Goal: Task Accomplishment & Management: Use online tool/utility

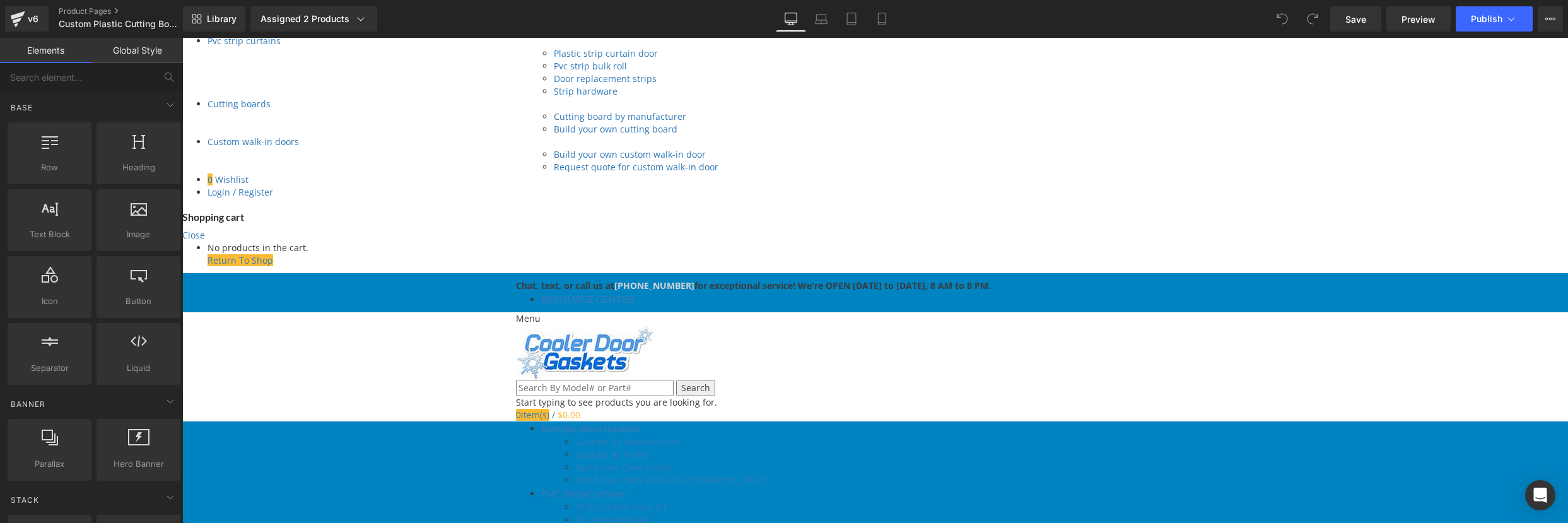
scroll to position [486, 0]
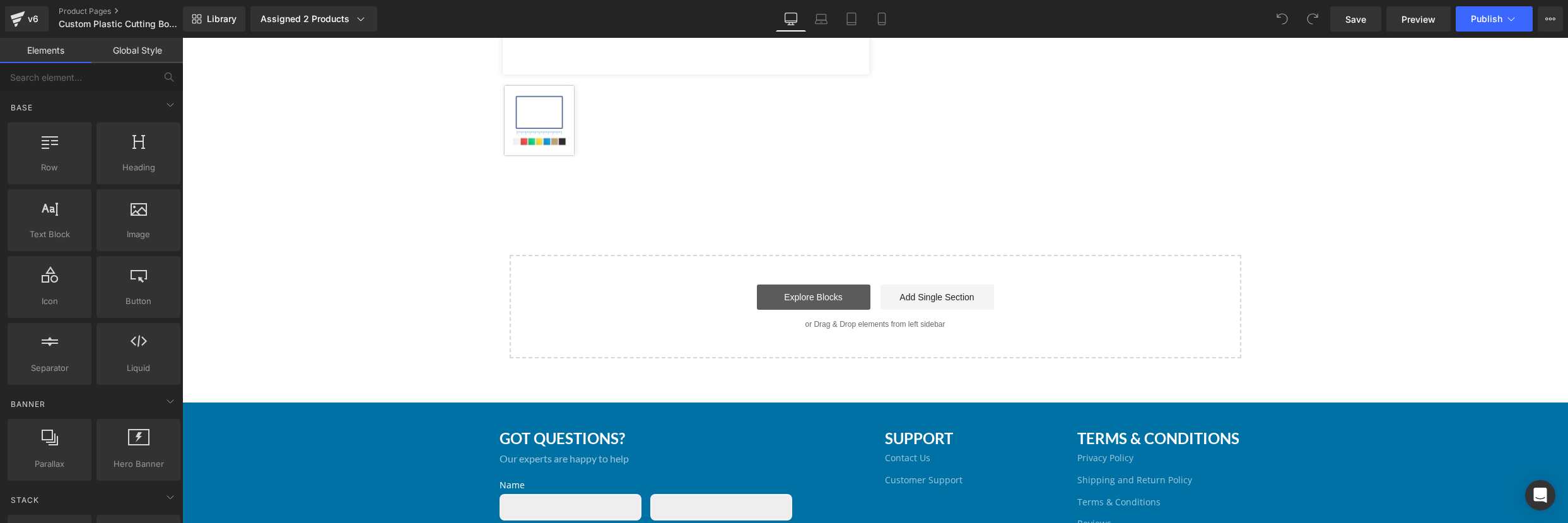
click at [782, 298] on link "Explore Blocks" at bounding box center [813, 297] width 114 height 25
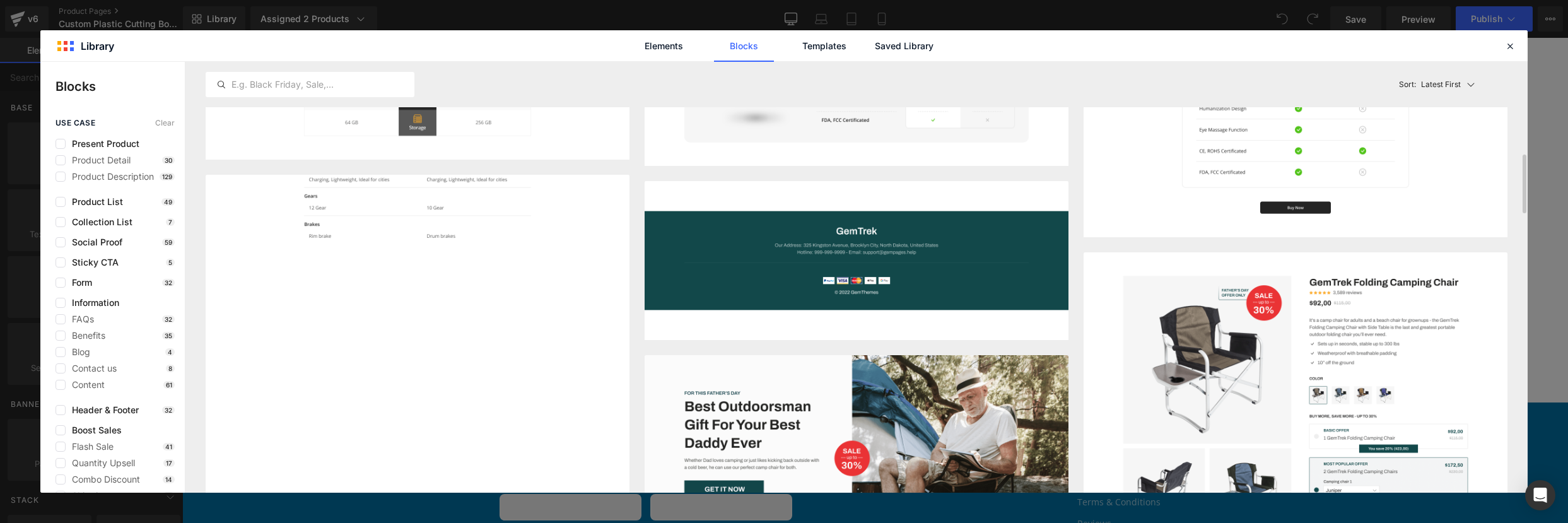
scroll to position [870, 0]
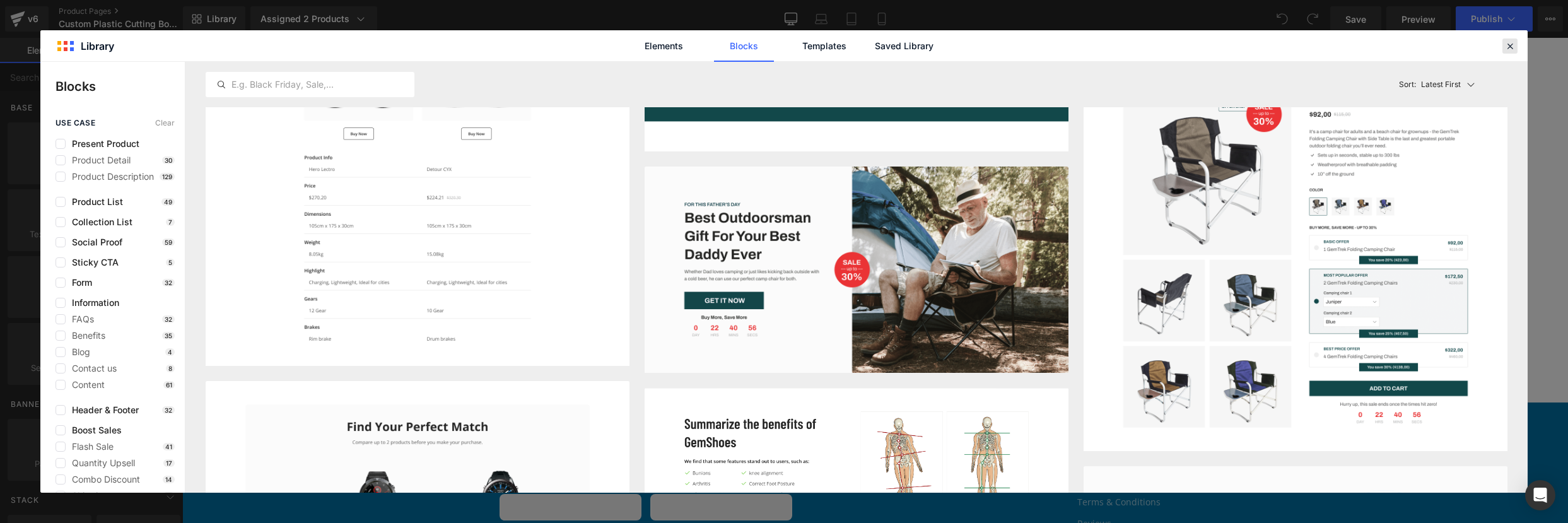
click at [1512, 46] on icon at bounding box center [1510, 46] width 11 height 11
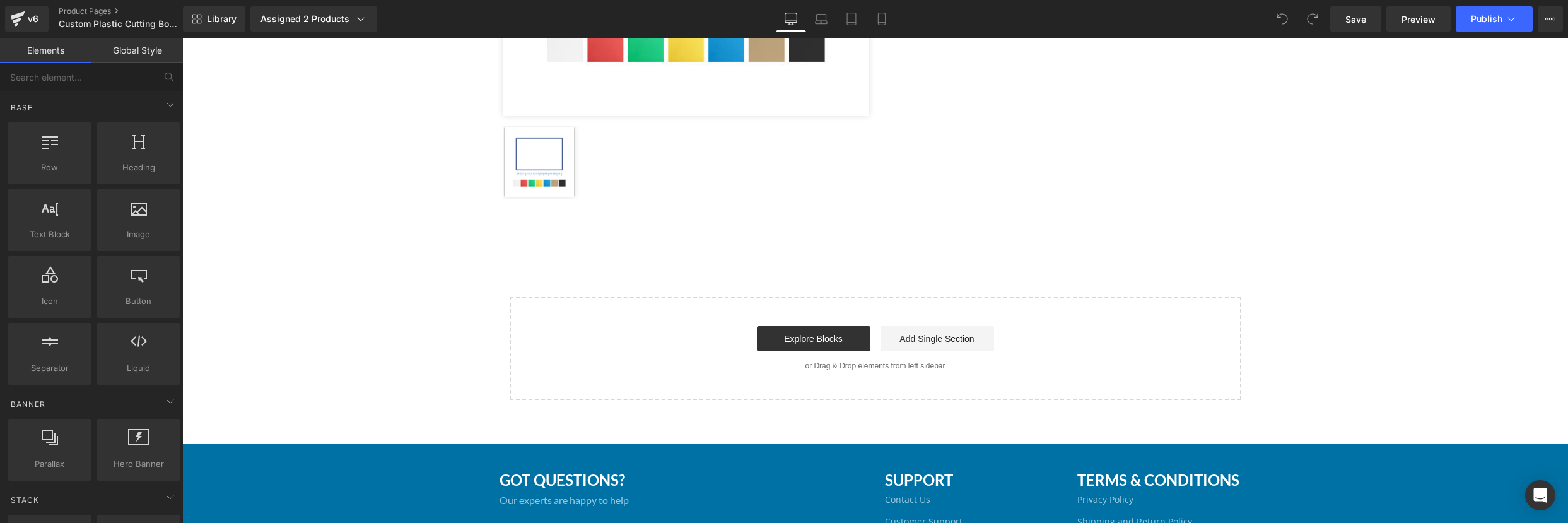
scroll to position [428, 0]
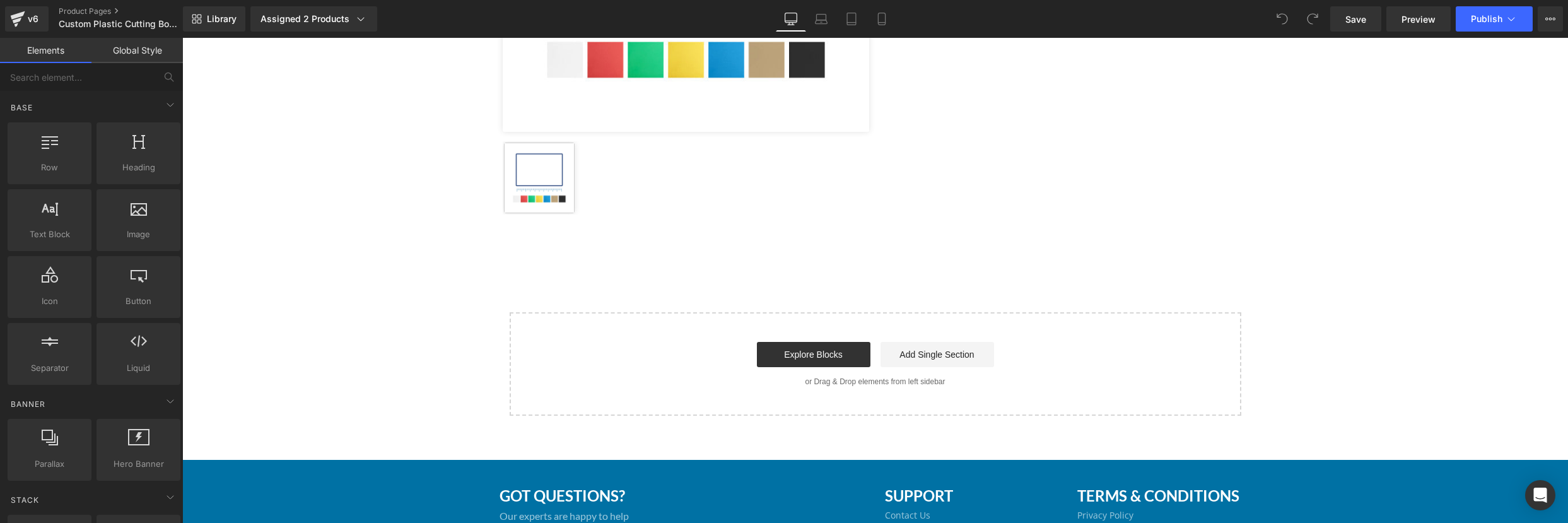
click at [565, 335] on div "Start building your page Explore Blocks Add Single Section or Drag & Drop eleme…" at bounding box center [875, 363] width 729 height 101
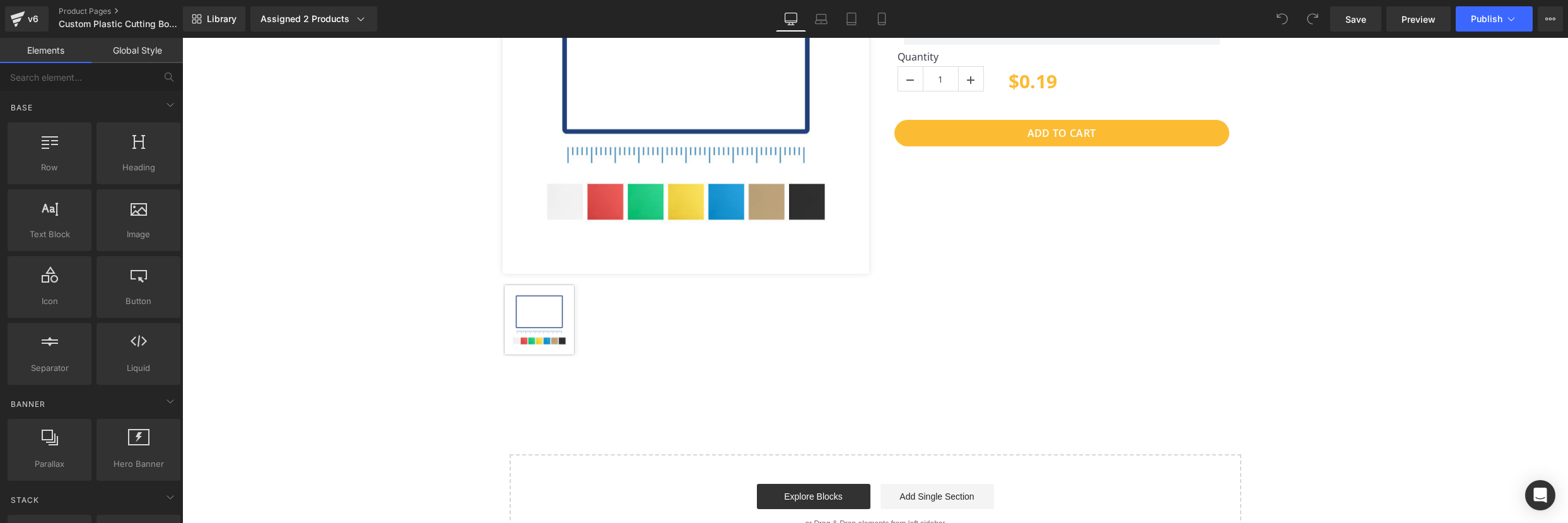
scroll to position [282, 0]
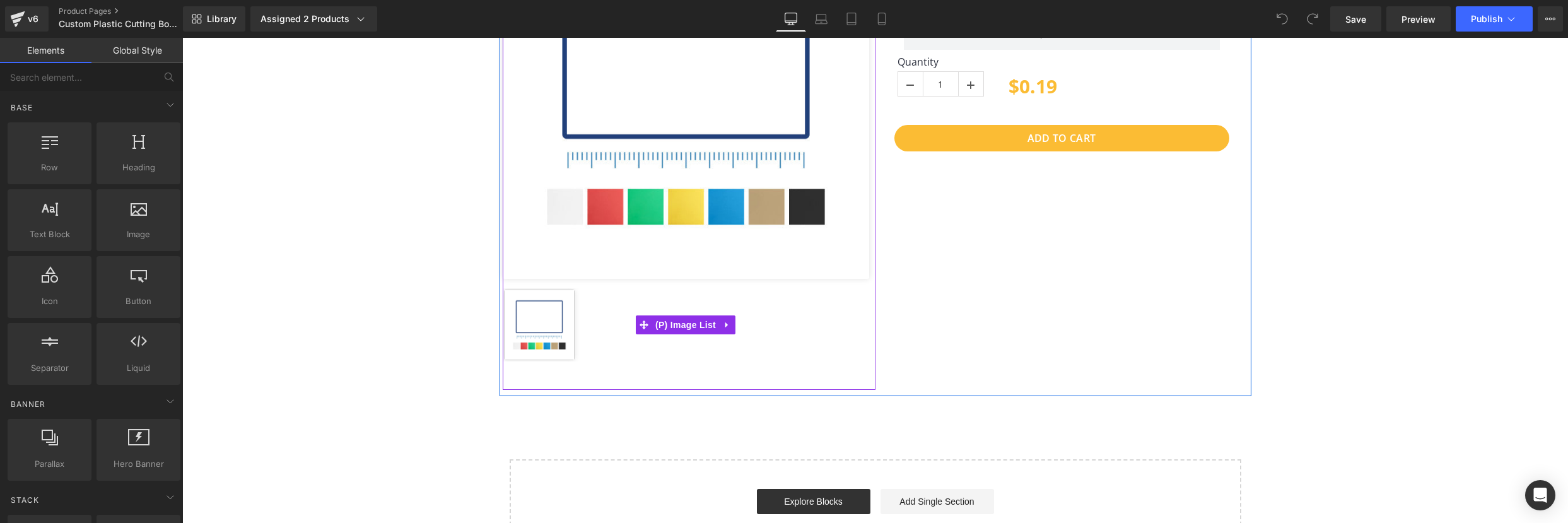
click at [801, 312] on div at bounding box center [685, 324] width 367 height 73
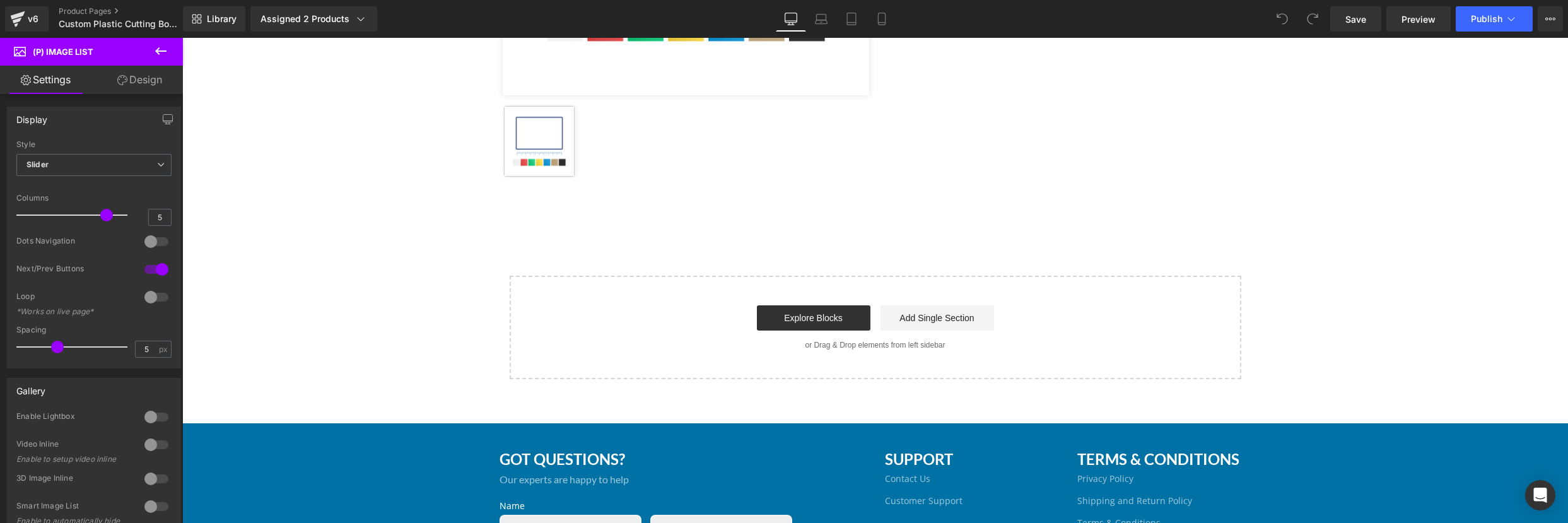
scroll to position [454, 0]
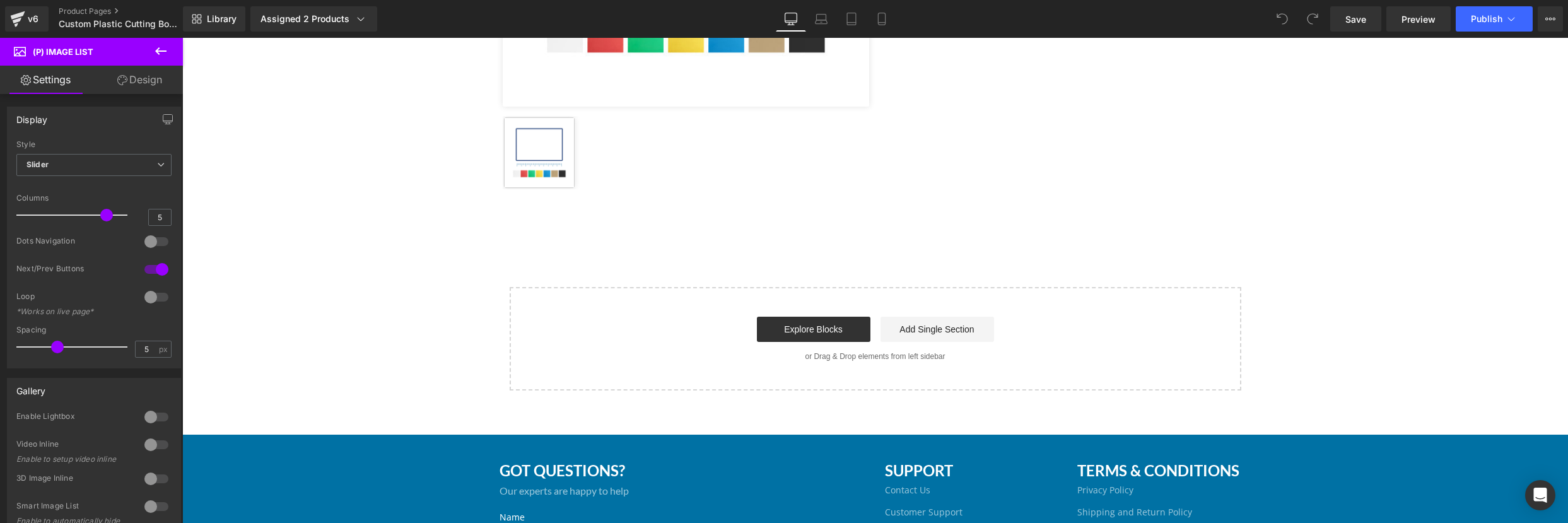
click at [157, 52] on icon at bounding box center [161, 51] width 11 height 8
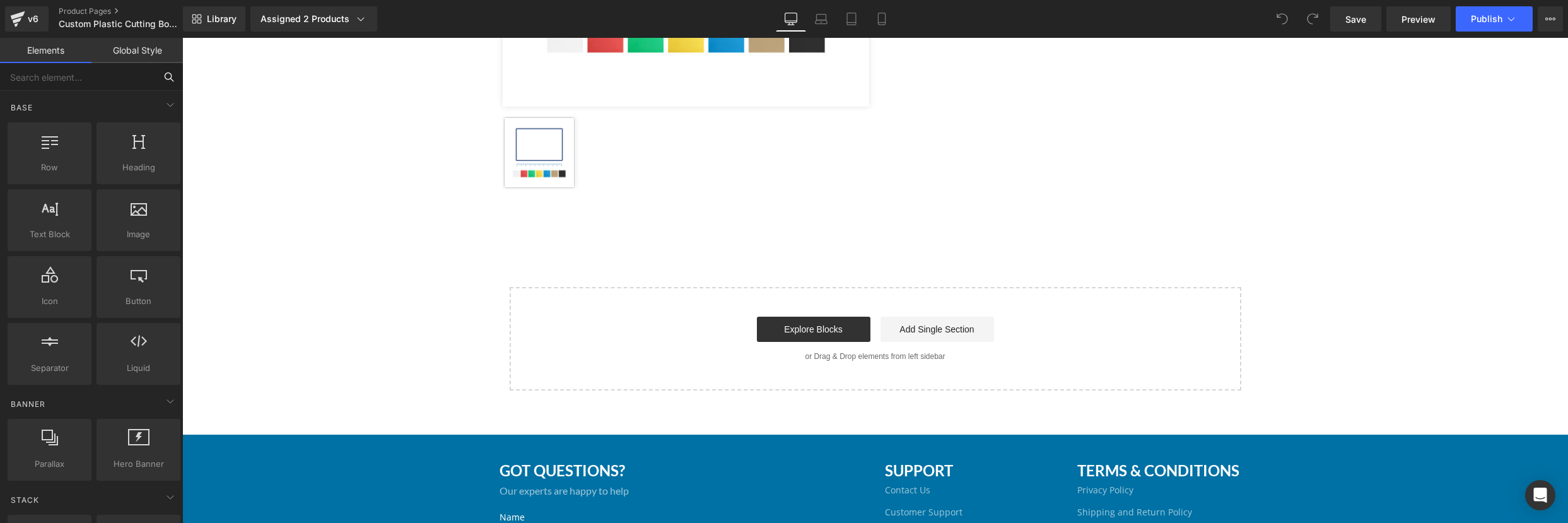
click at [80, 78] on input "text" at bounding box center [77, 76] width 155 height 28
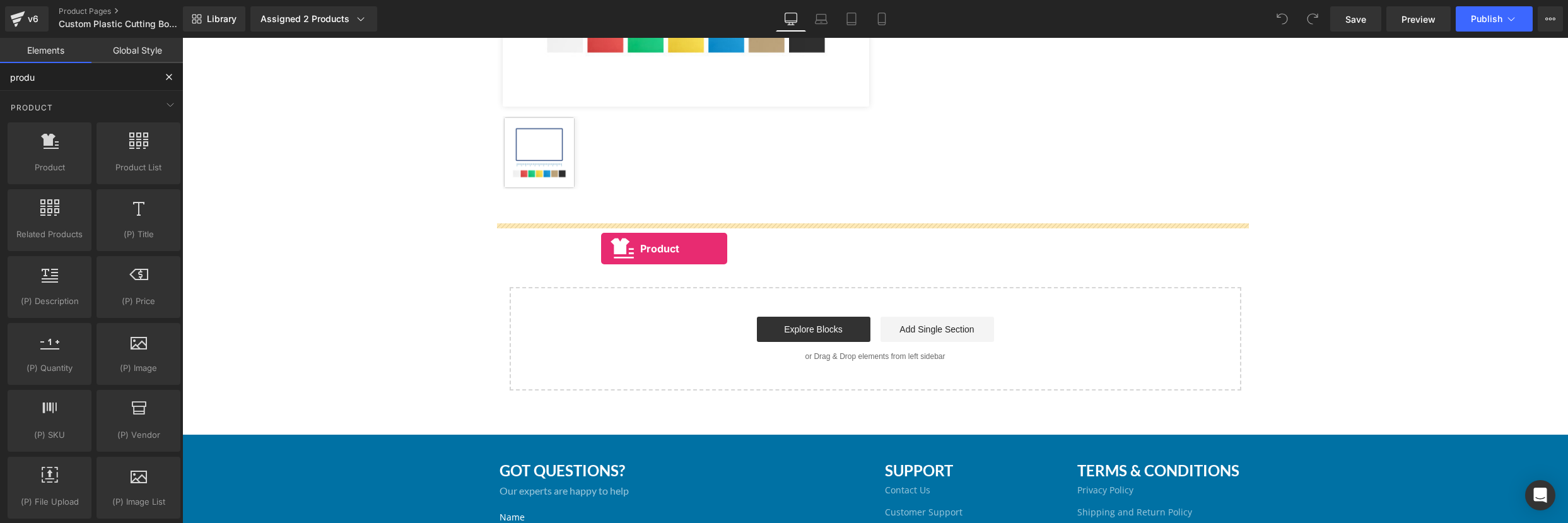
drag, startPoint x: 235, startPoint y: 191, endPoint x: 601, endPoint y: 249, distance: 370.6
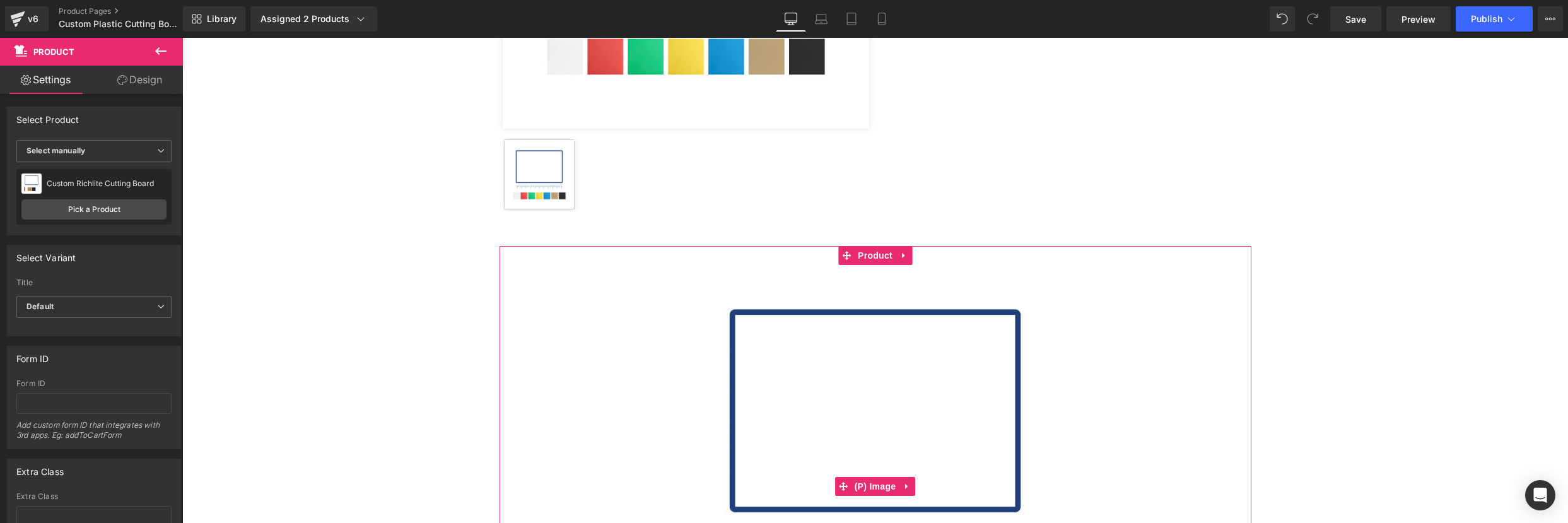
scroll to position [118, 0]
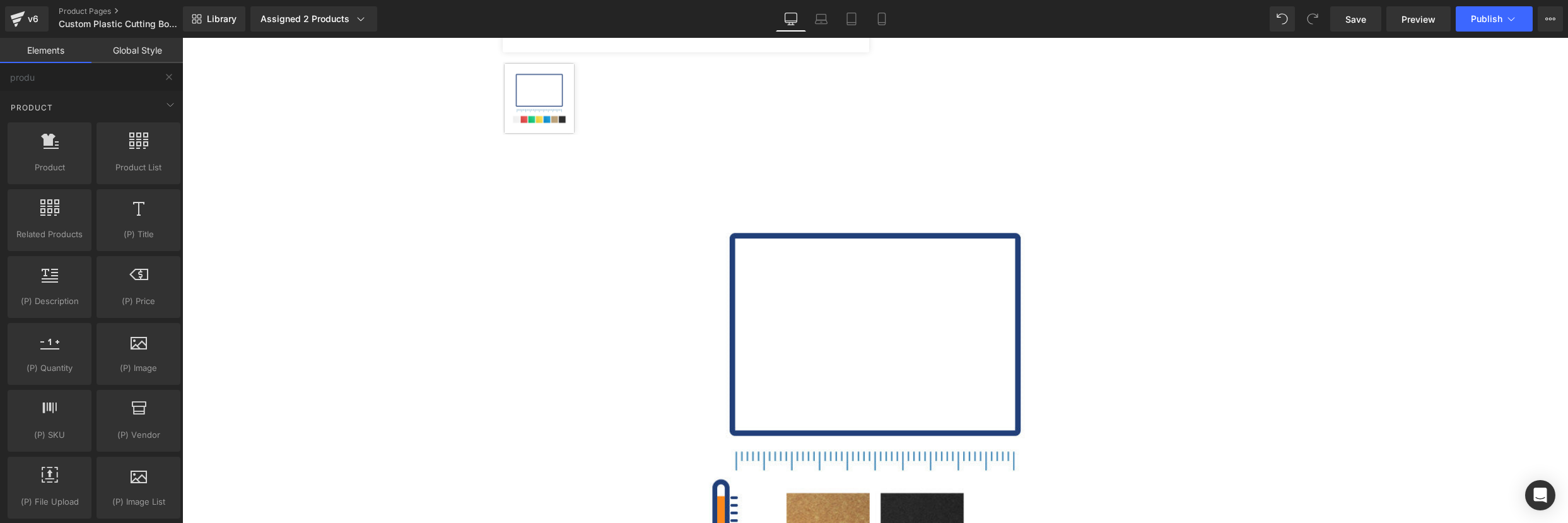
scroll to position [503, 0]
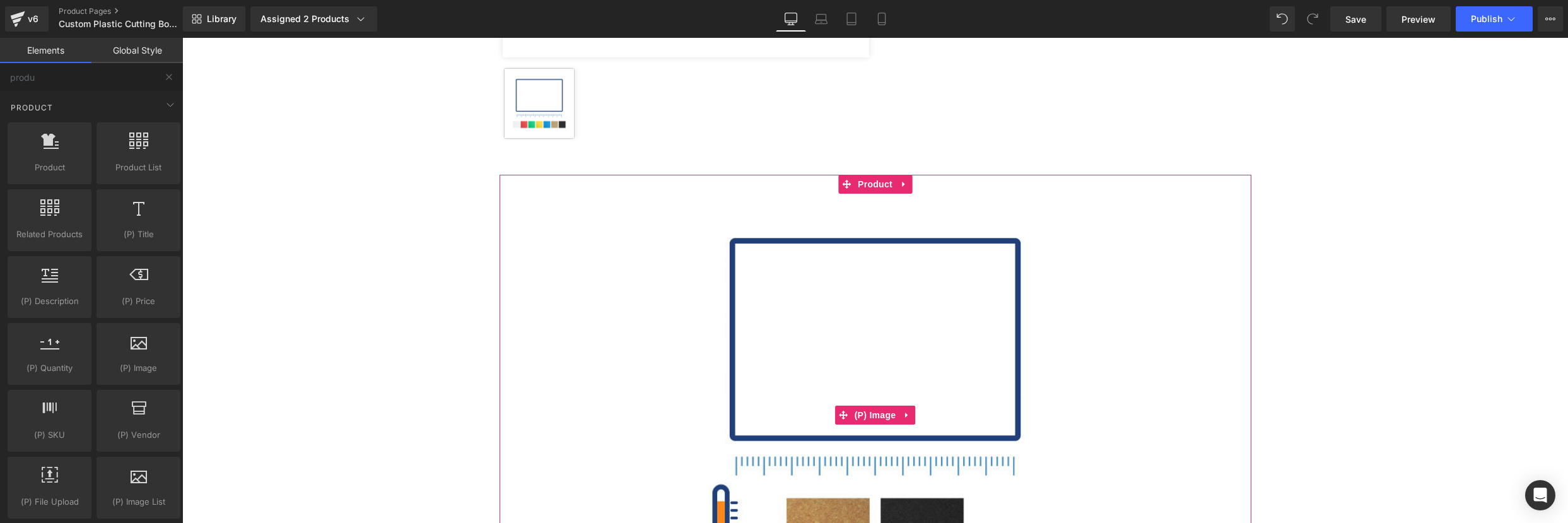
click at [631, 362] on div "Sale Off" at bounding box center [875, 416] width 739 height 444
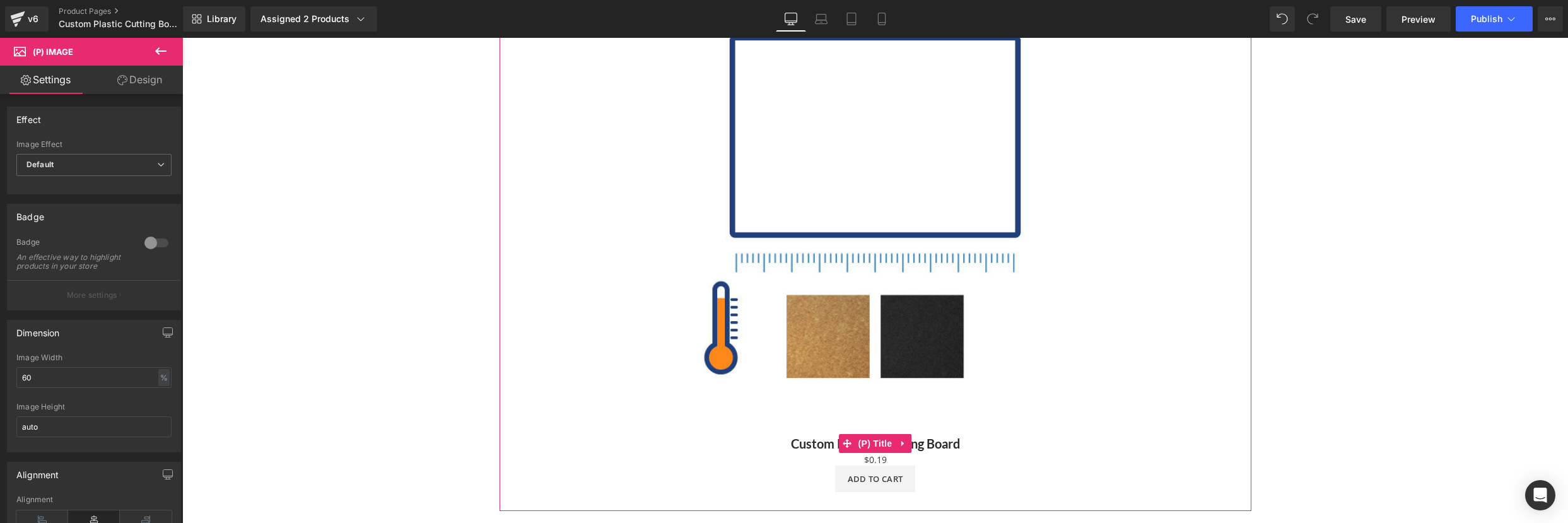
scroll to position [629, 0]
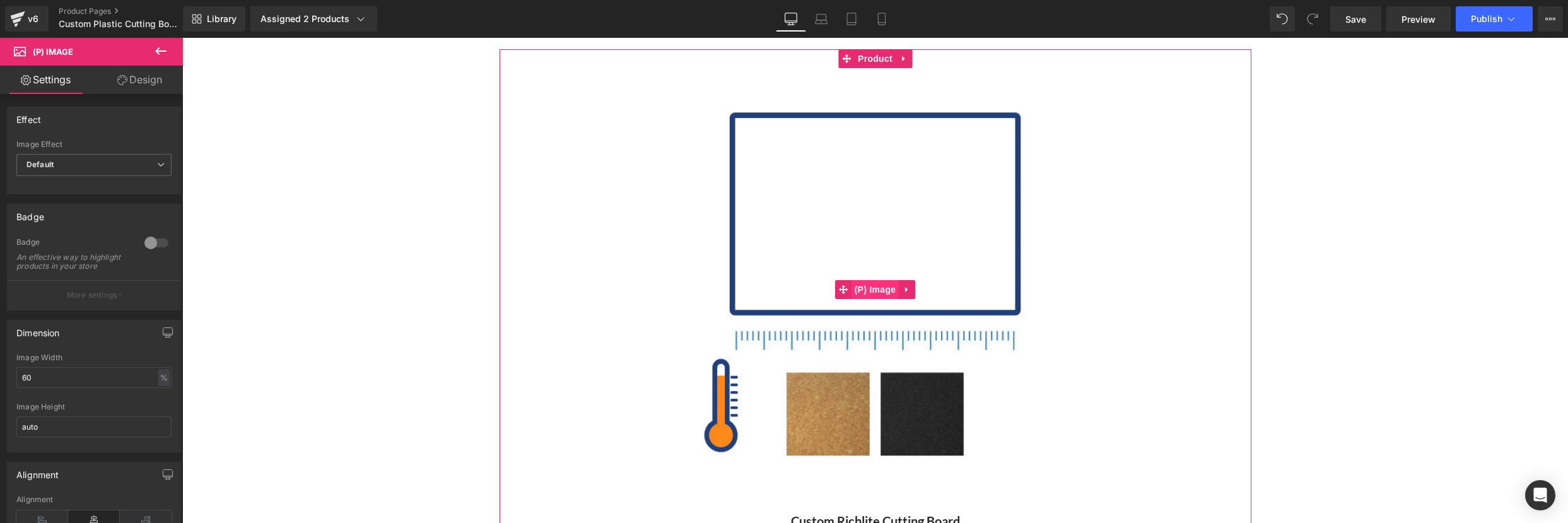
click at [869, 288] on span "(P) Image" at bounding box center [875, 289] width 48 height 19
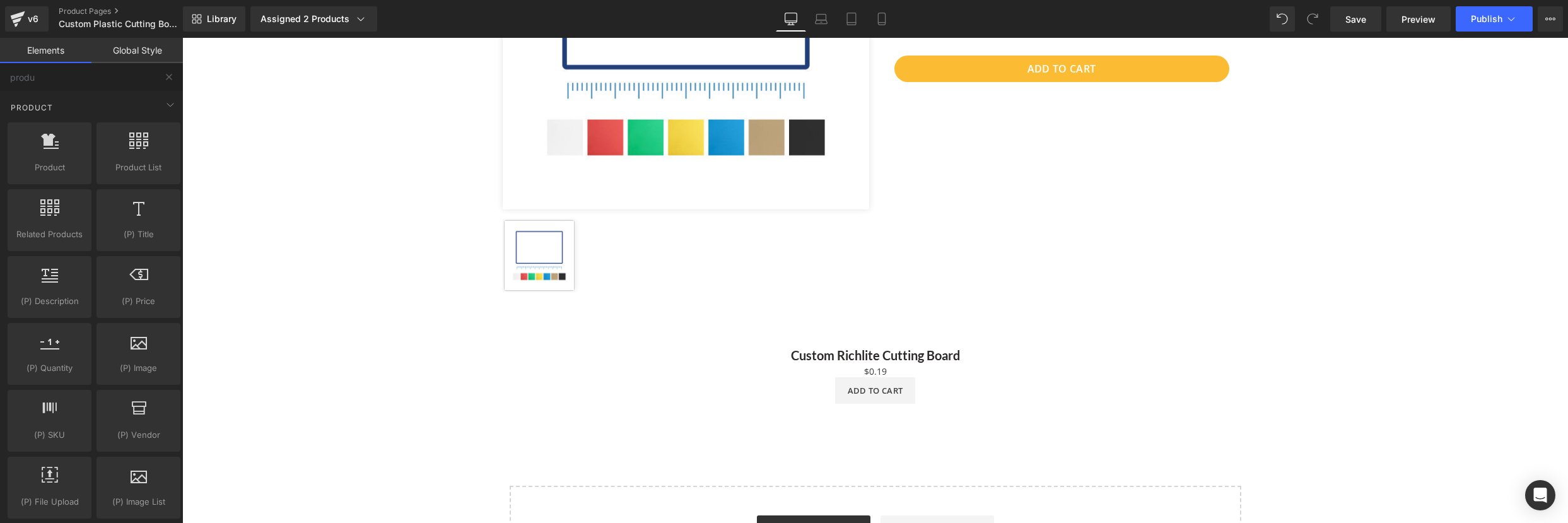
scroll to position [351, 0]
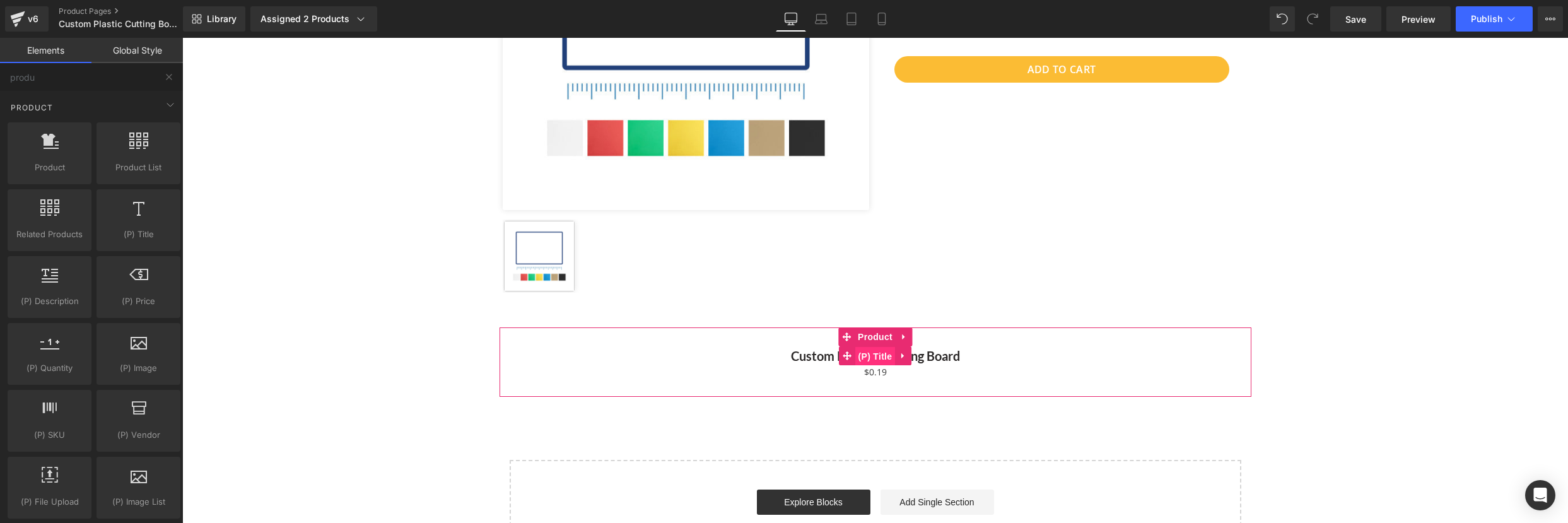
click at [875, 355] on span "(P) Title" at bounding box center [875, 356] width 41 height 19
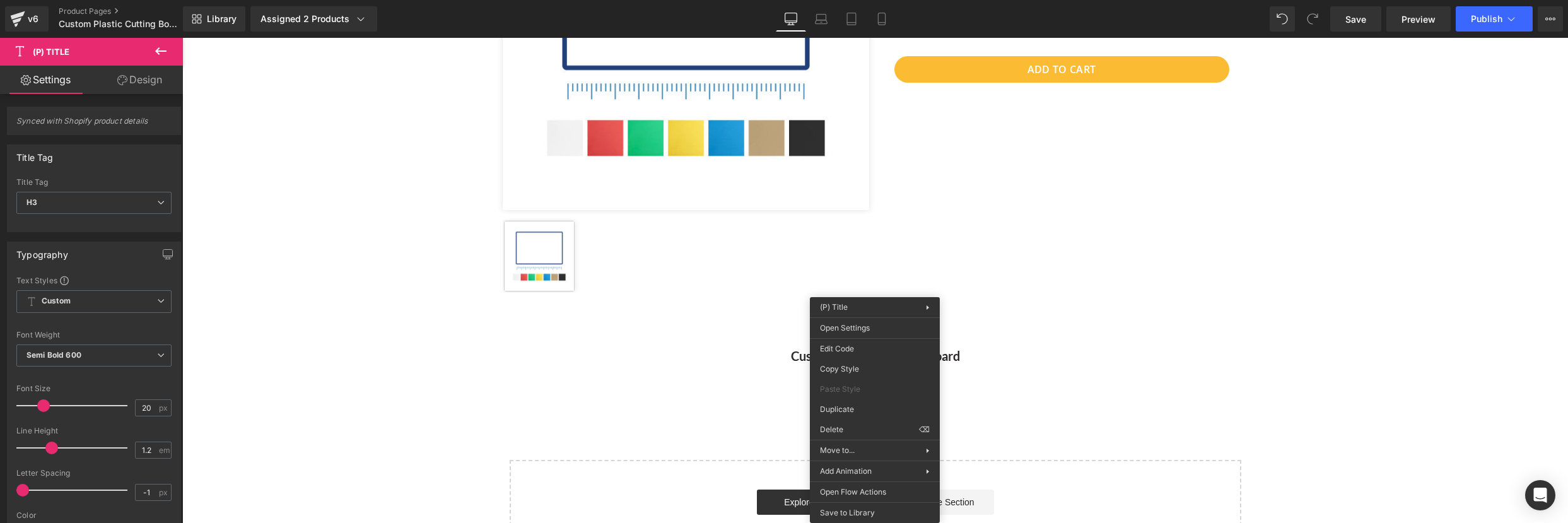
click at [697, 401] on div "Home / Product Title Breadcrumbs Row Sale Off (P) Image ‹ › (P) Image List Prod…" at bounding box center [875, 182] width 751 height 763
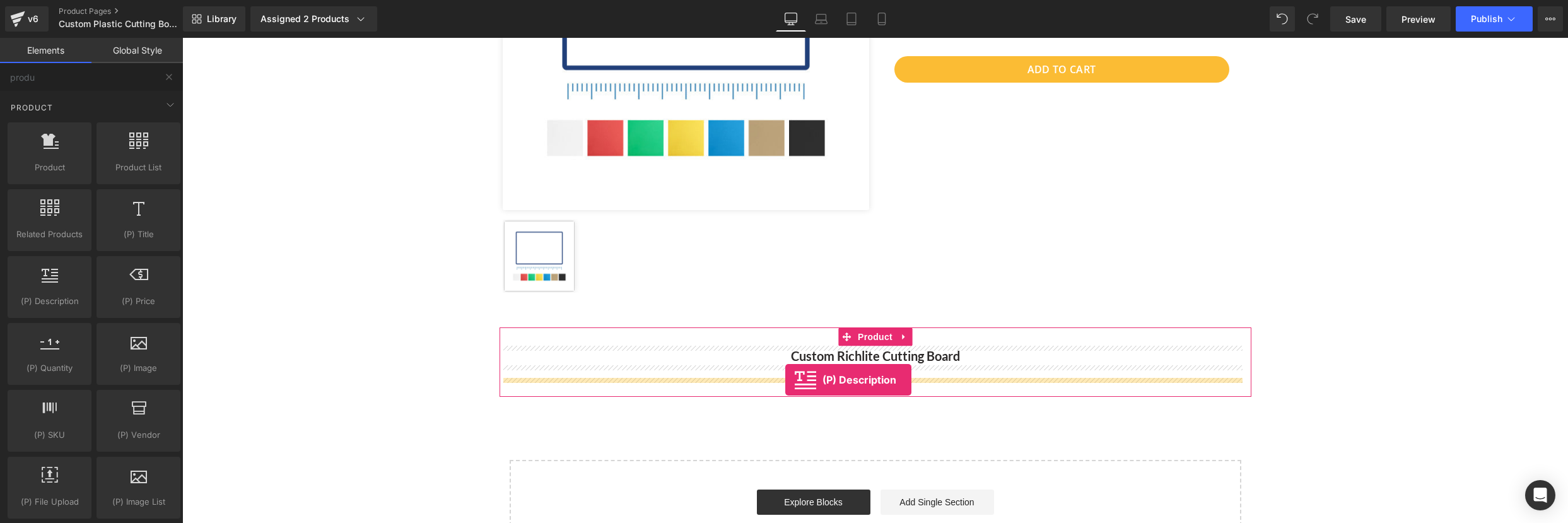
drag, startPoint x: 224, startPoint y: 318, endPoint x: 786, endPoint y: 379, distance: 565.3
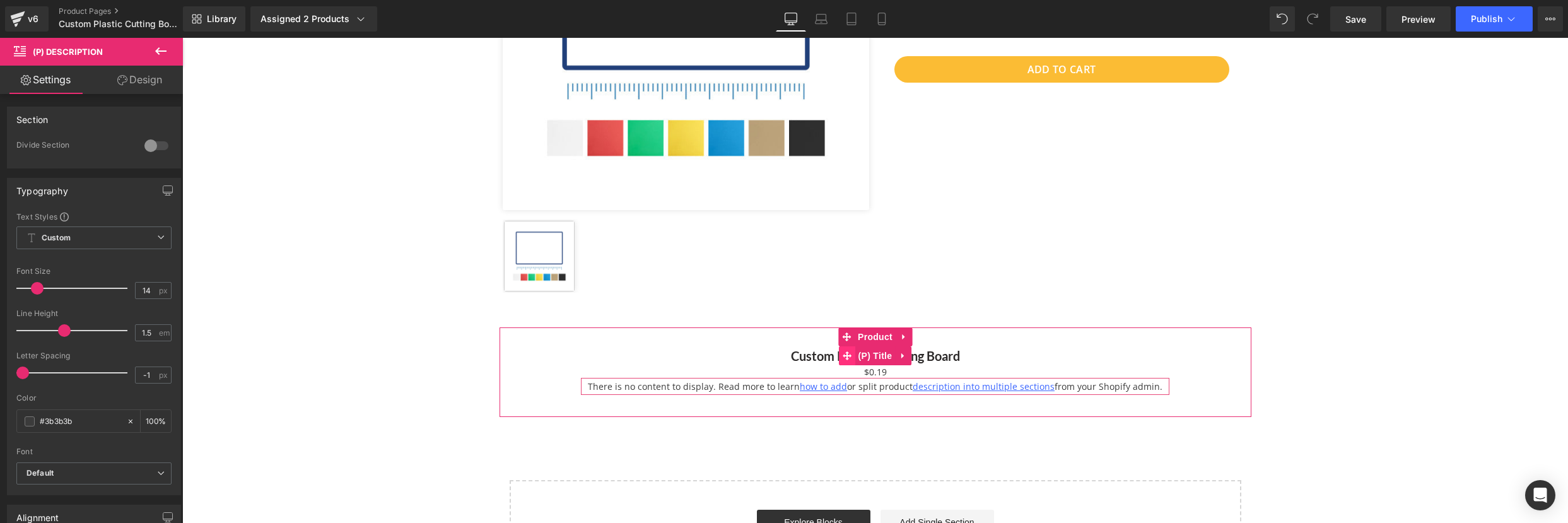
click at [846, 356] on span at bounding box center [847, 355] width 17 height 19
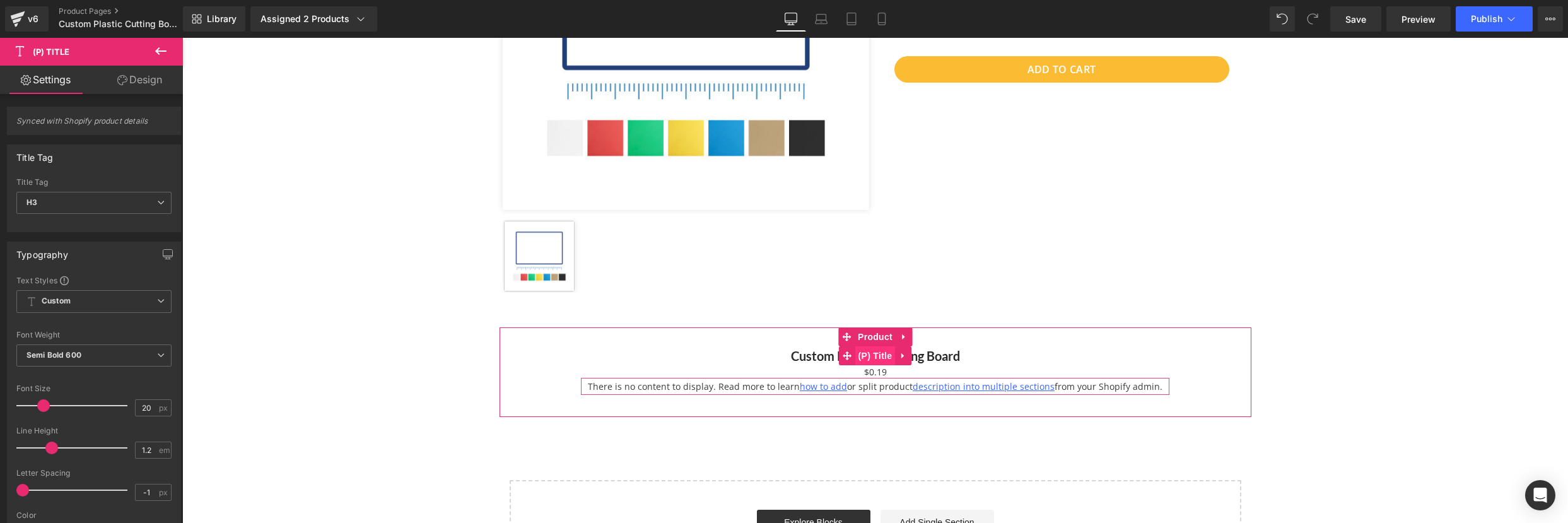
click at [879, 355] on span "(P) Title" at bounding box center [875, 355] width 41 height 19
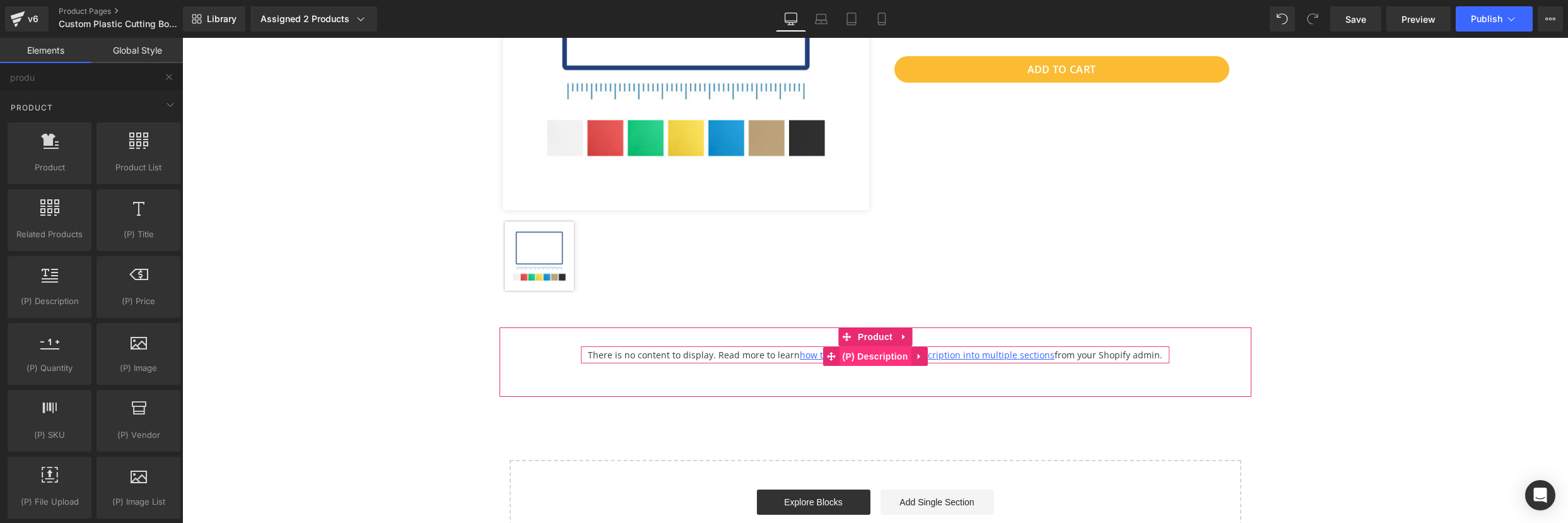
click at [867, 358] on span "(P) Description" at bounding box center [875, 356] width 72 height 19
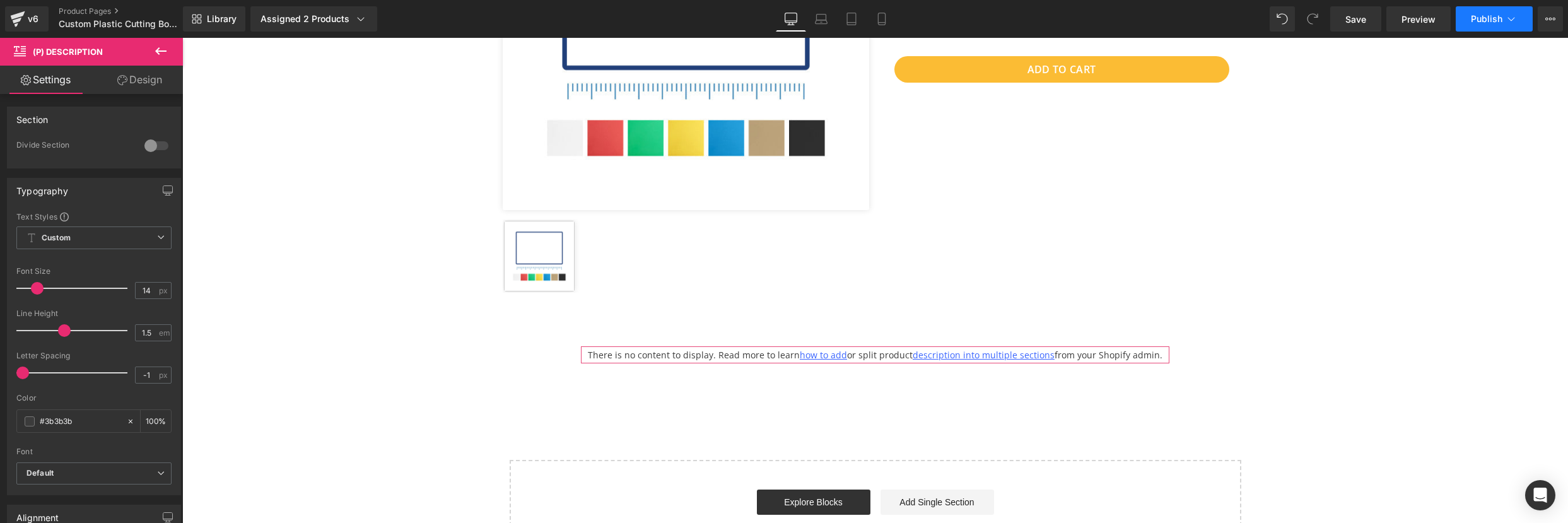
click at [1481, 22] on span "Publish" at bounding box center [1487, 18] width 32 height 10
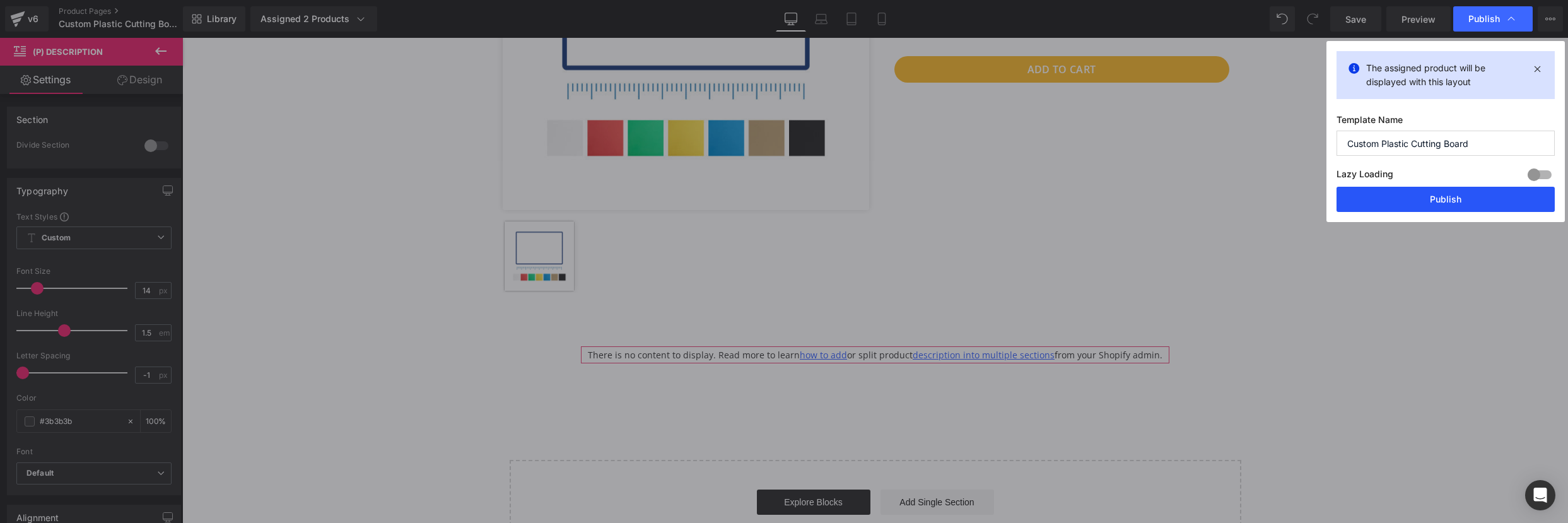
click at [1412, 201] on button "Publish" at bounding box center [1446, 200] width 218 height 25
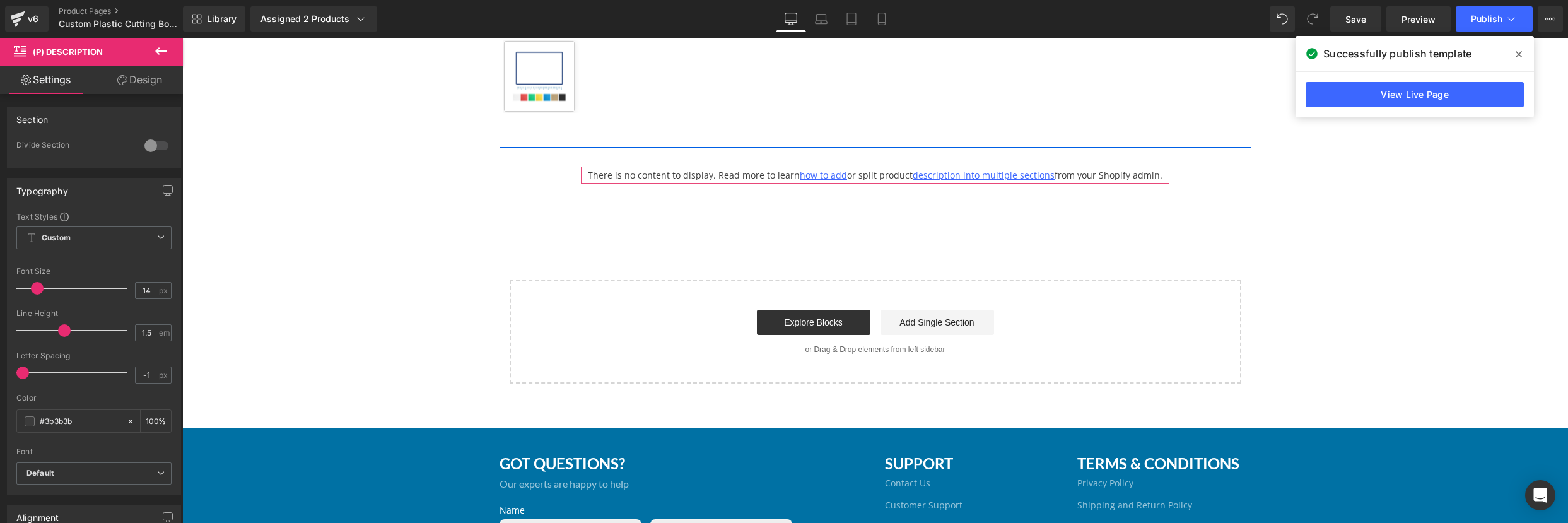
scroll to position [538, 0]
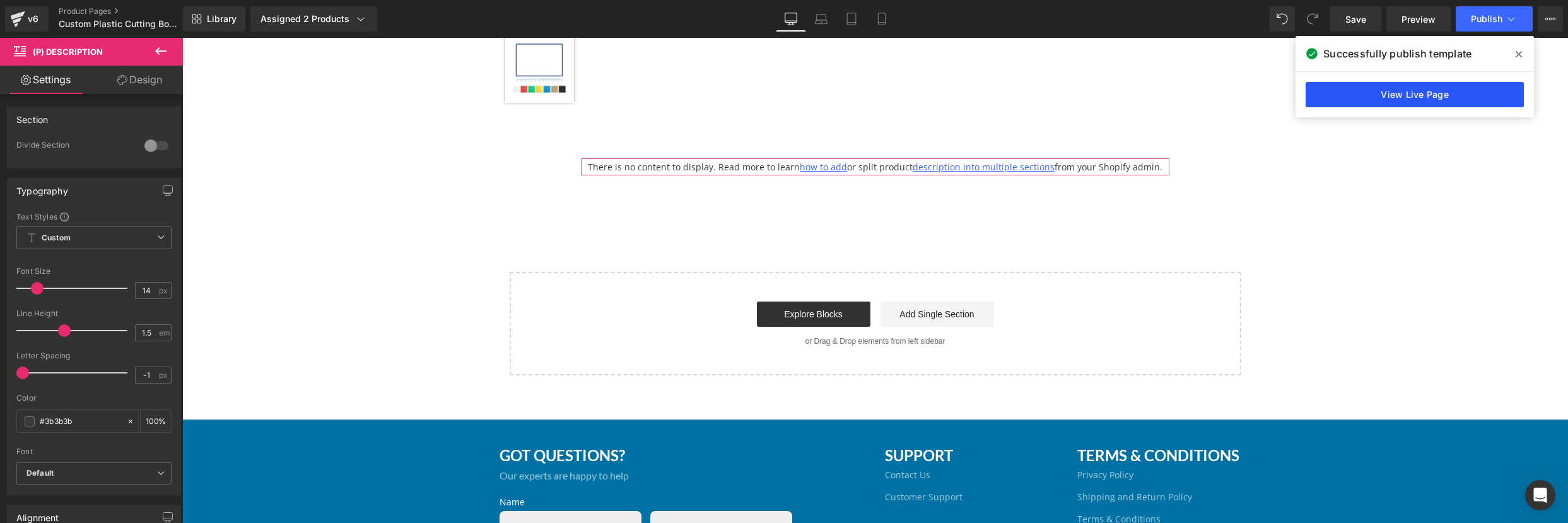
click at [1373, 96] on link "View Live Page" at bounding box center [1415, 95] width 218 height 25
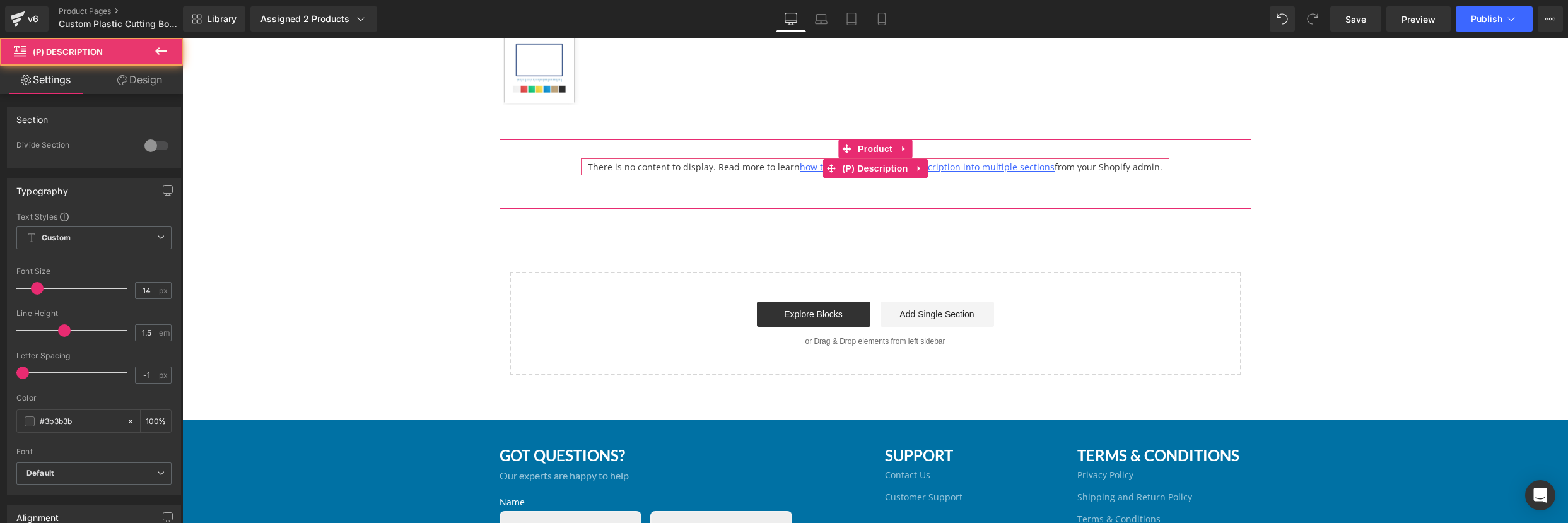
click at [950, 167] on link "description into multiple sections" at bounding box center [984, 166] width 142 height 12
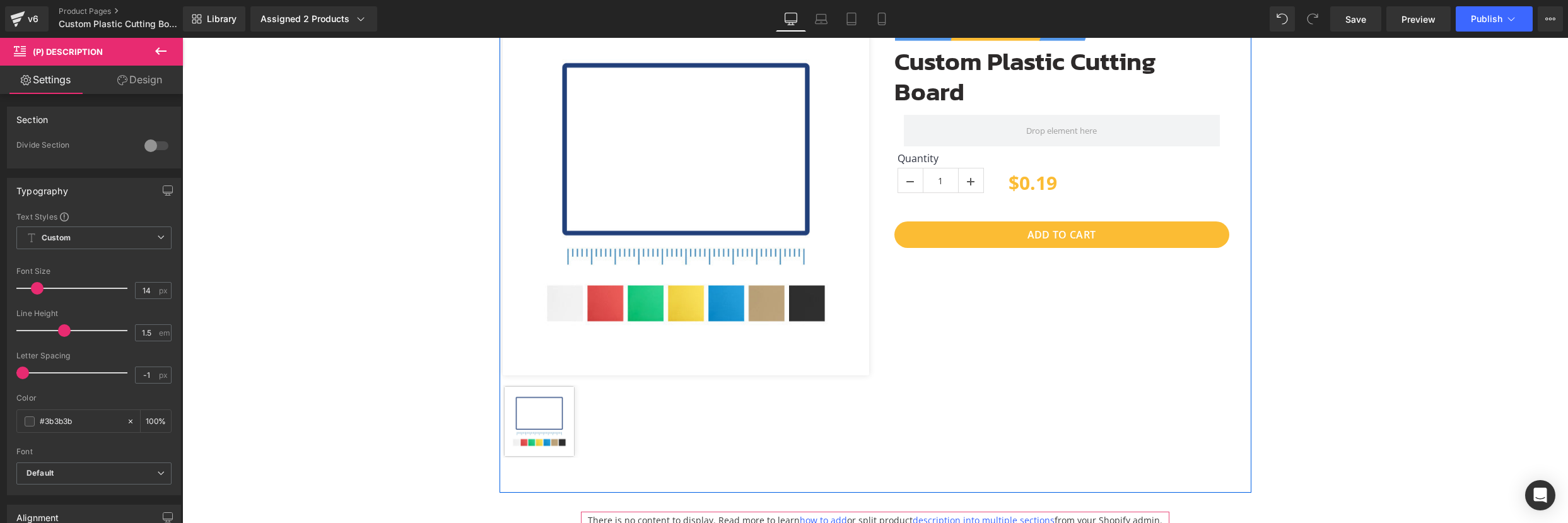
scroll to position [250, 0]
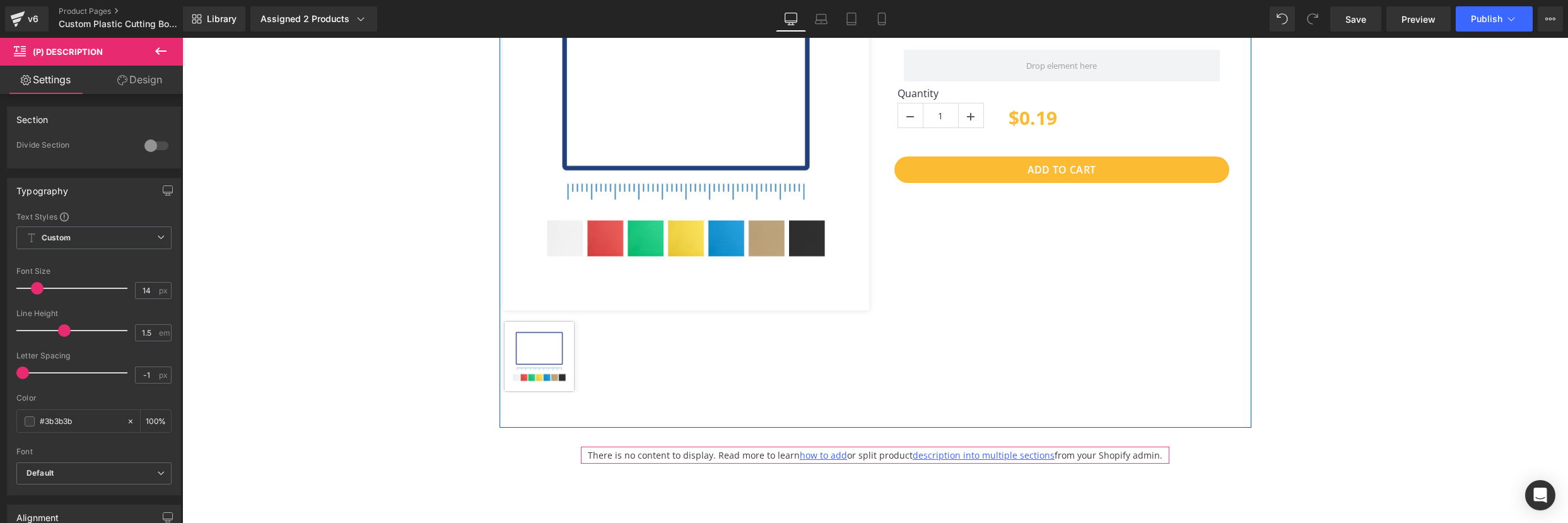
click at [968, 296] on div "Sale Off (P) Image ‹ › (P) Image List Product 45px USDA, NSF Approved Heading I…" at bounding box center [875, 174] width 751 height 507
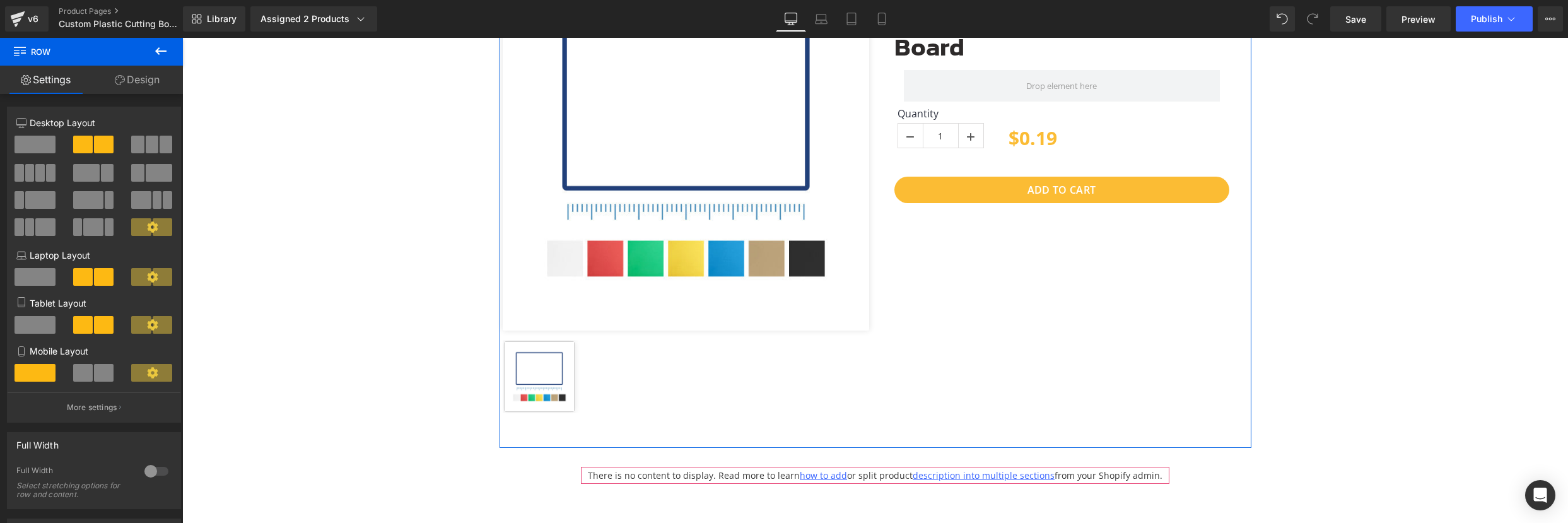
scroll to position [103, 0]
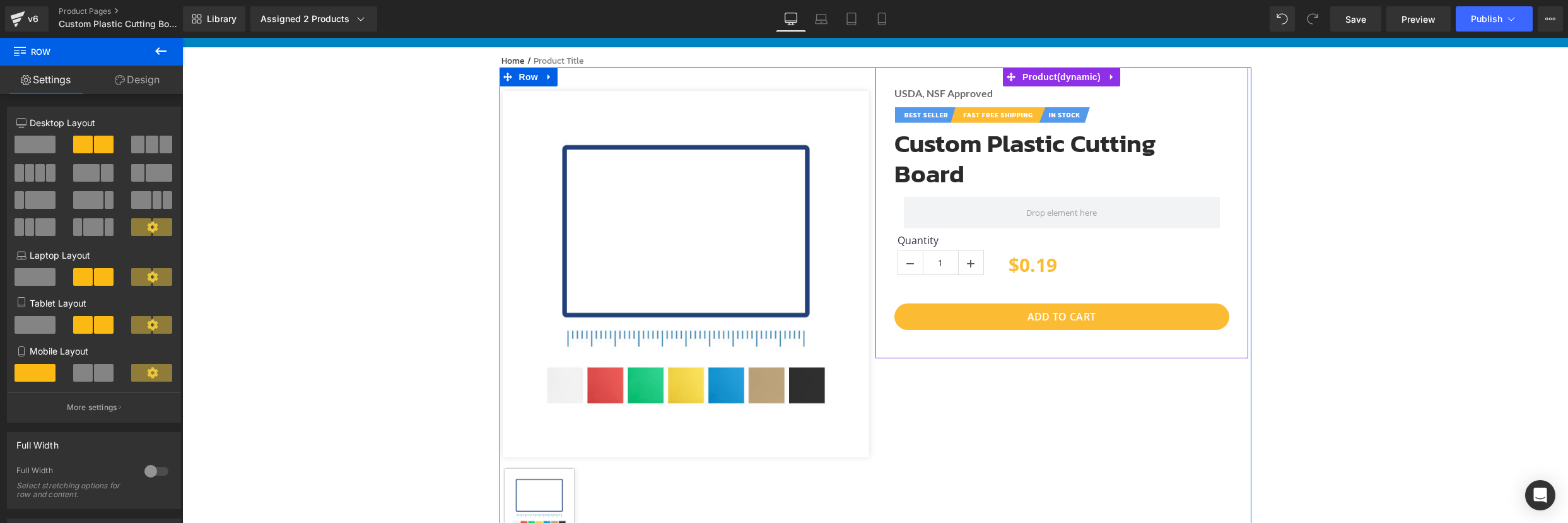
click at [883, 191] on div "USDA, NSF Approved Heading Image Custom Plastic Cutting Board (P) Title Row Qua…" at bounding box center [1062, 213] width 373 height 291
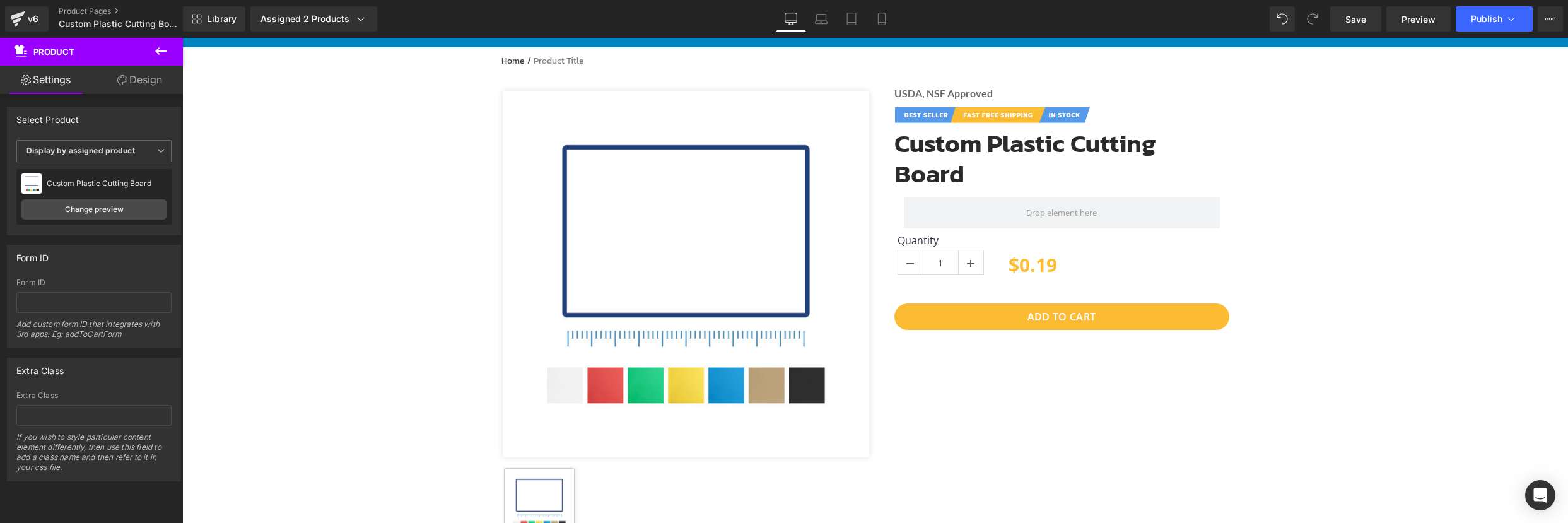
click at [159, 49] on icon at bounding box center [161, 51] width 15 height 15
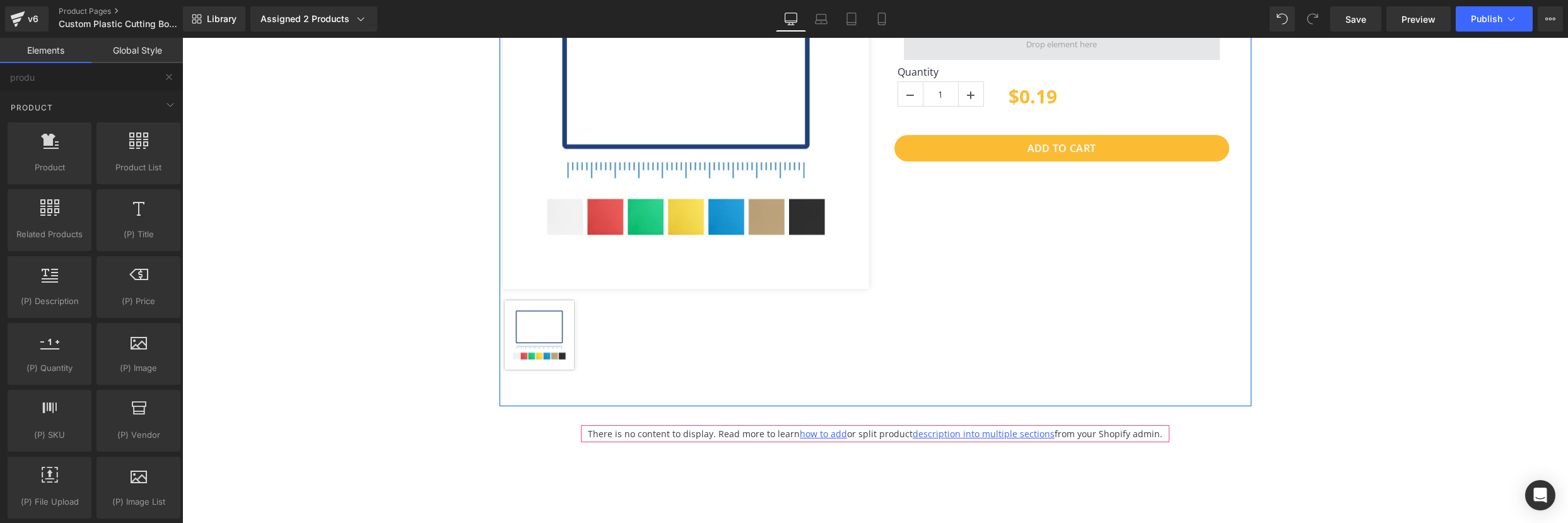
scroll to position [297, 0]
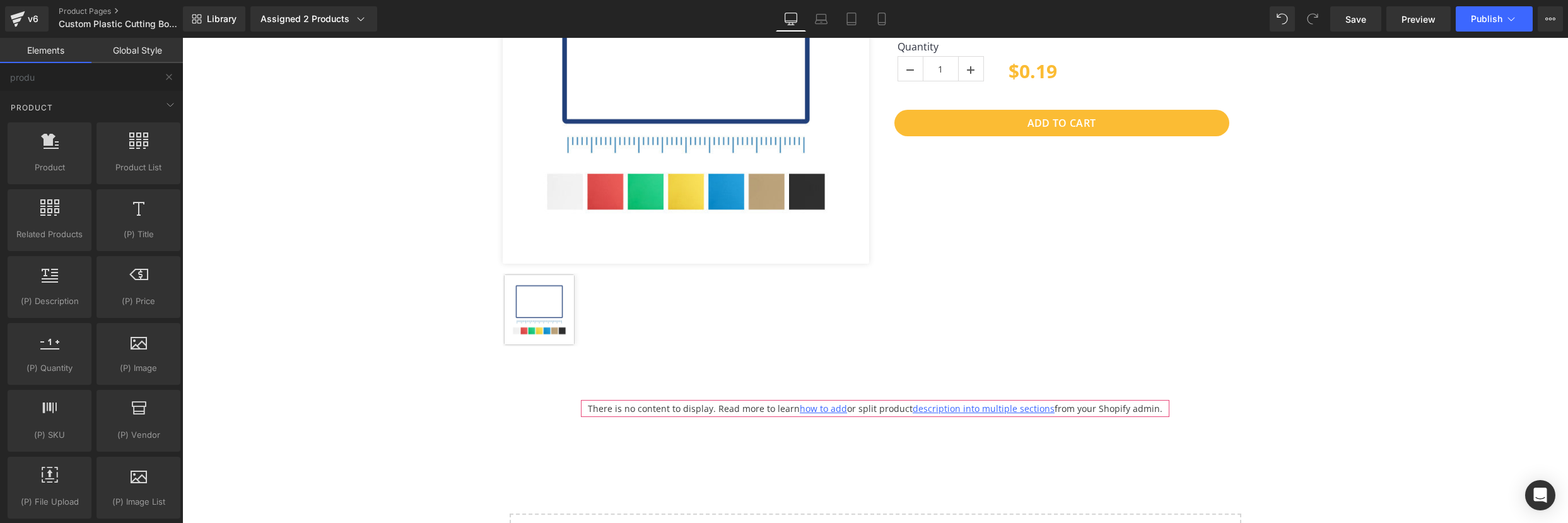
click at [706, 410] on div "There is no content to display. Read more to learn how to add or split product …" at bounding box center [875, 408] width 588 height 17
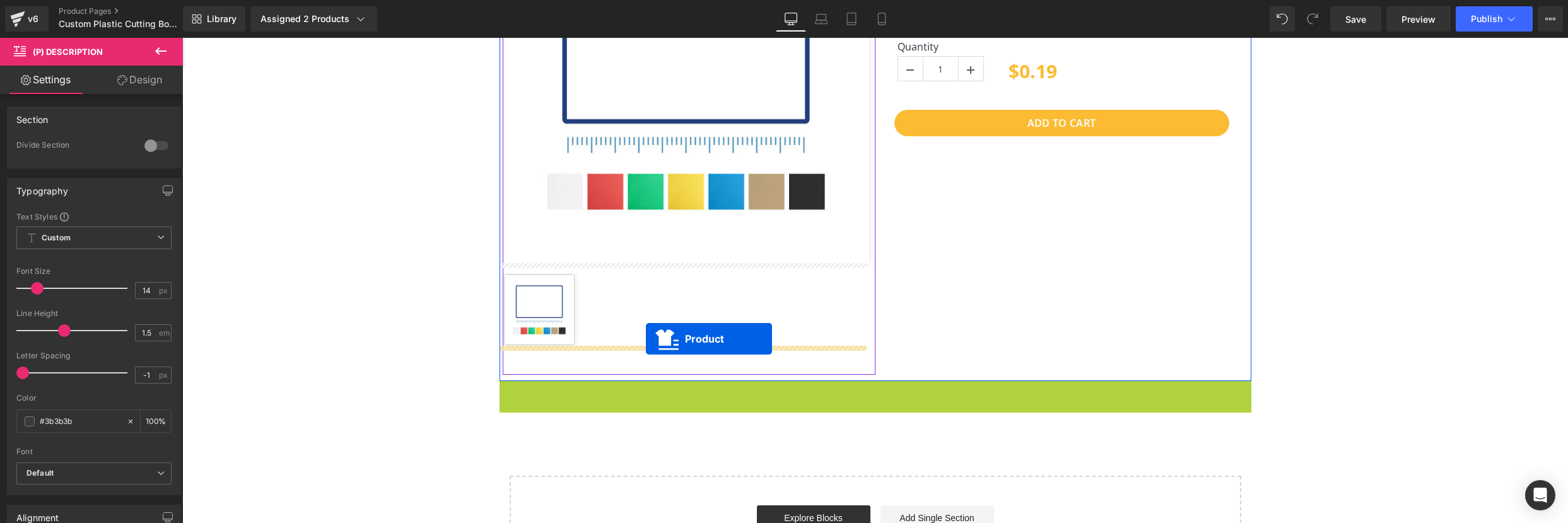
drag, startPoint x: 837, startPoint y: 387, endPoint x: 646, endPoint y: 339, distance: 196.9
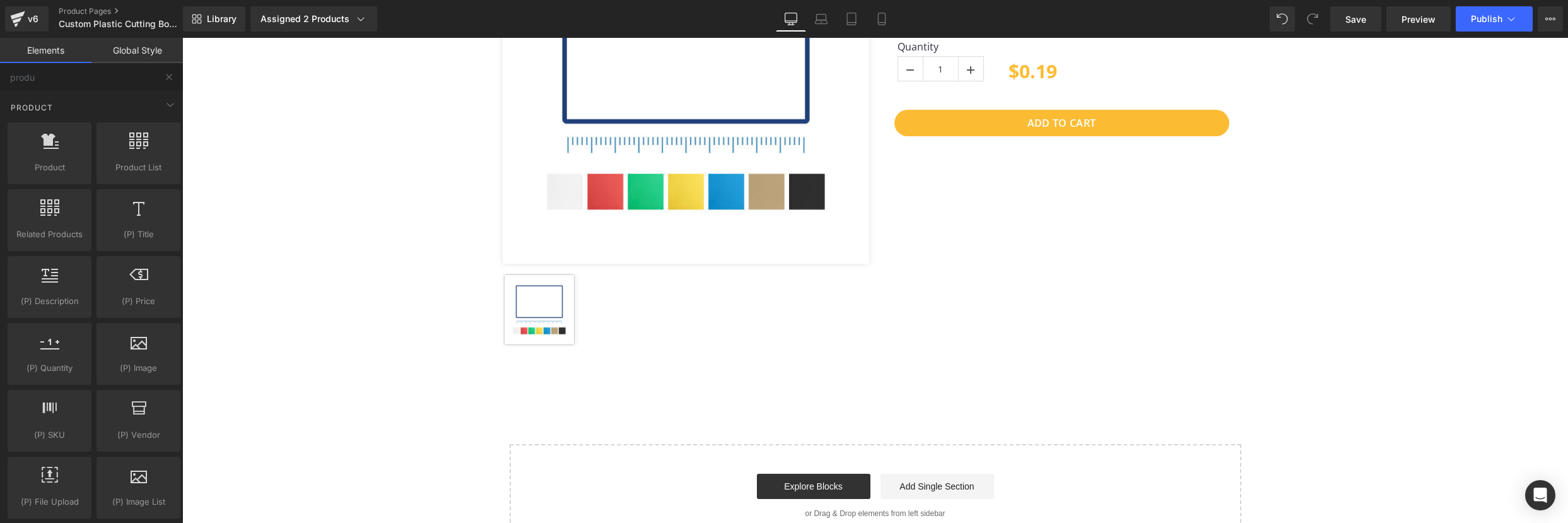
scroll to position [272, 0]
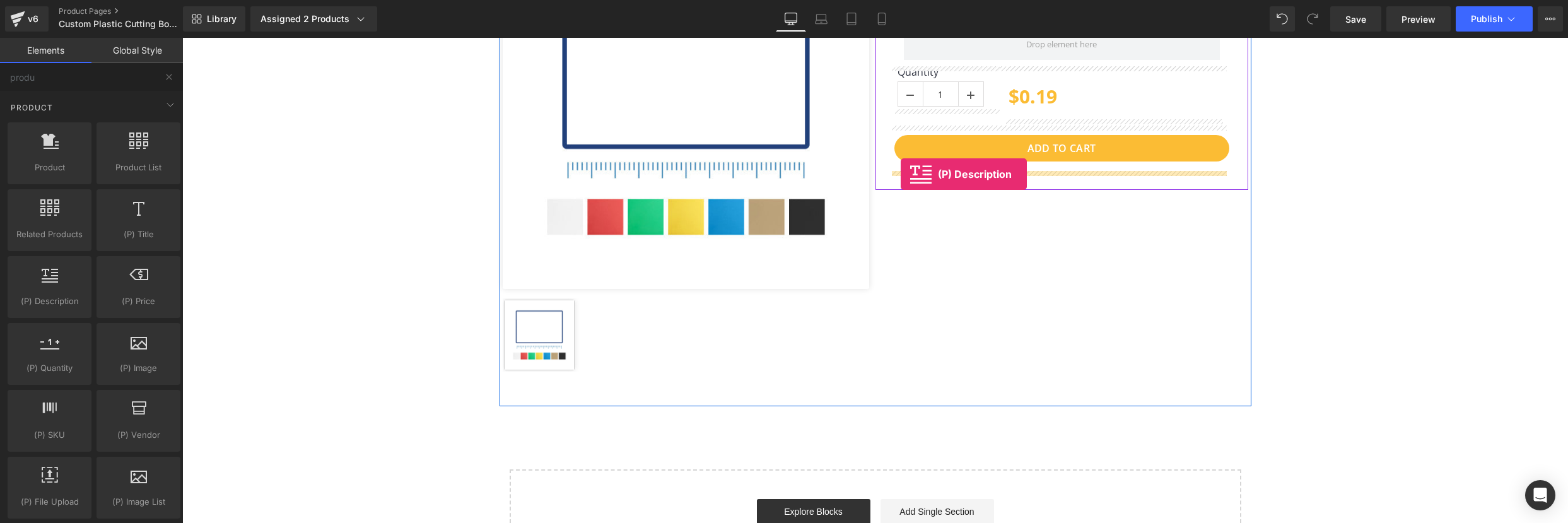
drag, startPoint x: 233, startPoint y: 319, endPoint x: 901, endPoint y: 174, distance: 683.6
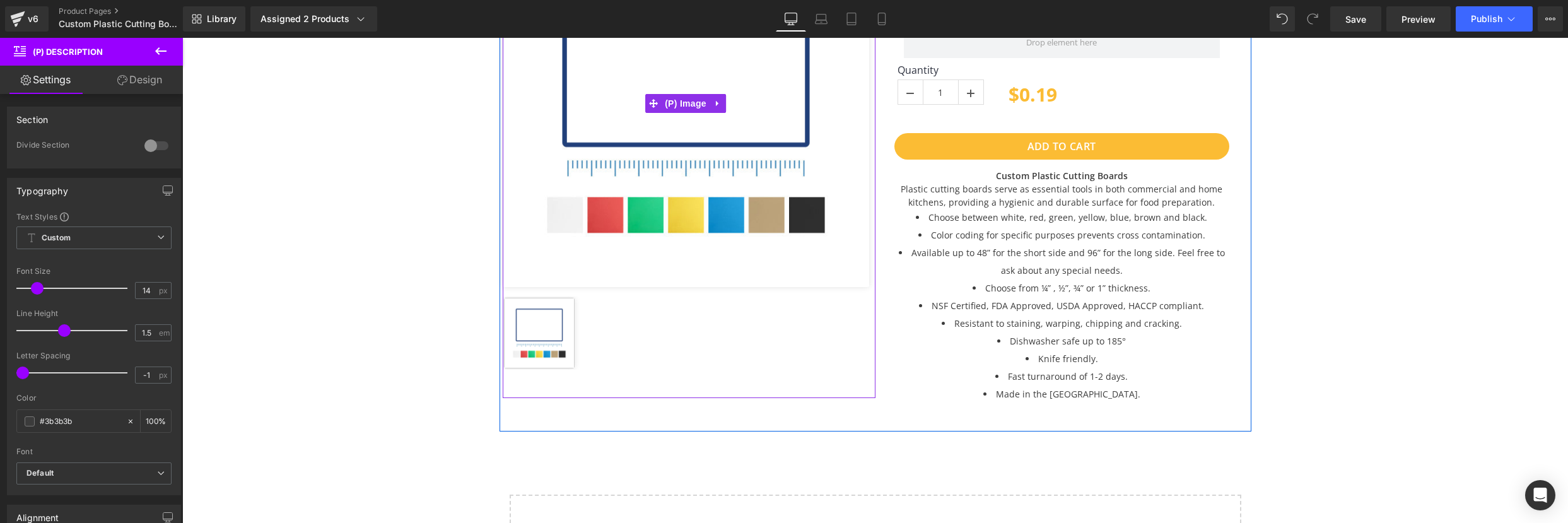
scroll to position [274, 0]
click at [1013, 286] on icon at bounding box center [1017, 286] width 9 height 9
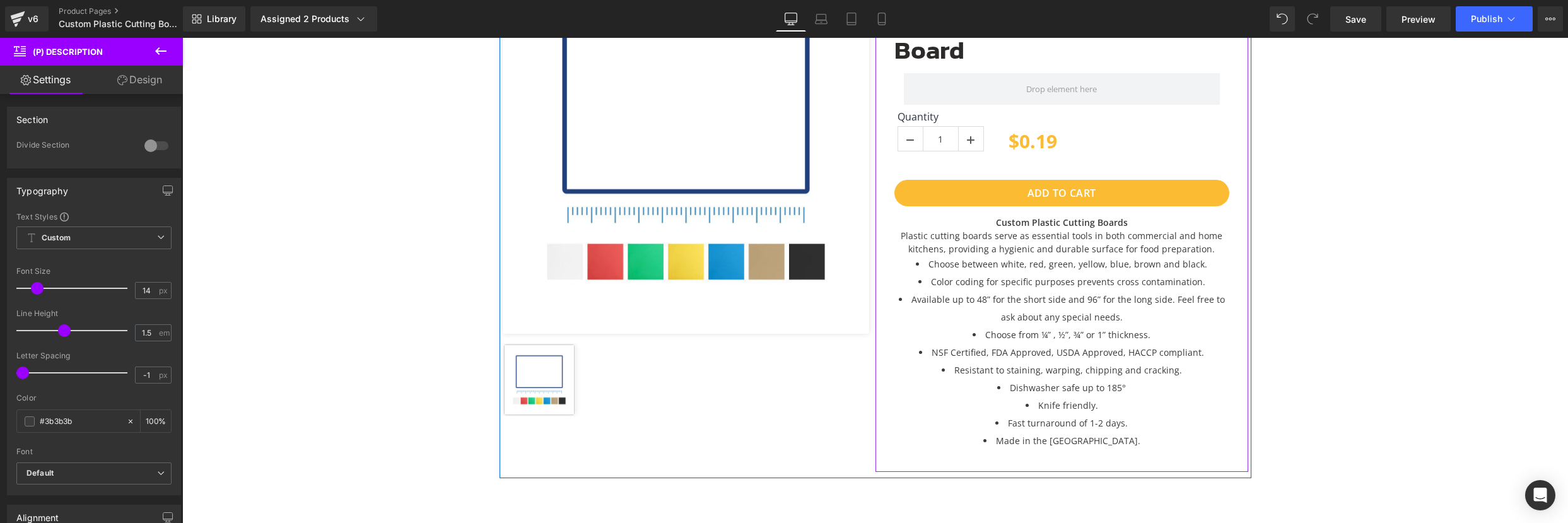
scroll to position [224, 0]
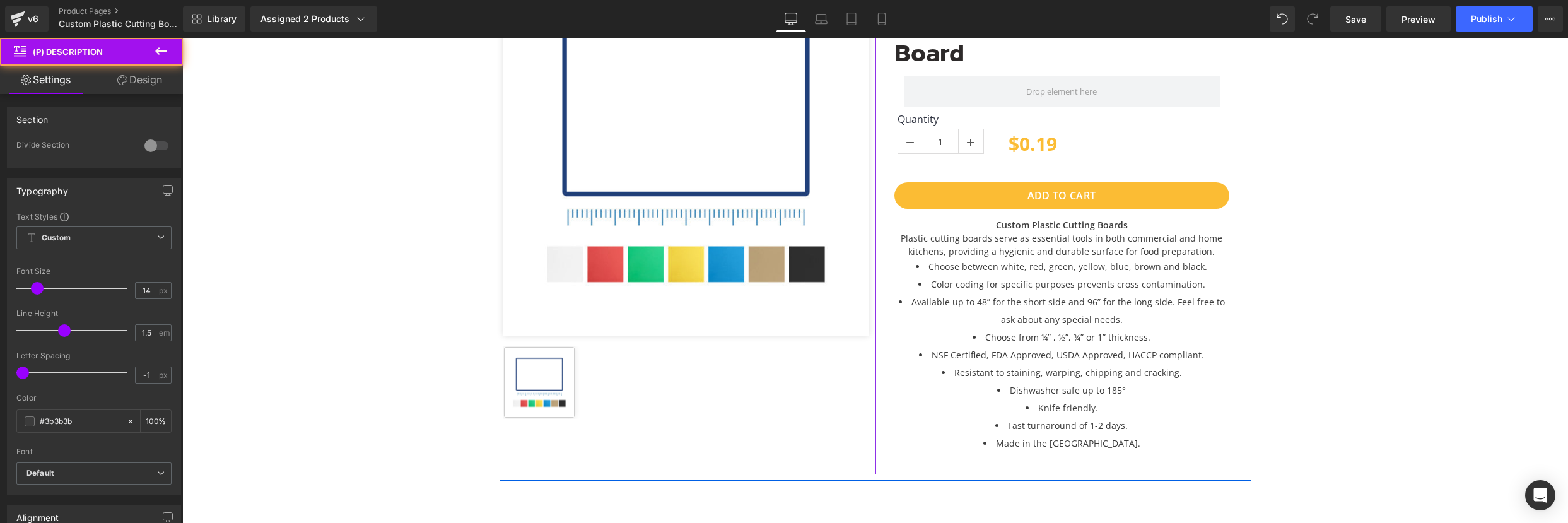
click at [1075, 304] on span "Available up to 48” for the short side and 96” for the long side. Feel free to …" at bounding box center [1068, 310] width 313 height 29
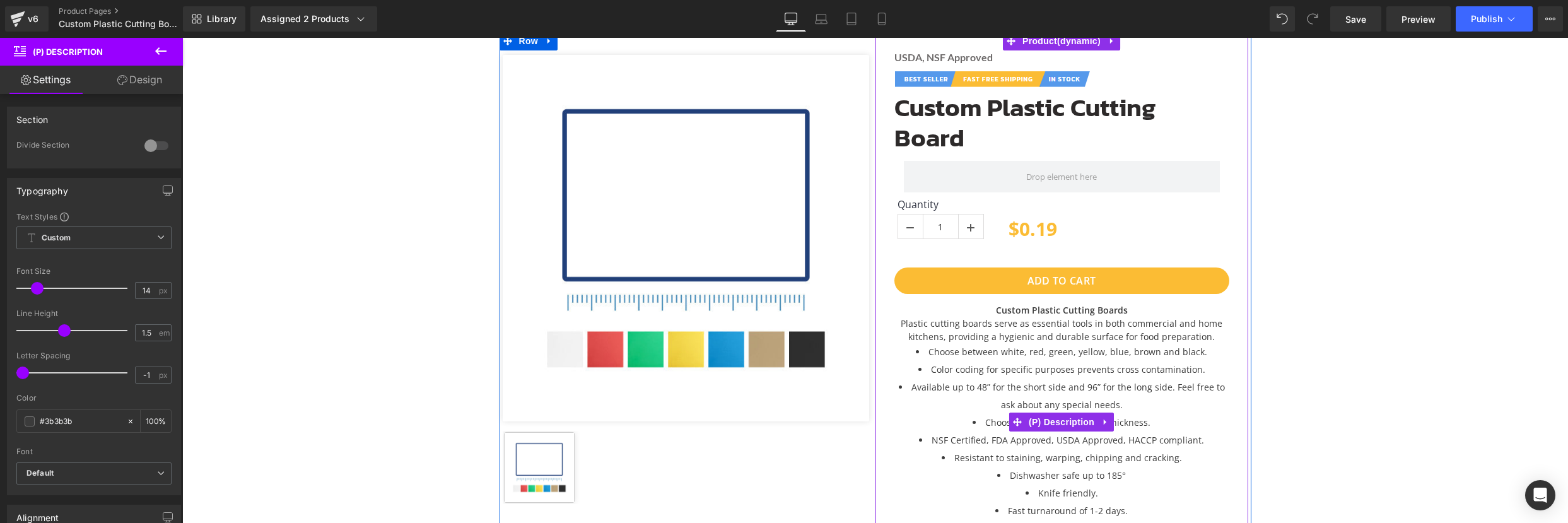
scroll to position [69, 0]
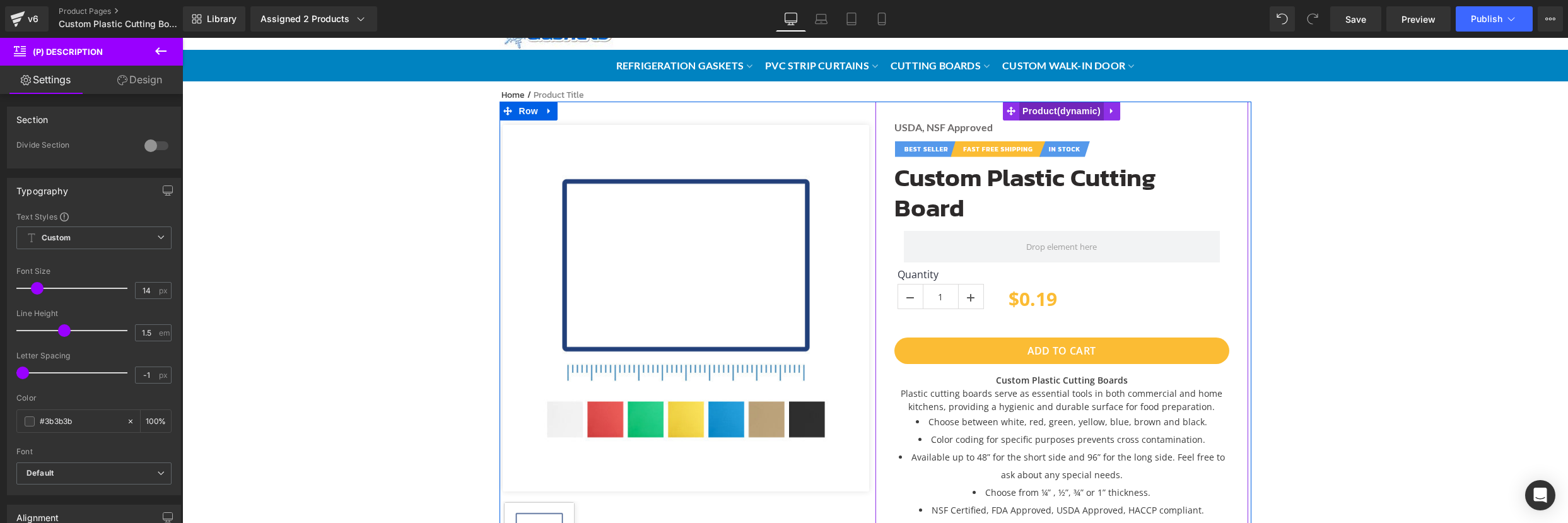
click at [1042, 109] on span "Product" at bounding box center [1062, 111] width 84 height 19
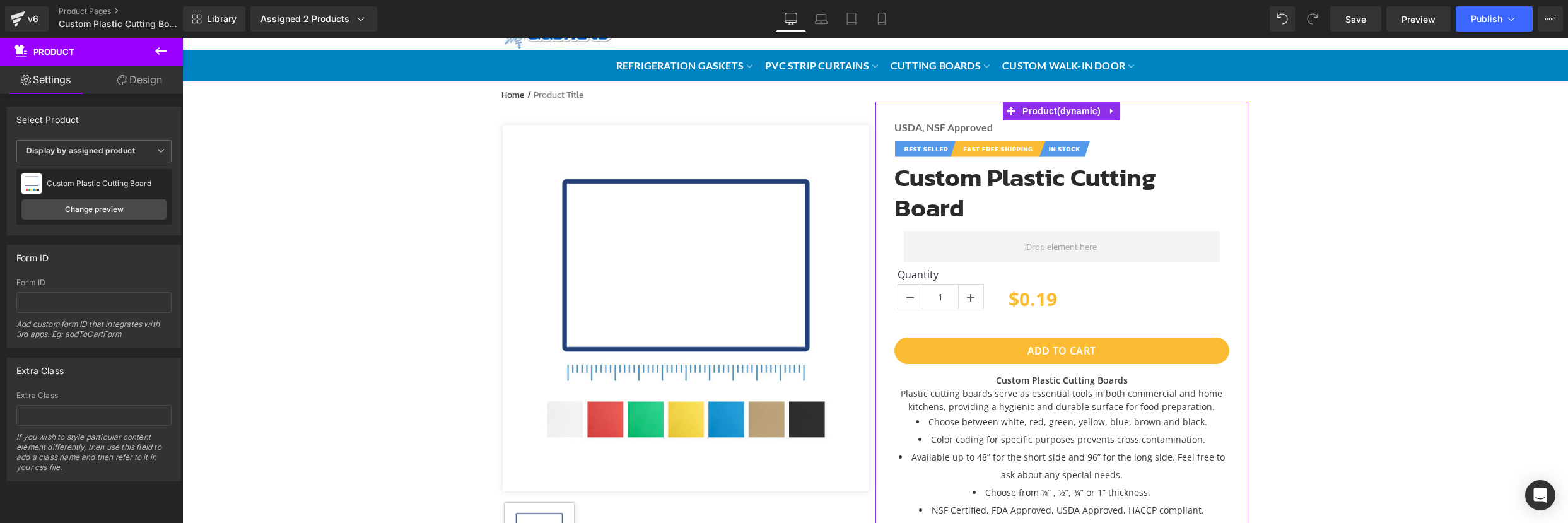
click at [148, 77] on link "Design" at bounding box center [139, 79] width 91 height 29
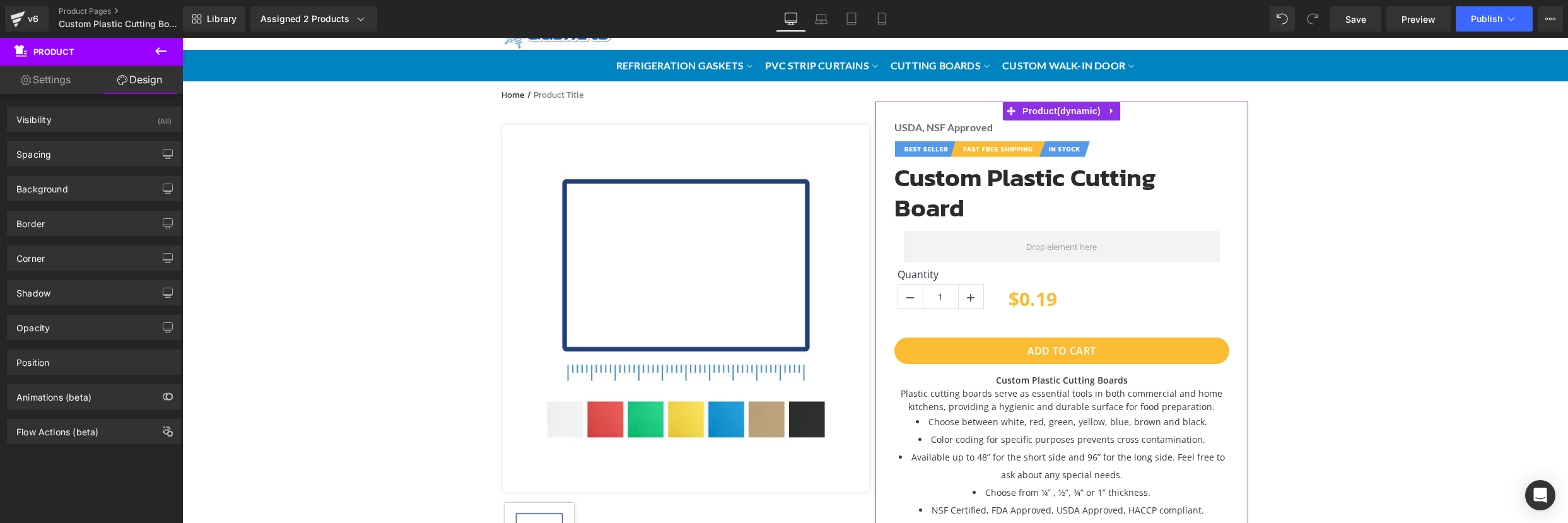
click at [56, 81] on link "Settings" at bounding box center [45, 79] width 91 height 29
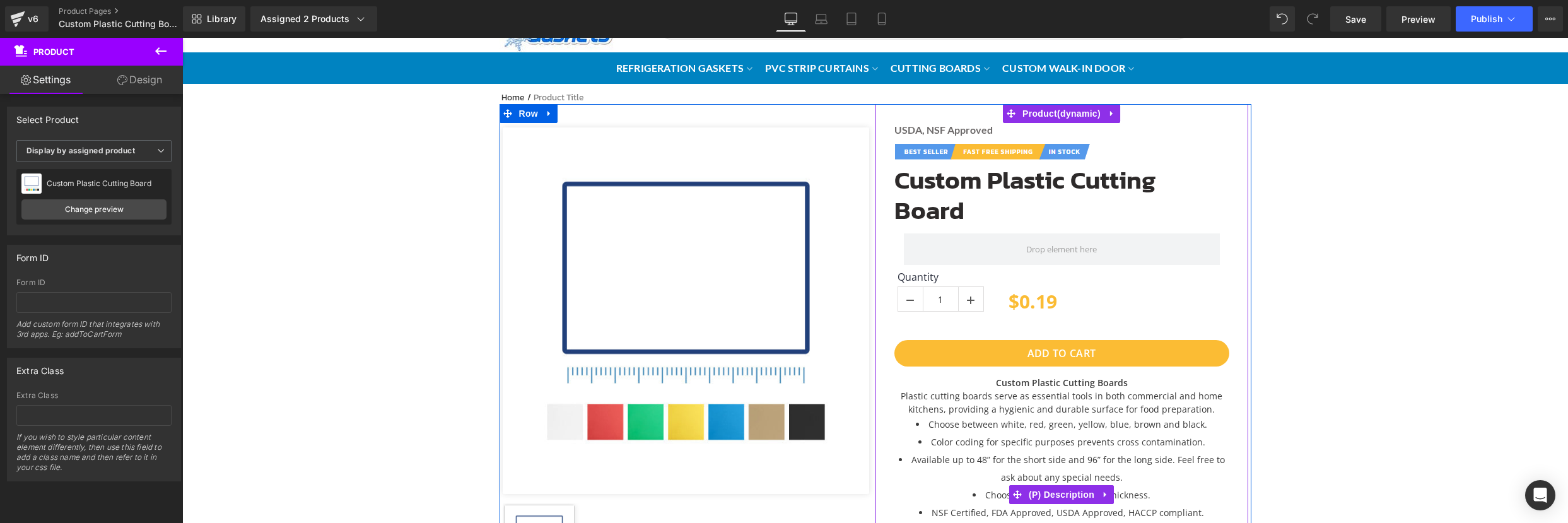
scroll to position [203, 0]
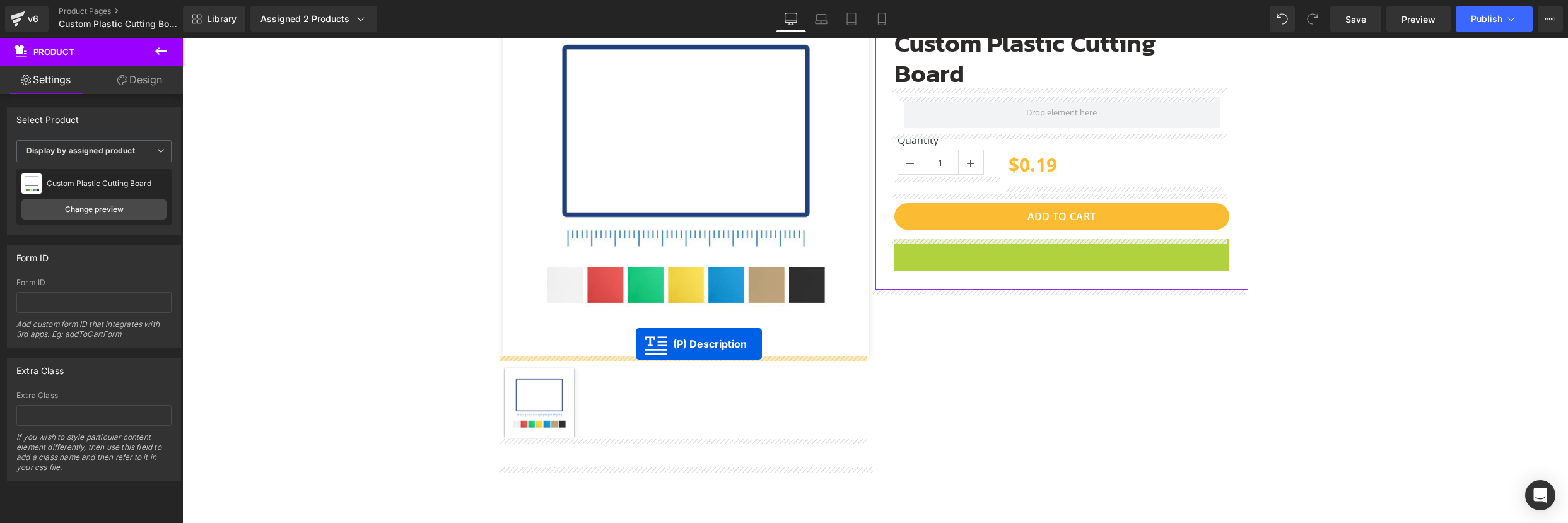
drag, startPoint x: 1015, startPoint y: 359, endPoint x: 636, endPoint y: 343, distance: 379.3
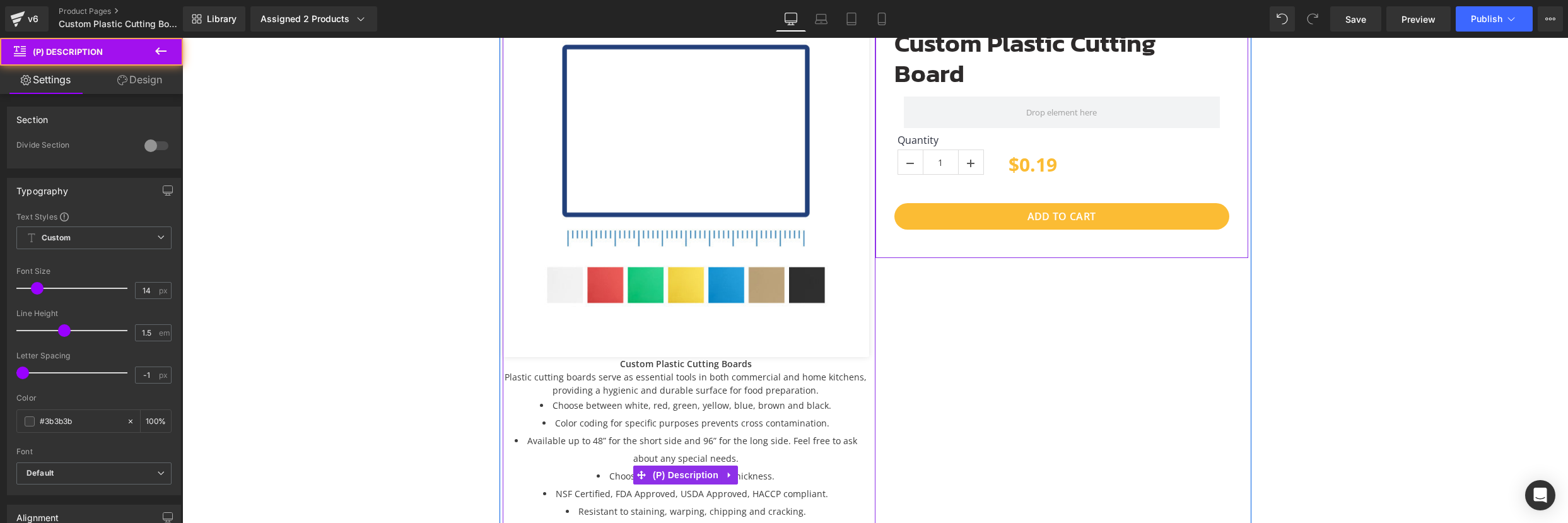
scroll to position [364, 0]
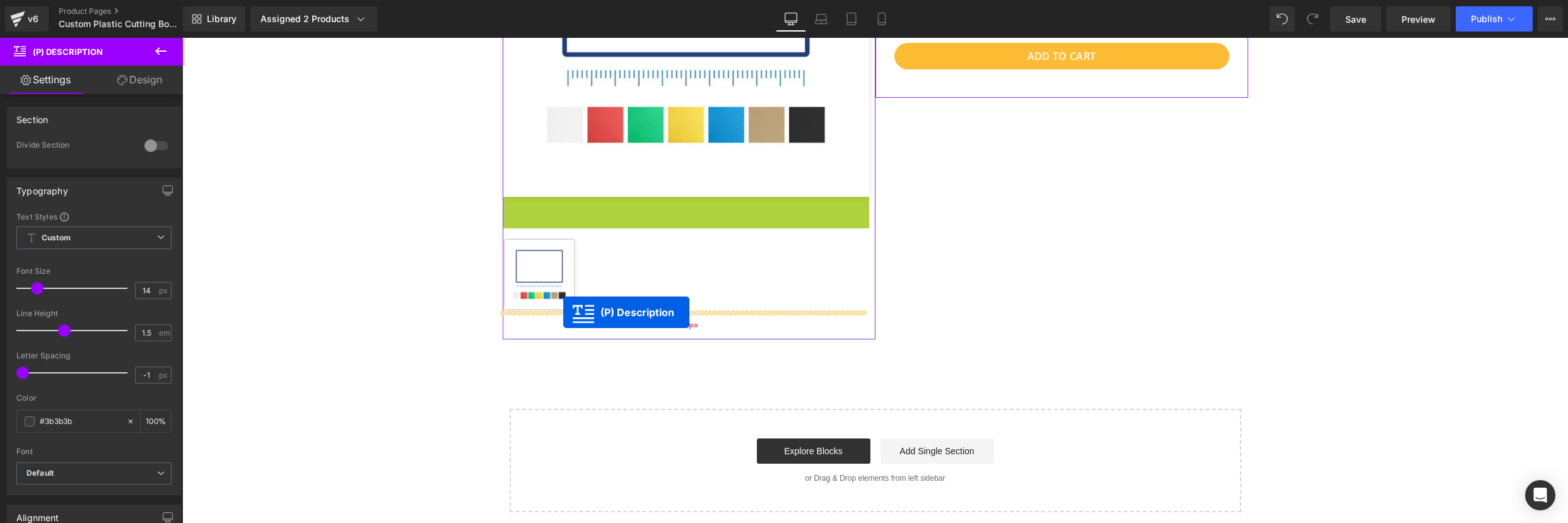
drag, startPoint x: 638, startPoint y: 313, endPoint x: 563, endPoint y: 312, distance: 75.0
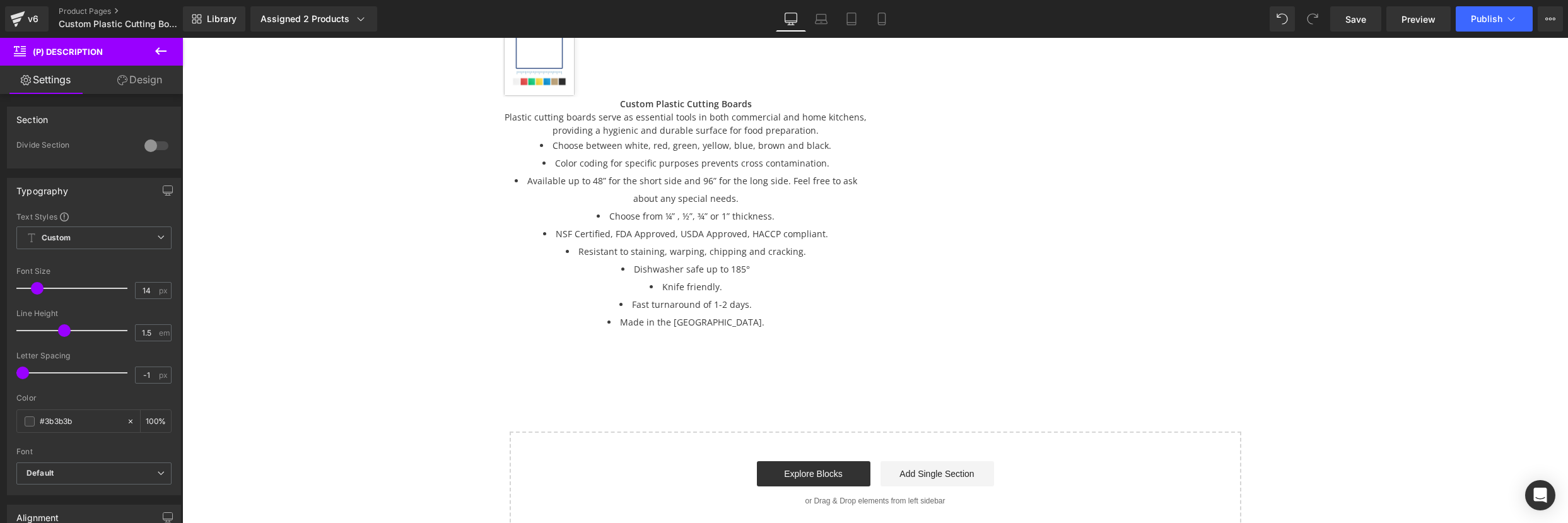
scroll to position [476, 0]
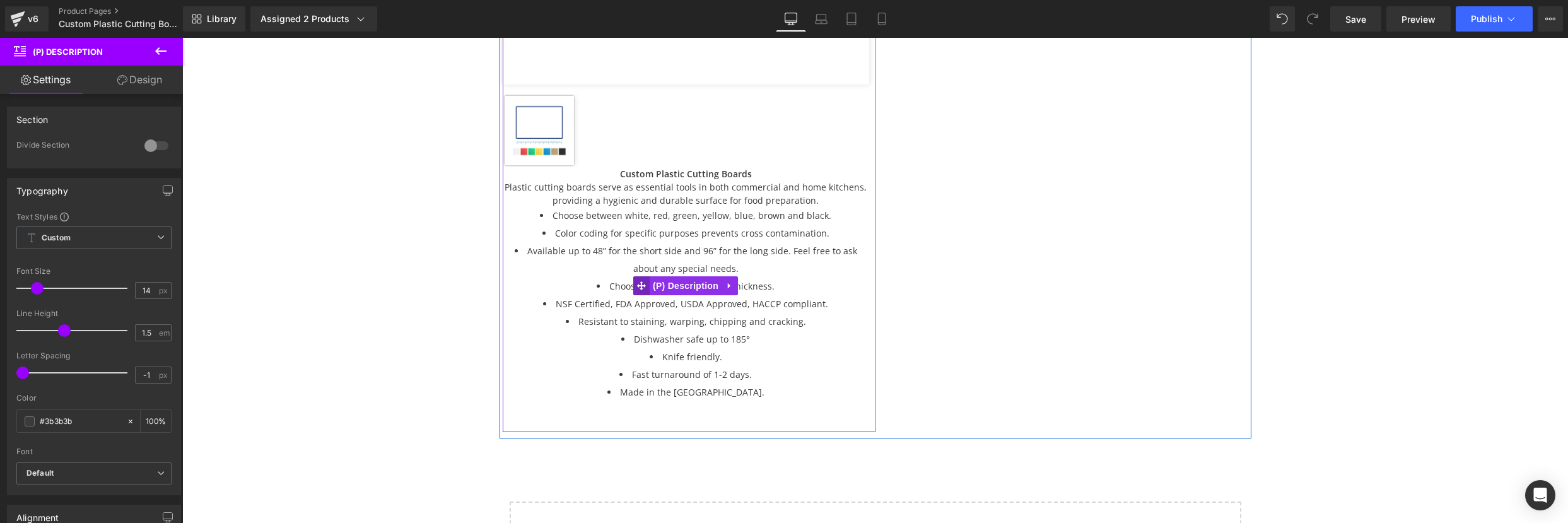
click at [639, 288] on icon at bounding box center [641, 285] width 9 height 10
click at [663, 288] on span "(P) Description" at bounding box center [685, 286] width 72 height 19
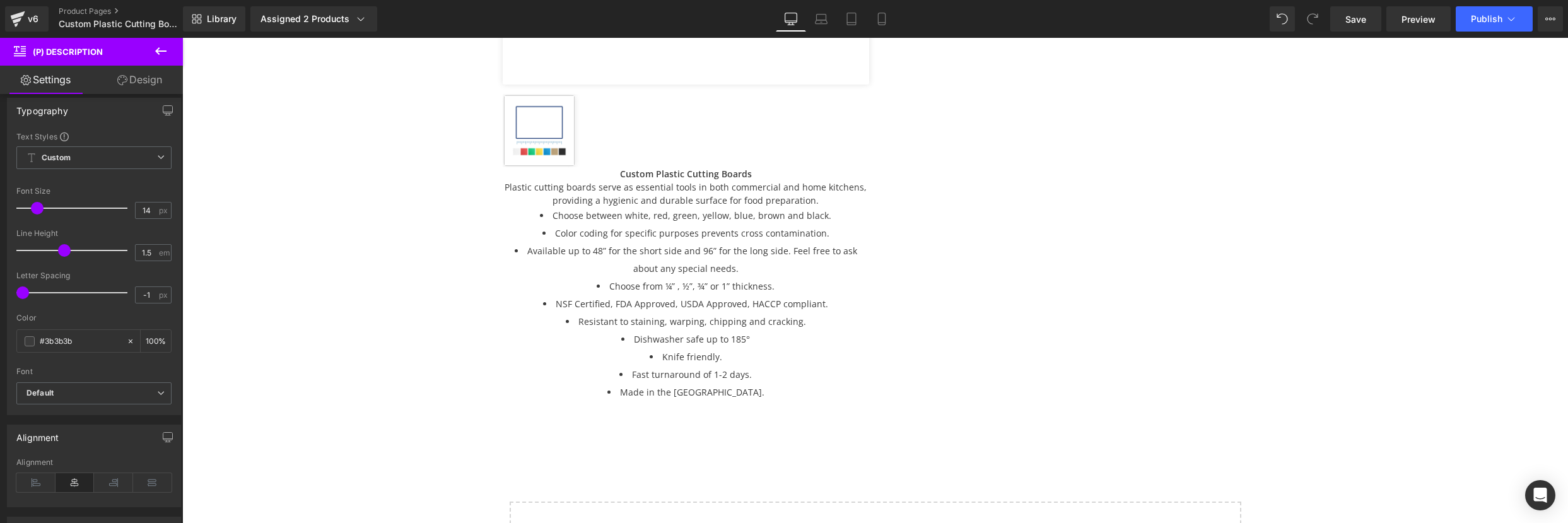
scroll to position [175, 0]
click at [32, 386] on icon at bounding box center [36, 388] width 39 height 19
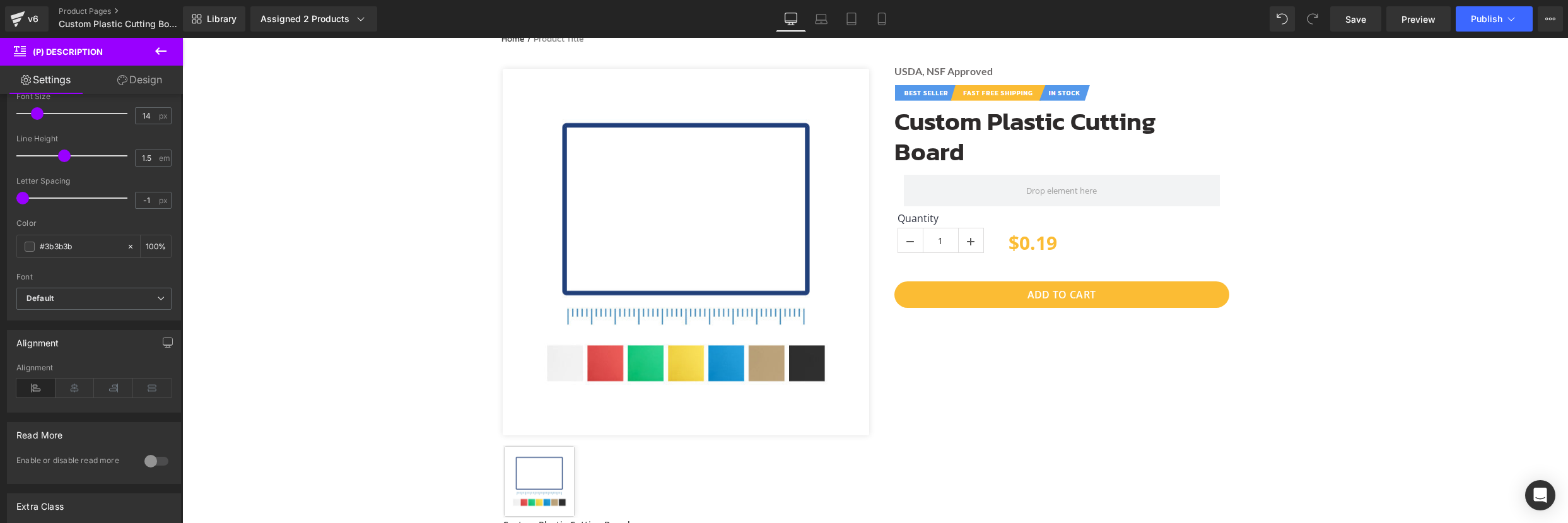
scroll to position [17, 0]
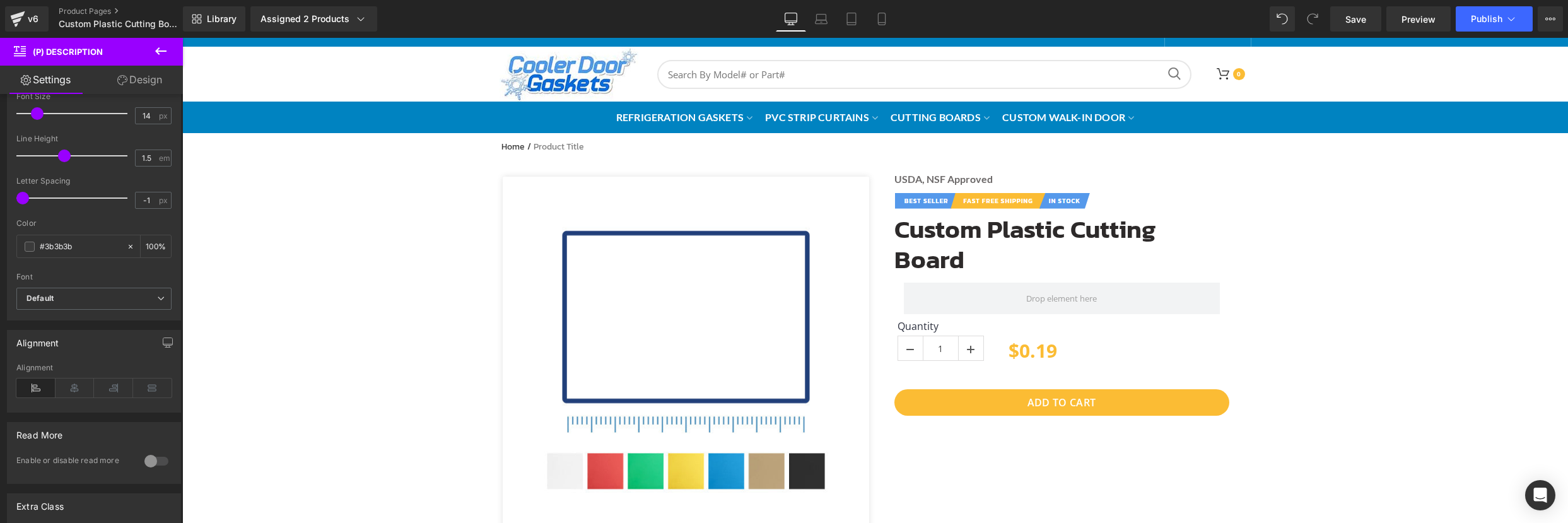
click at [166, 50] on icon at bounding box center [161, 51] width 15 height 15
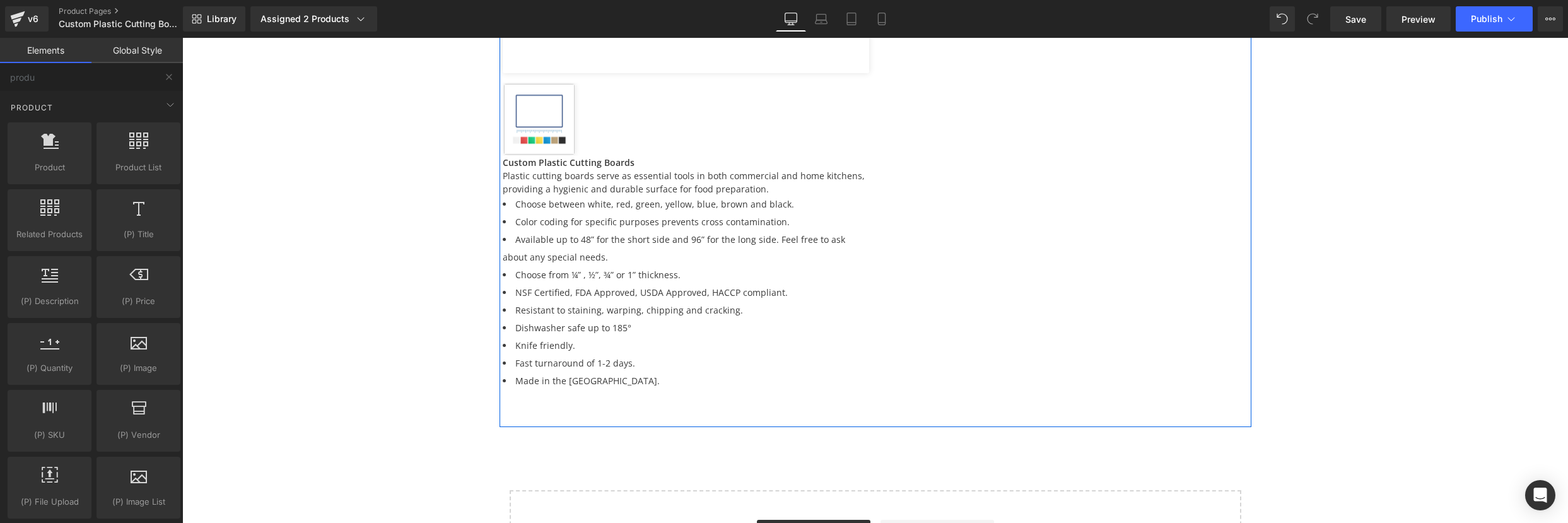
scroll to position [488, 0]
click at [80, 79] on input "produ" at bounding box center [77, 76] width 155 height 28
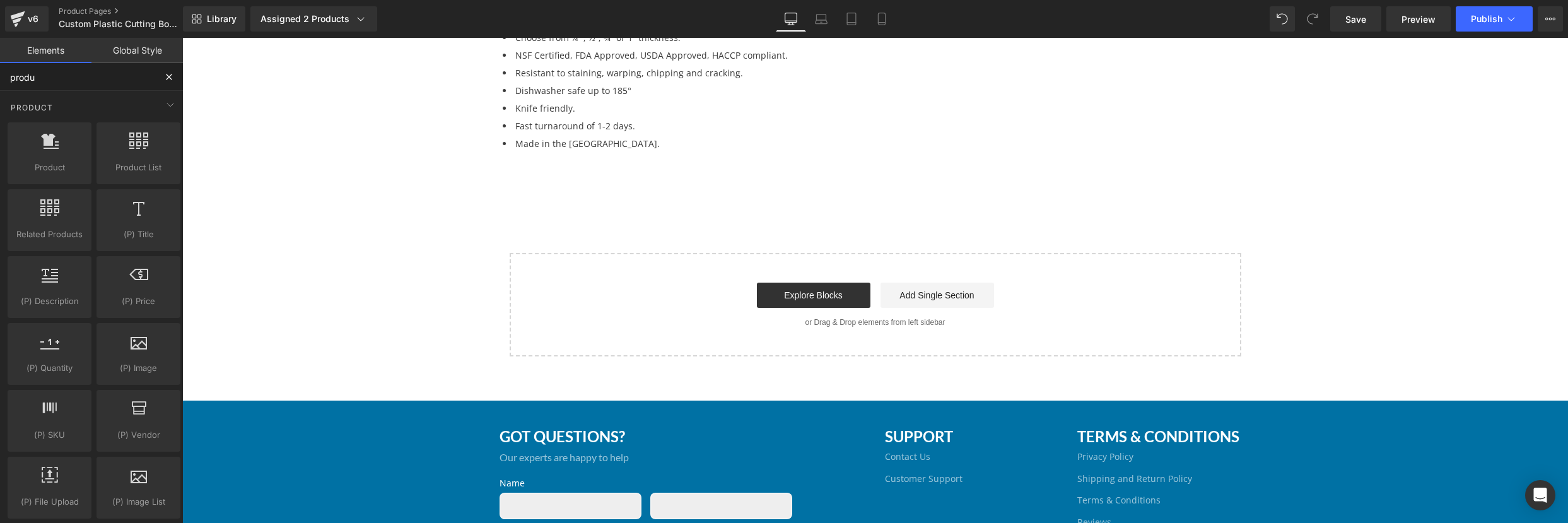
scroll to position [709, 0]
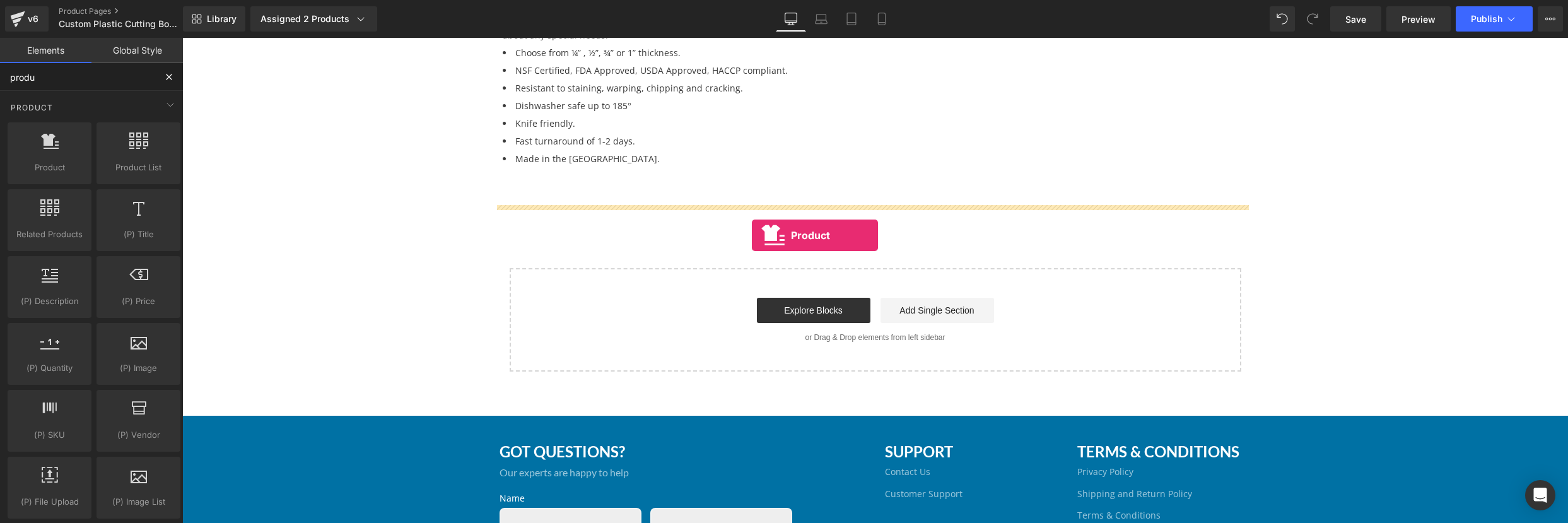
drag, startPoint x: 223, startPoint y: 186, endPoint x: 751, endPoint y: 235, distance: 530.3
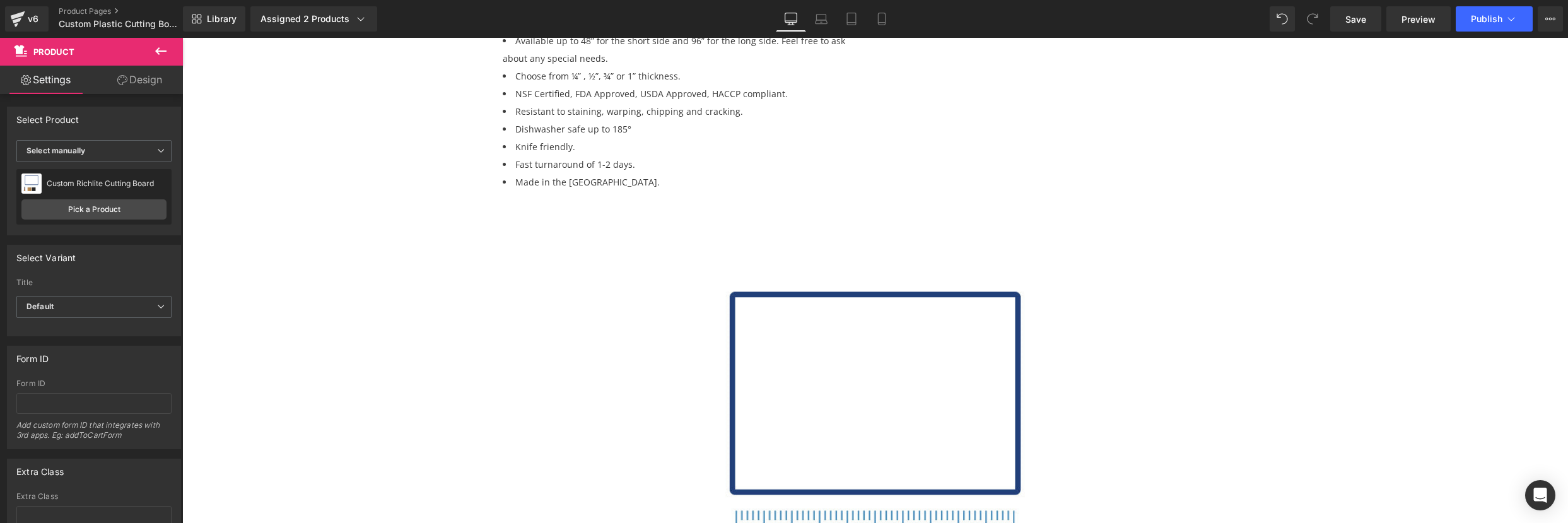
scroll to position [685, 0]
click at [661, 268] on img at bounding box center [875, 470] width 444 height 444
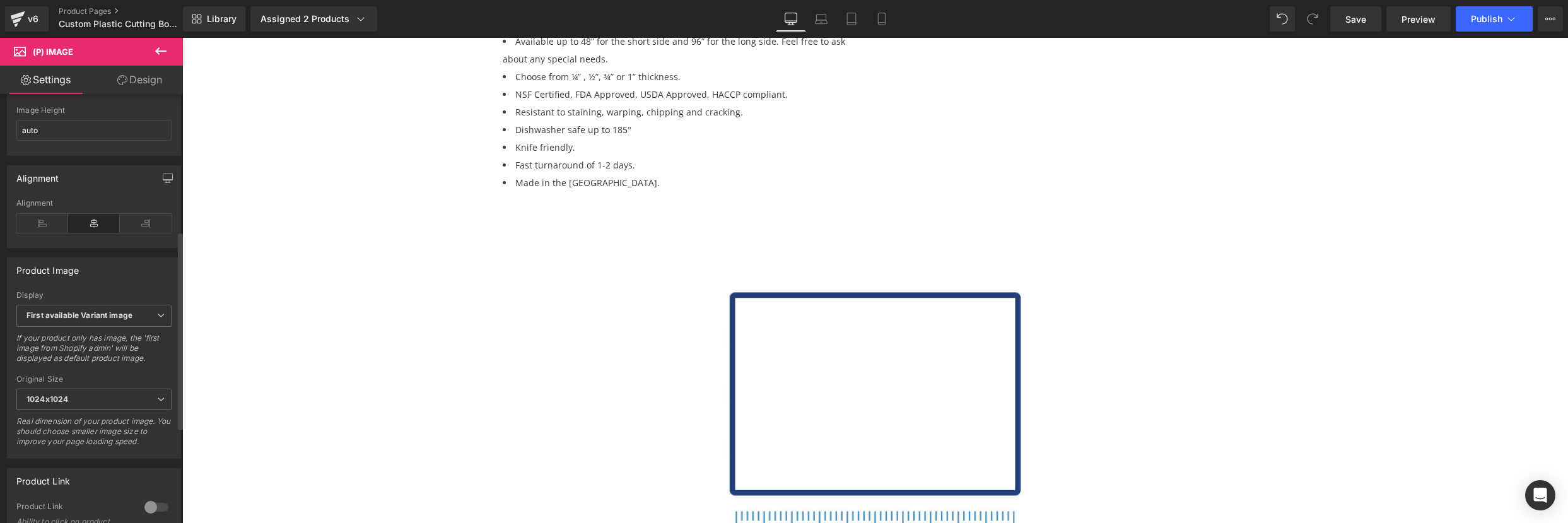
scroll to position [370, 0]
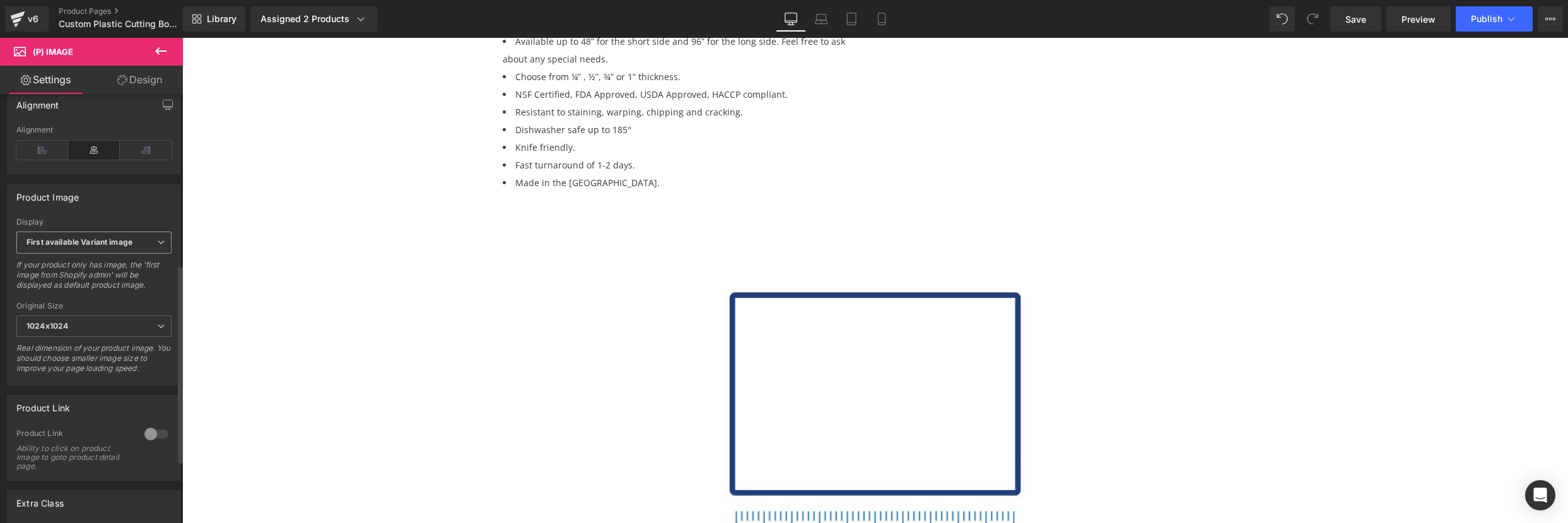
click at [131, 246] on b "First available Variant image" at bounding box center [79, 242] width 106 height 10
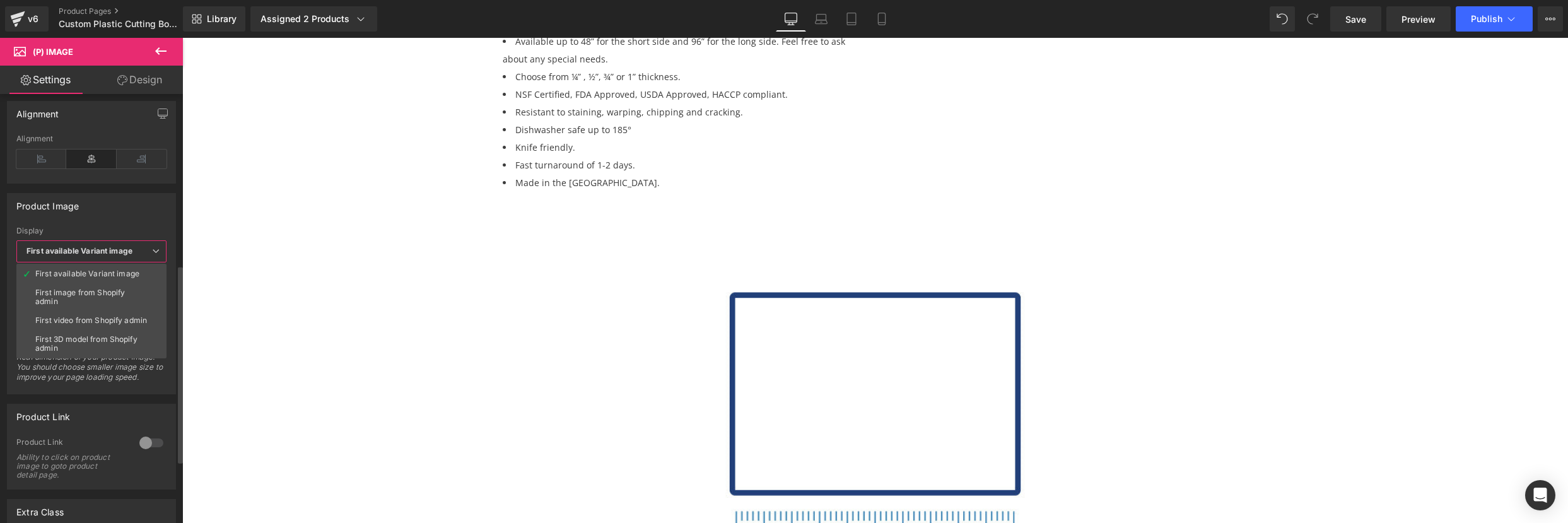
click at [137, 214] on div "Product Image" at bounding box center [91, 206] width 168 height 24
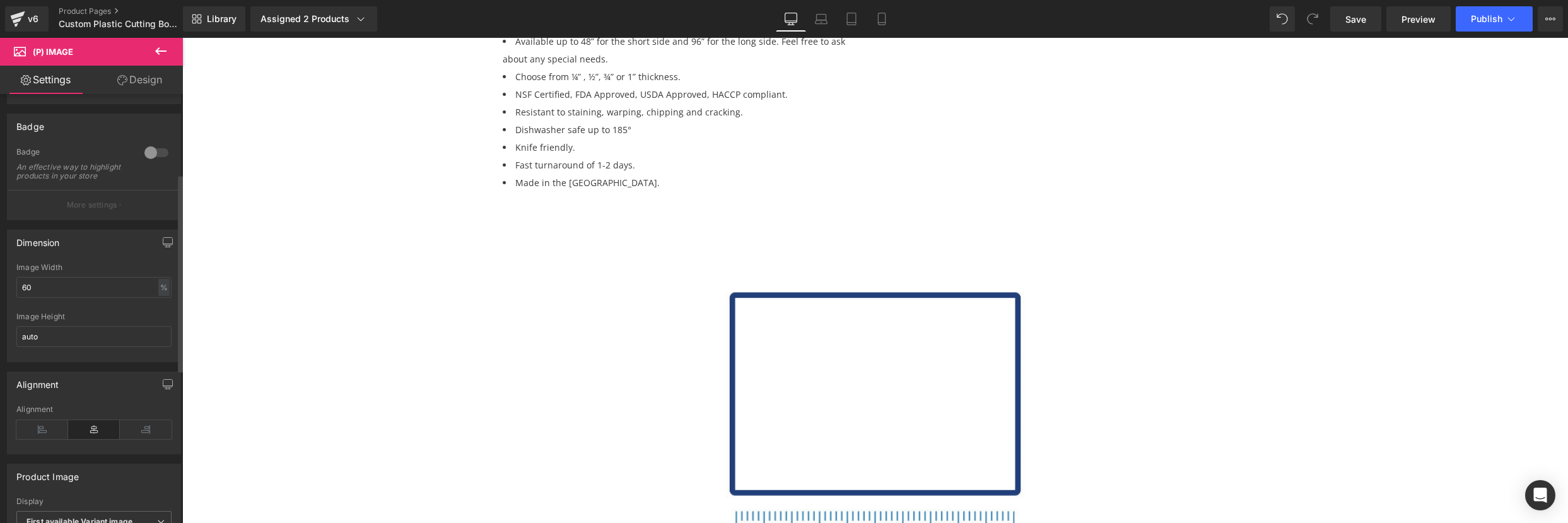
scroll to position [0, 0]
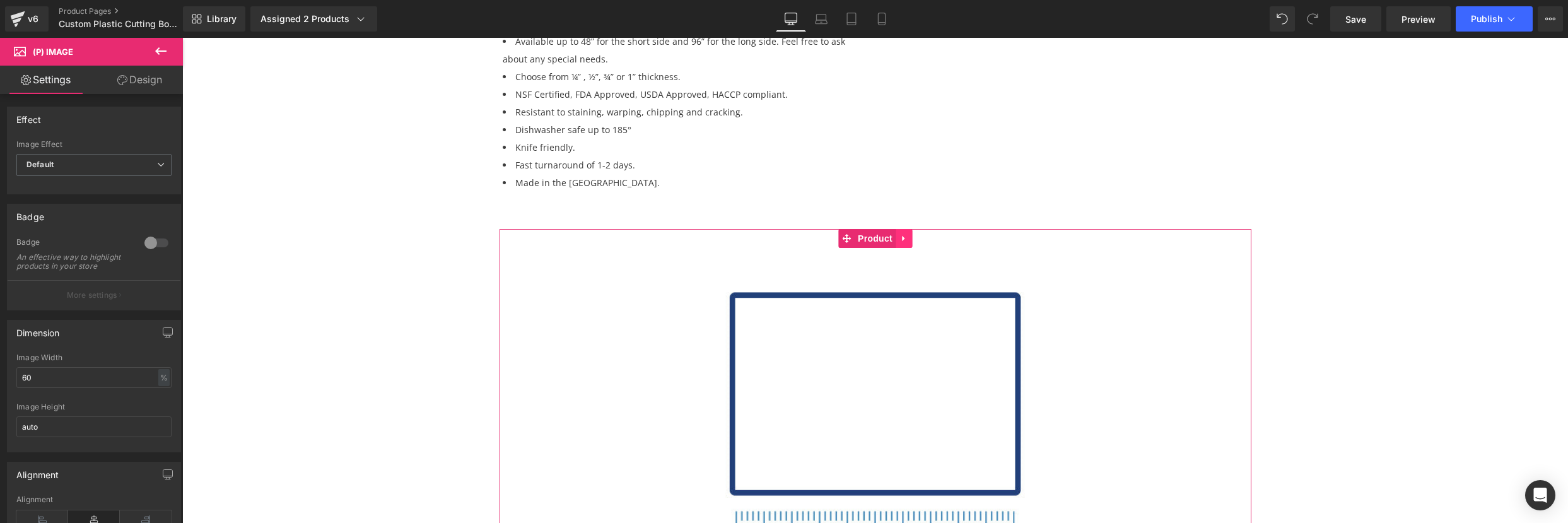
click at [902, 238] on icon at bounding box center [902, 238] width 2 height 6
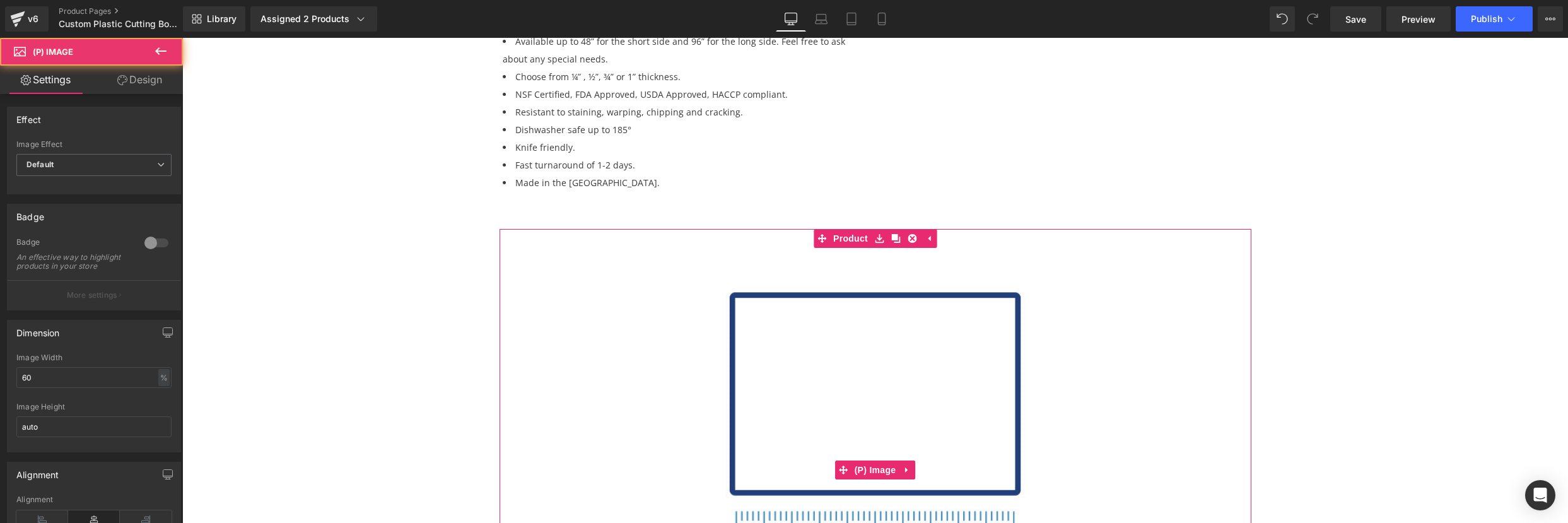
click at [719, 254] on img at bounding box center [875, 470] width 444 height 444
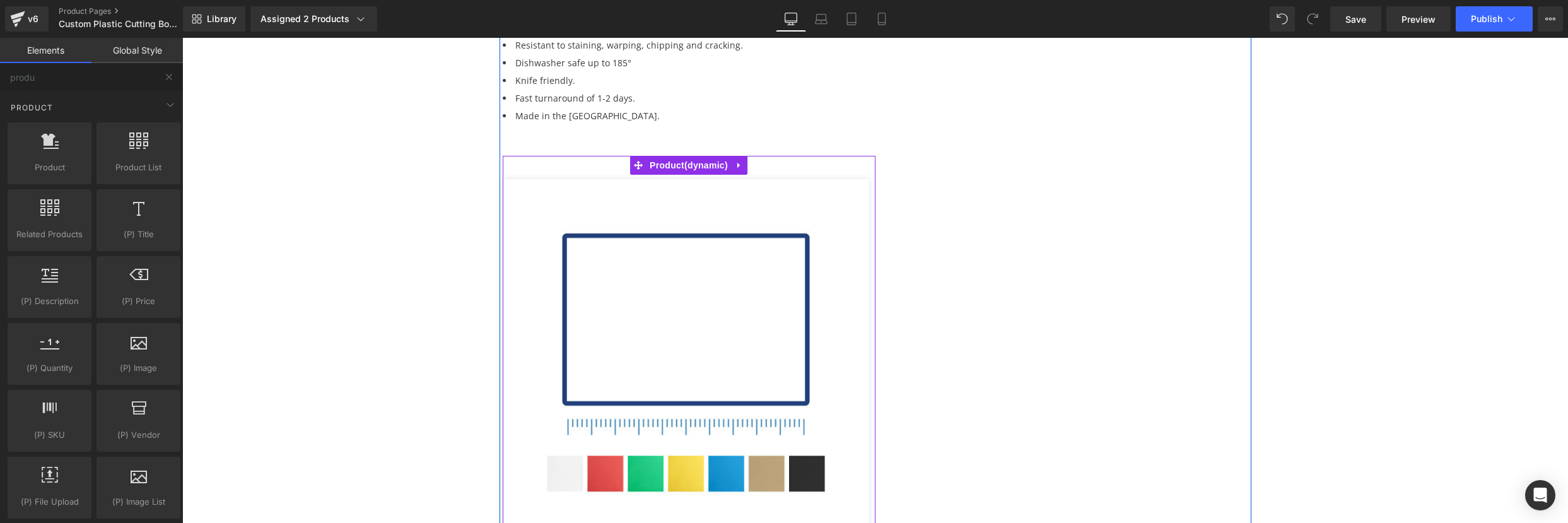
scroll to position [595, 0]
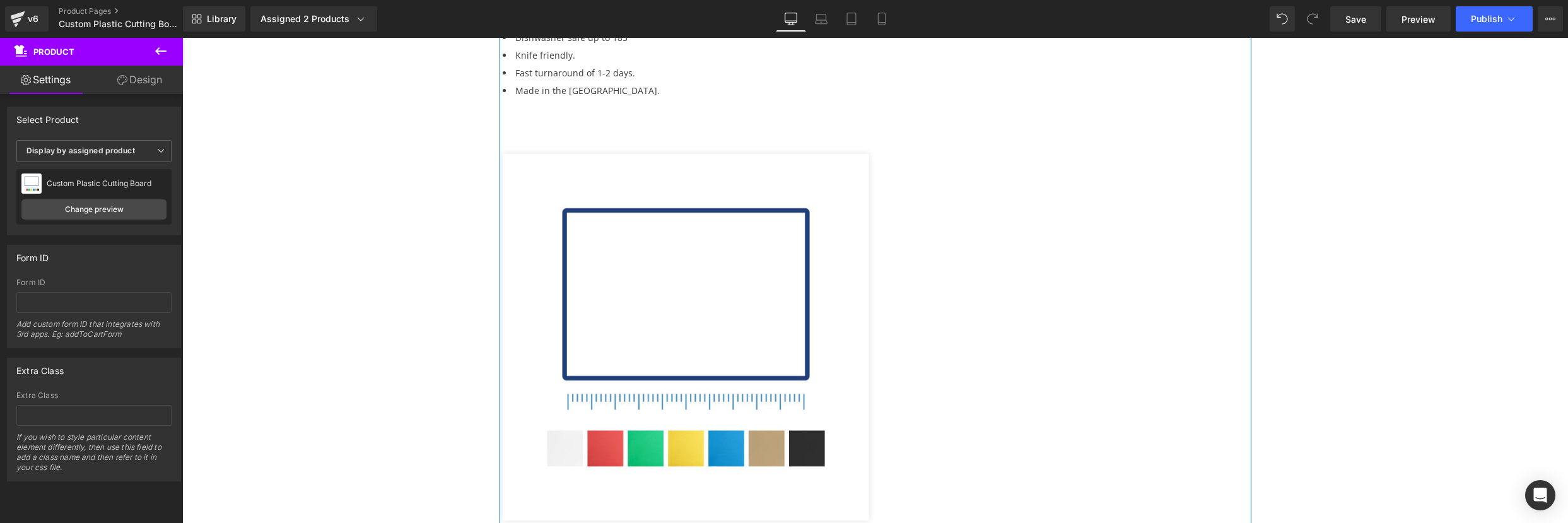
scroll to position [523, 0]
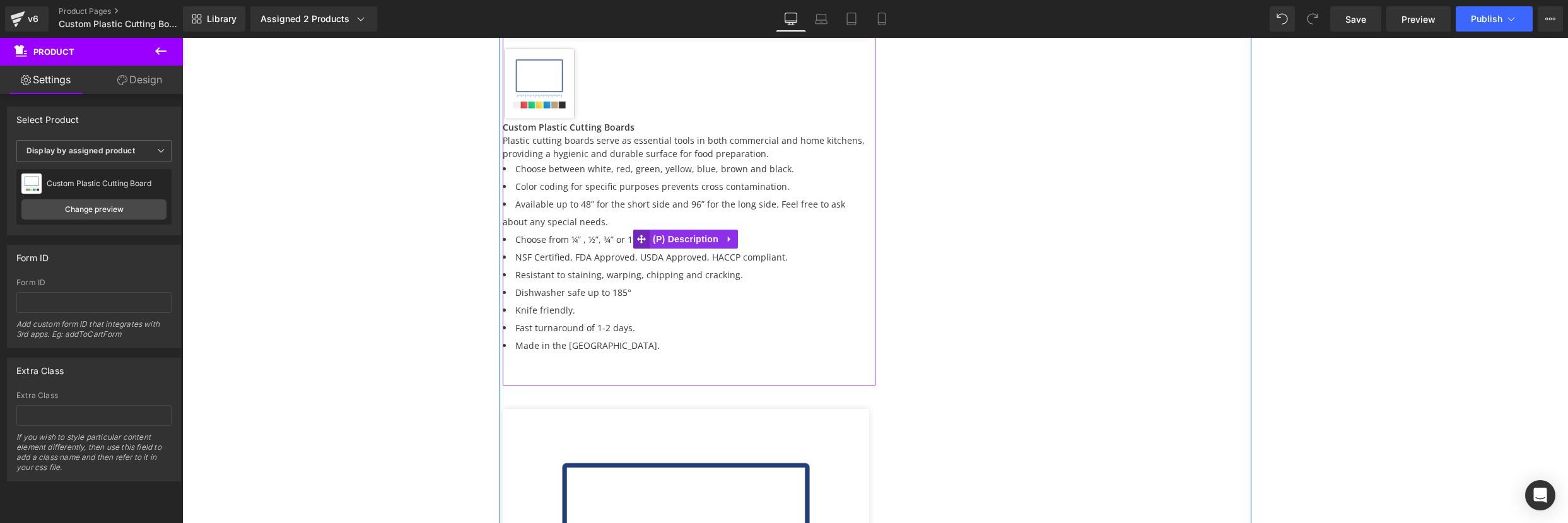
click at [637, 239] on icon at bounding box center [641, 238] width 9 height 9
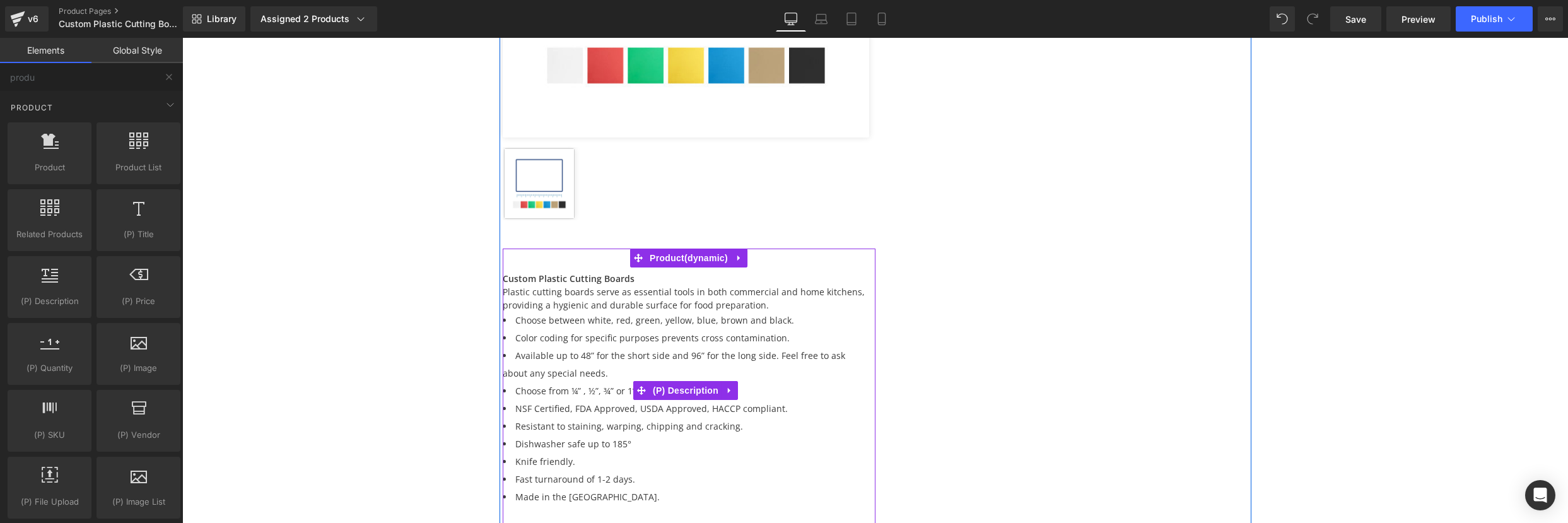
scroll to position [422, 0]
click at [801, 358] on span "Available up to 48” for the short side and 96” for the long side. Feel free to …" at bounding box center [673, 364] width 343 height 29
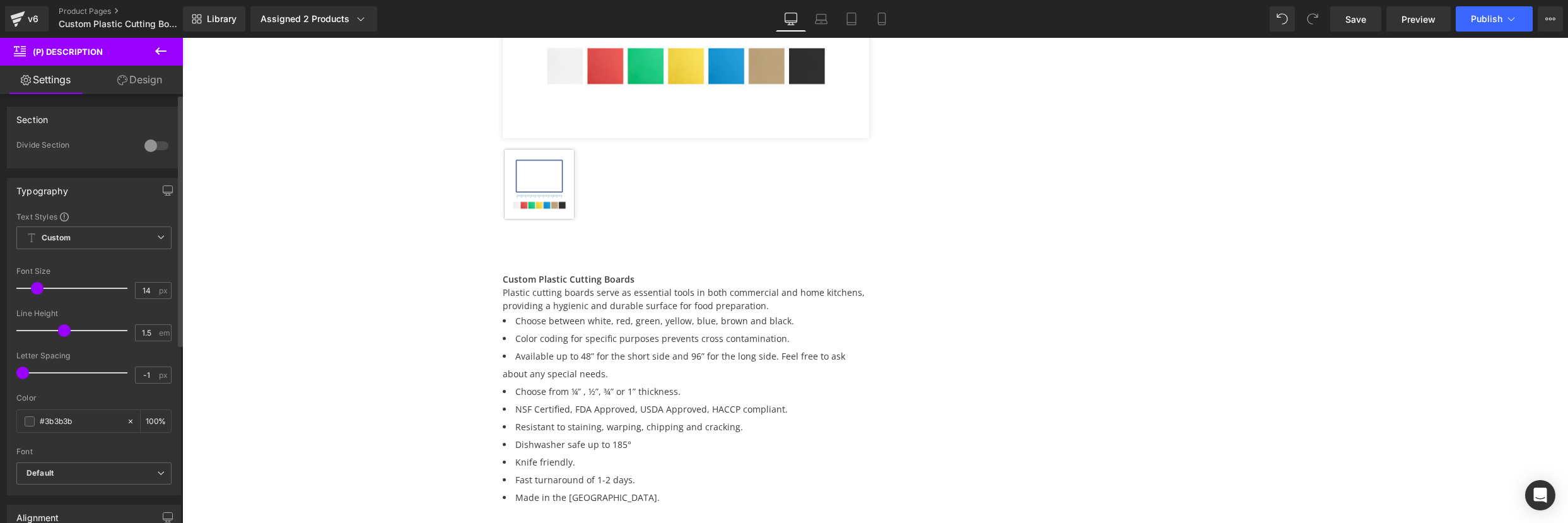
click at [151, 149] on div at bounding box center [157, 145] width 30 height 20
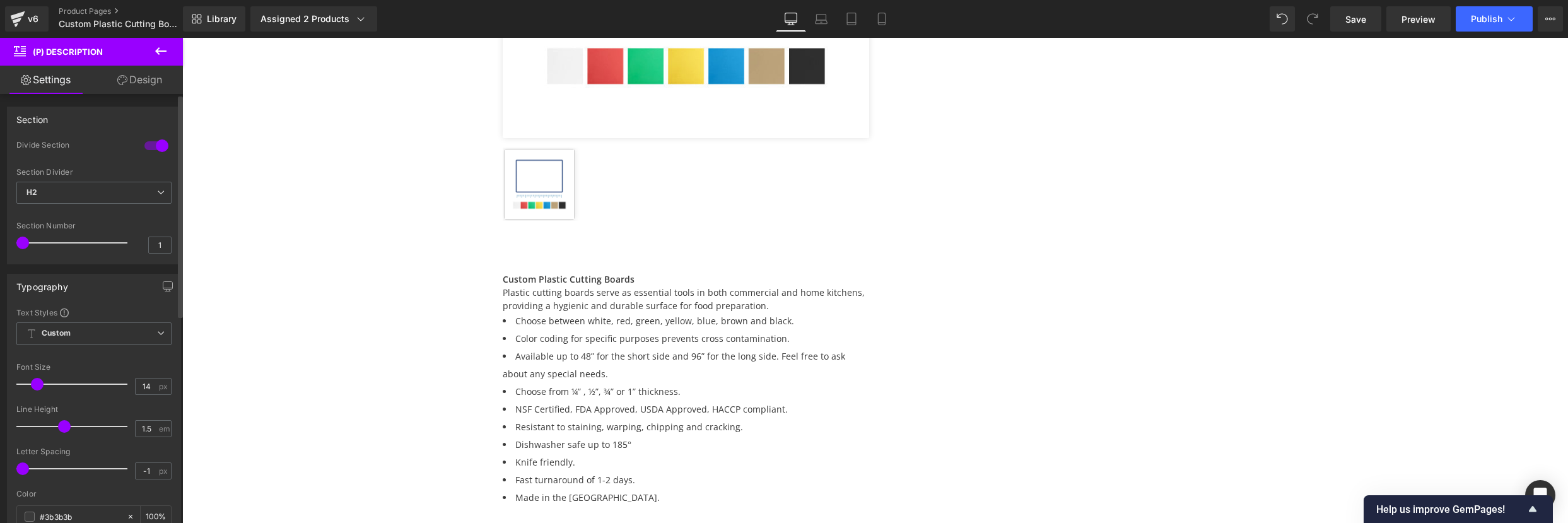
click at [148, 149] on div at bounding box center [157, 145] width 30 height 20
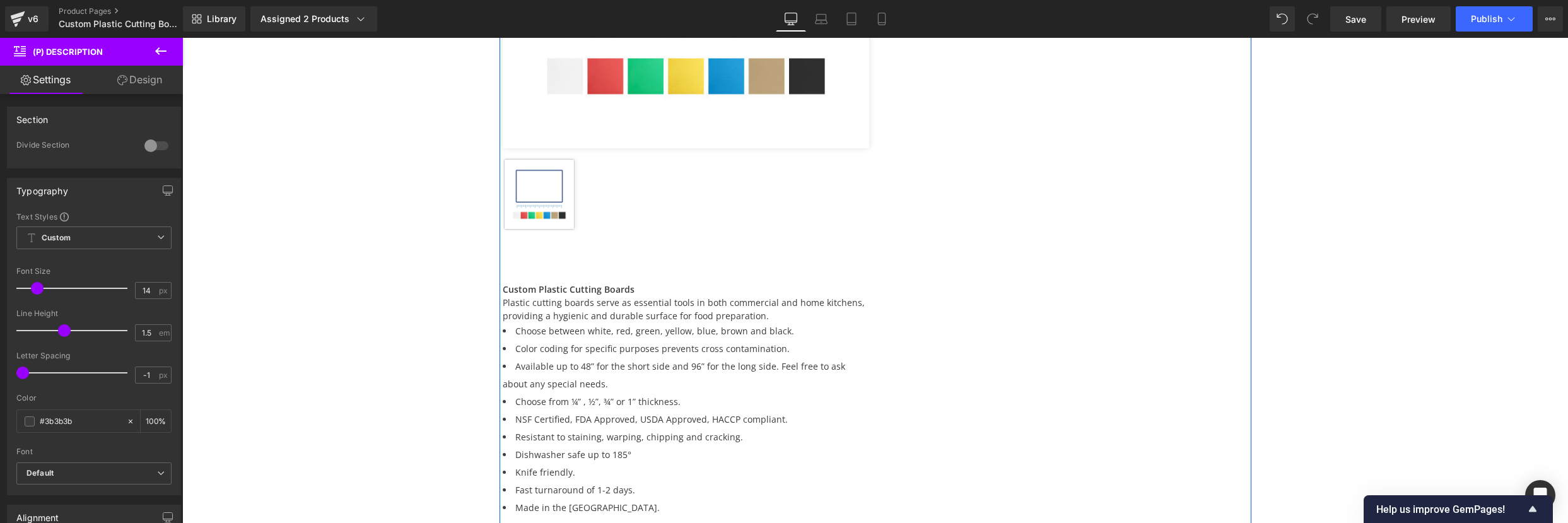
scroll to position [432, 0]
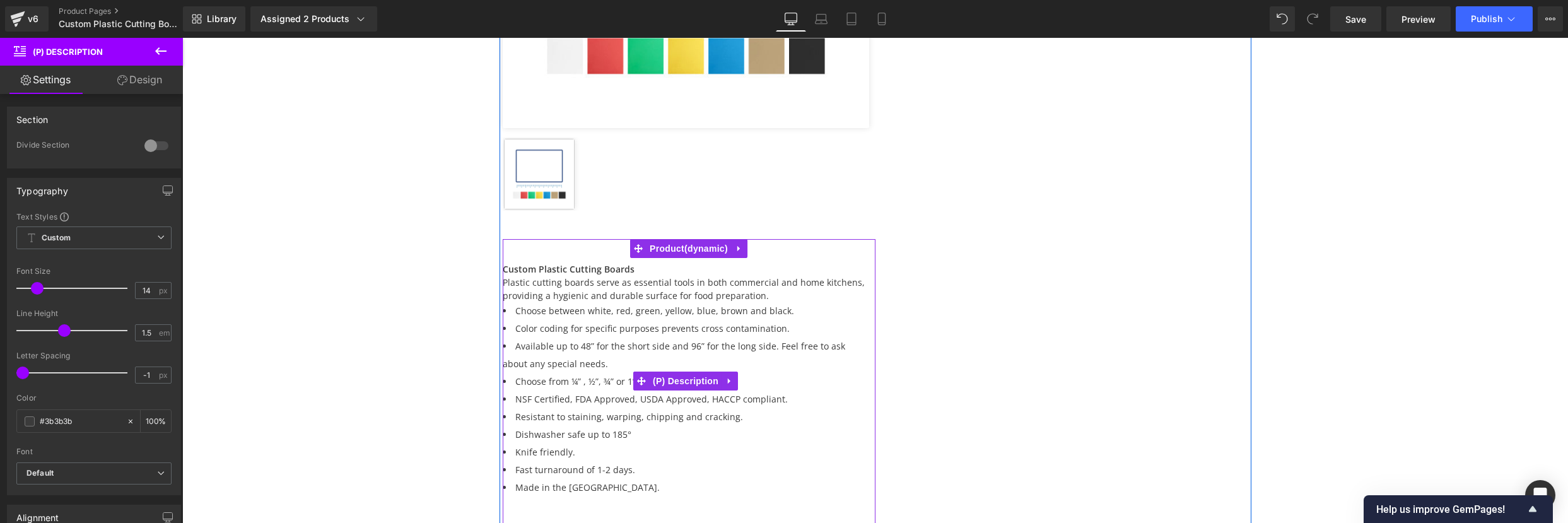
click at [790, 330] on li "Color coding for specific purposes prevents cross contamination." at bounding box center [685, 328] width 367 height 17
click at [1013, 308] on div "Sale Off (P) Image ‹ › (P) Image List Product 45px Custom Plastic Cutting Boards" at bounding box center [875, 136] width 751 height 796
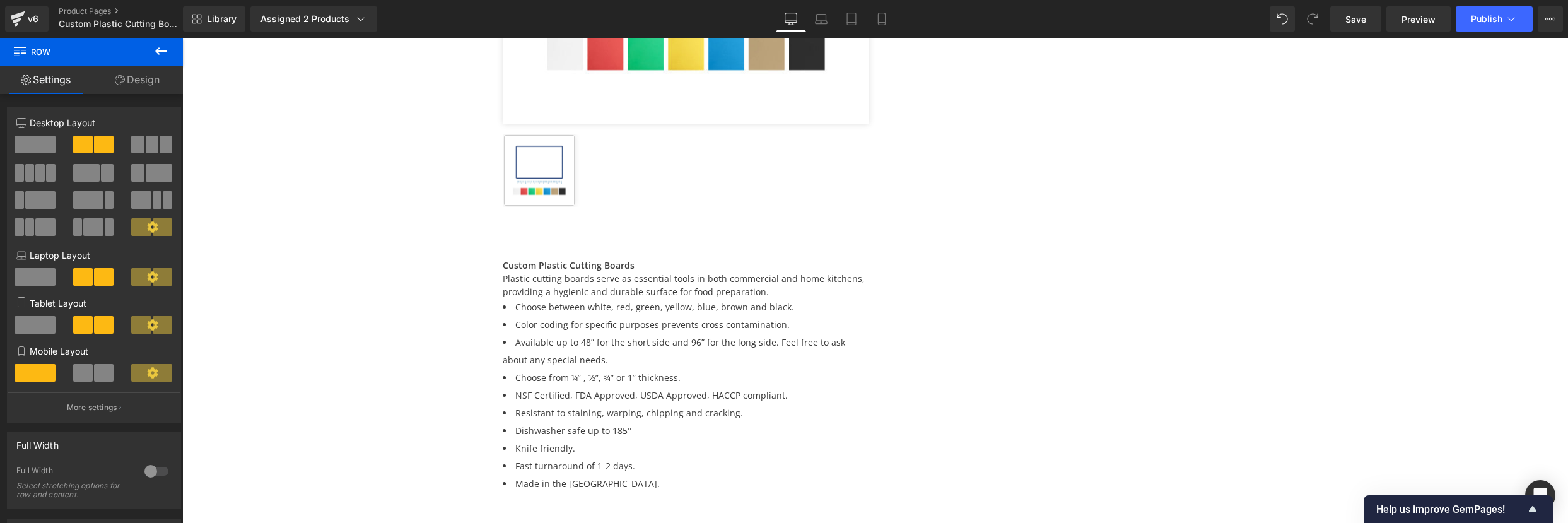
scroll to position [502, 0]
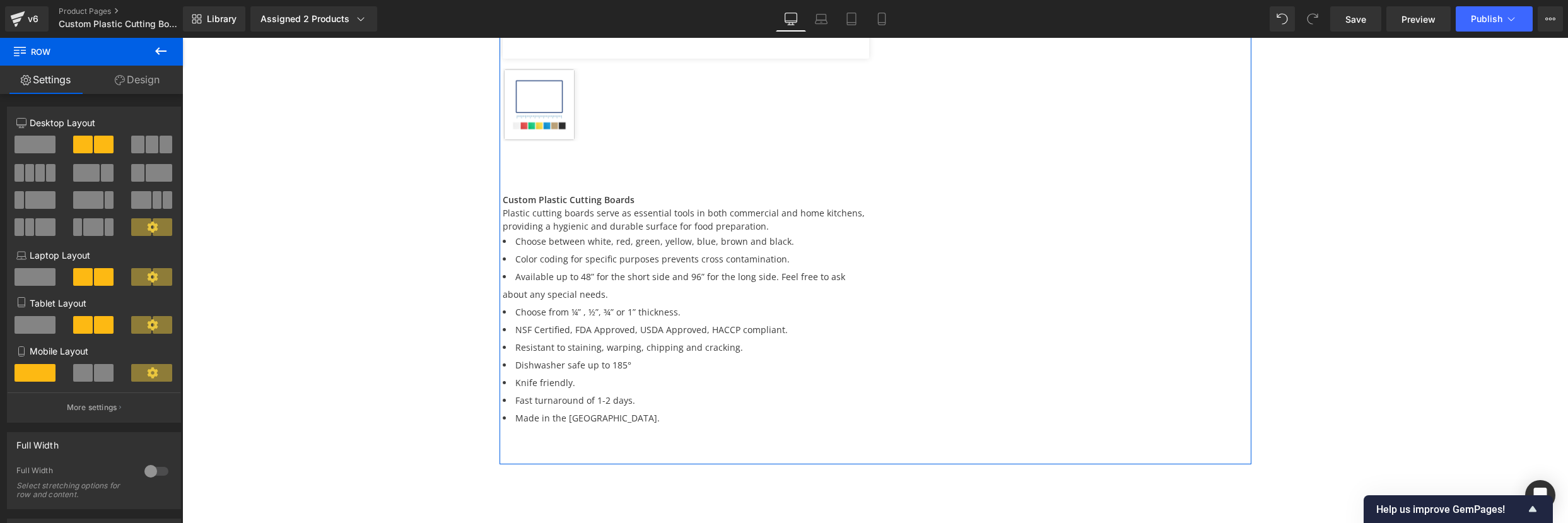
click at [1085, 361] on div "Sale Off (P) Image ‹ › (P) Image List Product 45px Custom Plastic Cutting Boards" at bounding box center [875, 67] width 751 height 796
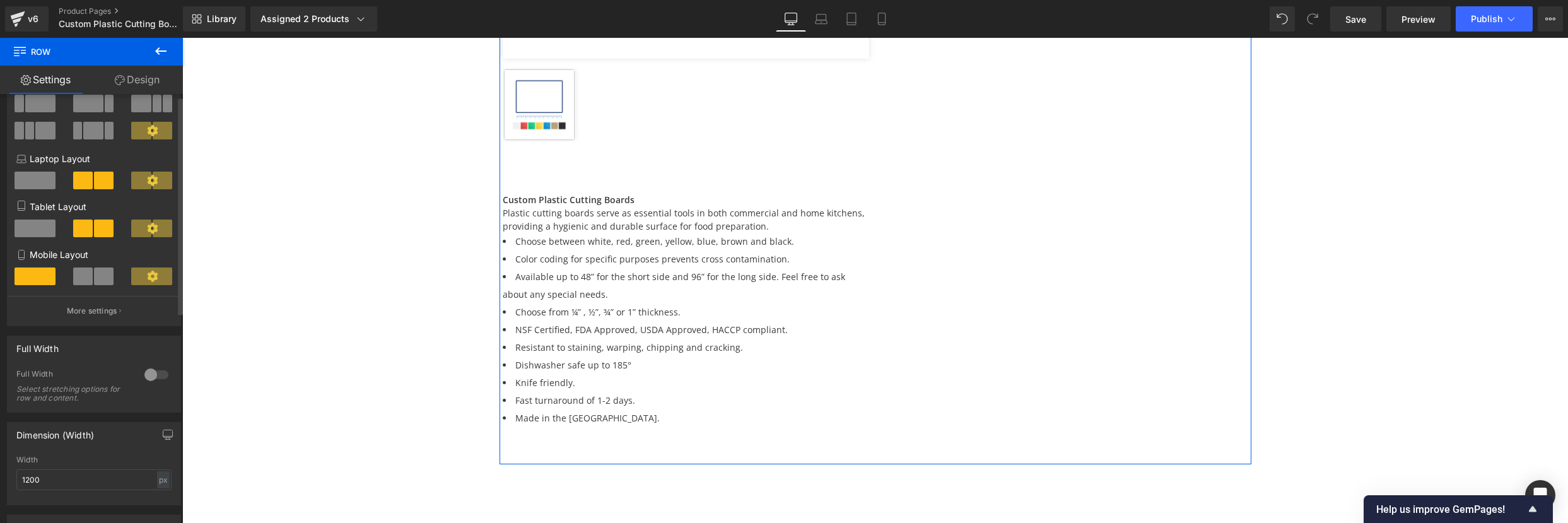
scroll to position [0, 0]
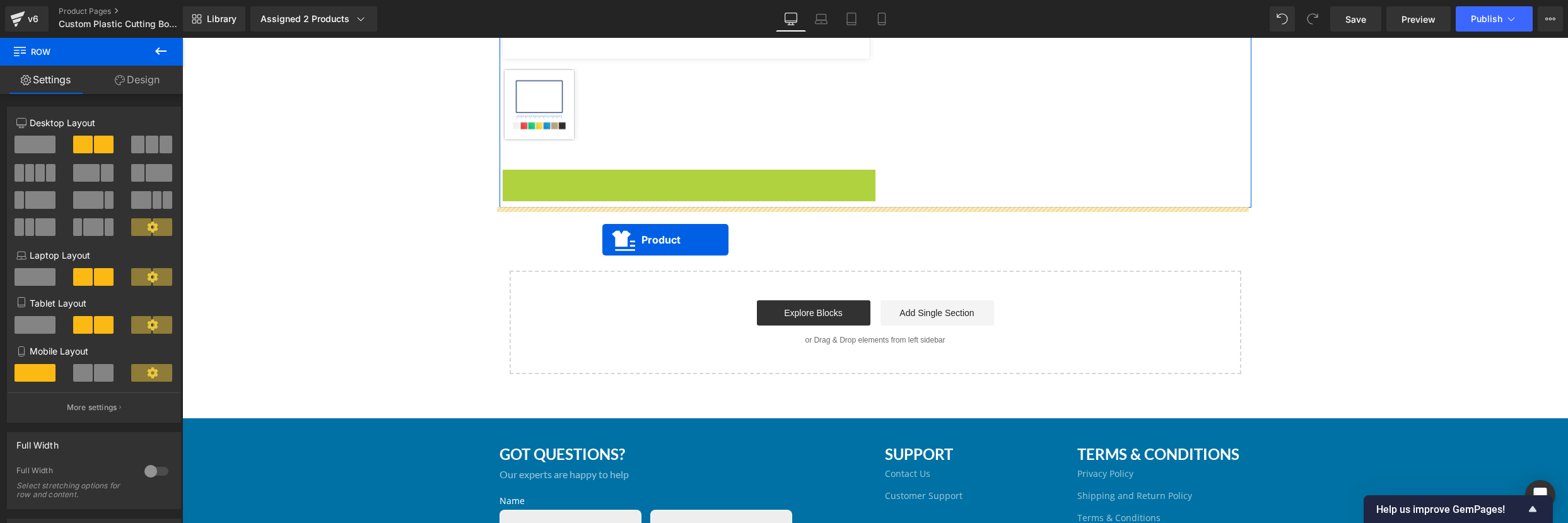
drag, startPoint x: 636, startPoint y: 180, endPoint x: 602, endPoint y: 239, distance: 68.1
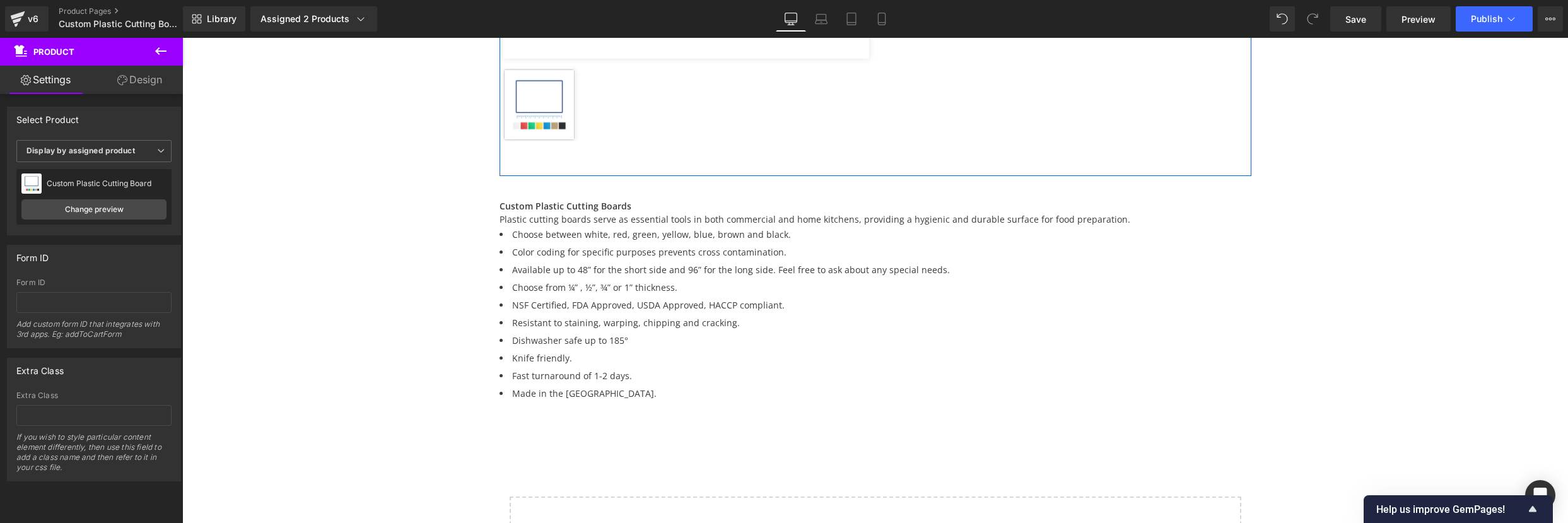
click at [1331, 327] on div "Home / Product Title Breadcrumbs Row Sale Off (P) Image ‹ › (P) Image List Prod…" at bounding box center [875, 133] width 1386 height 1020
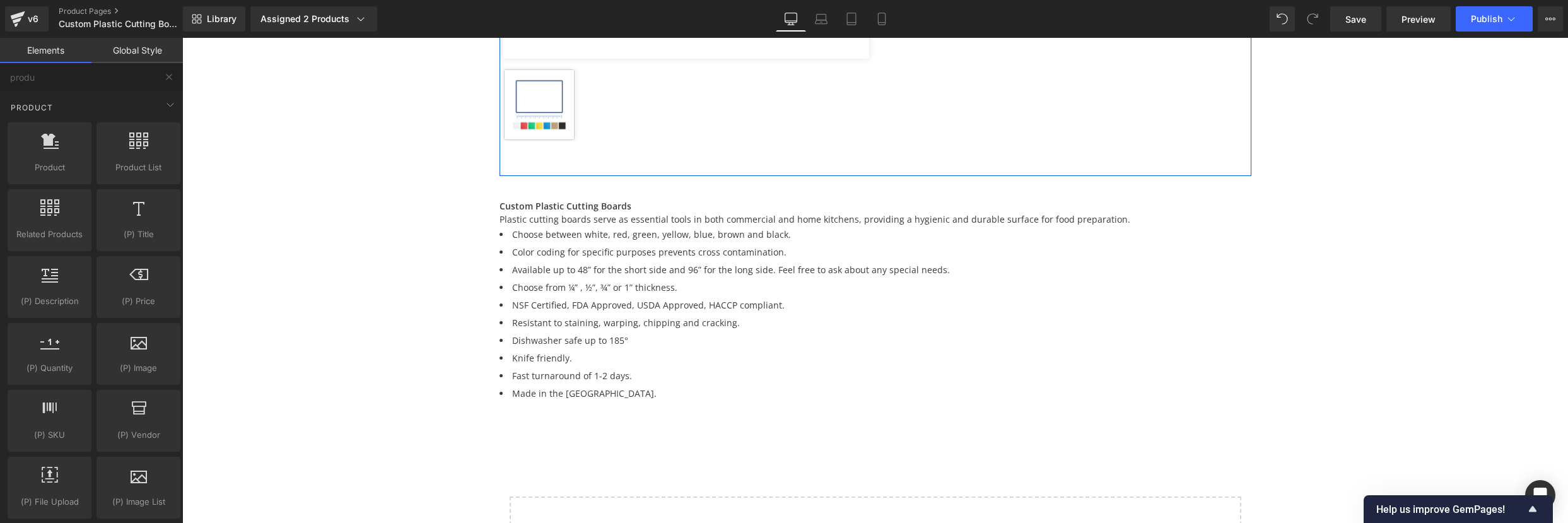
click at [1316, 309] on div "Home / Product Title Breadcrumbs Row Sale Off (P) Image ‹ › (P) Image List Prod…" at bounding box center [875, 133] width 1386 height 1020
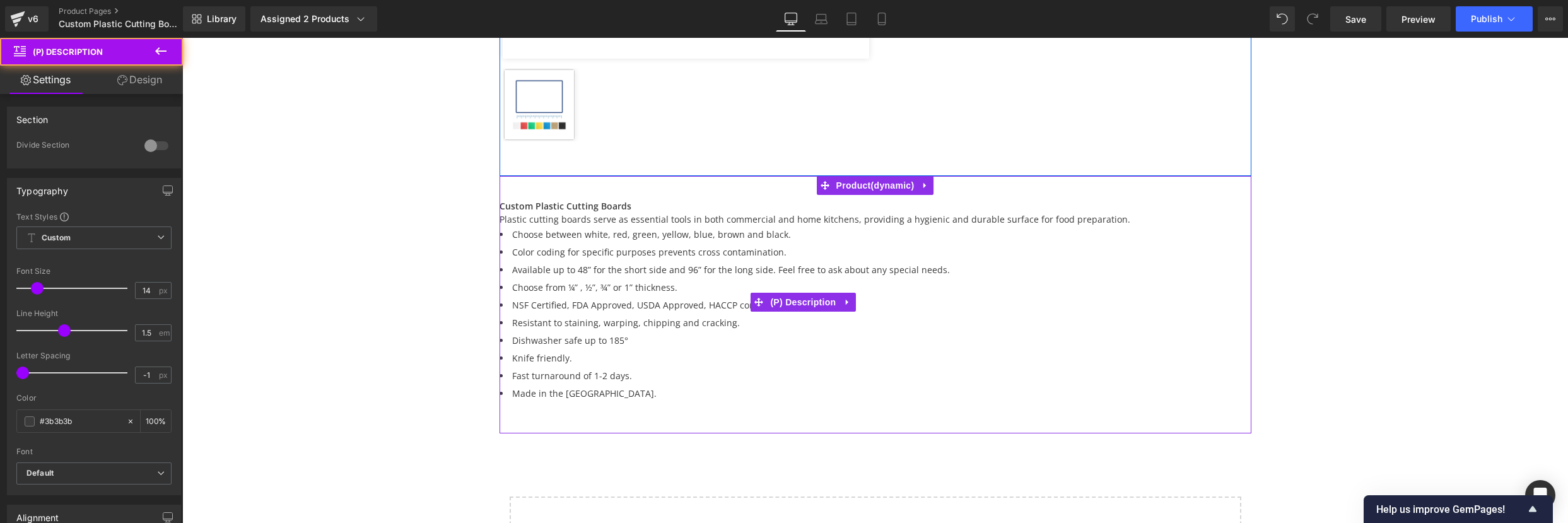
click at [932, 285] on li "Choose from ¼” , ½”, ¾” or 1” thickness." at bounding box center [814, 288] width 631 height 17
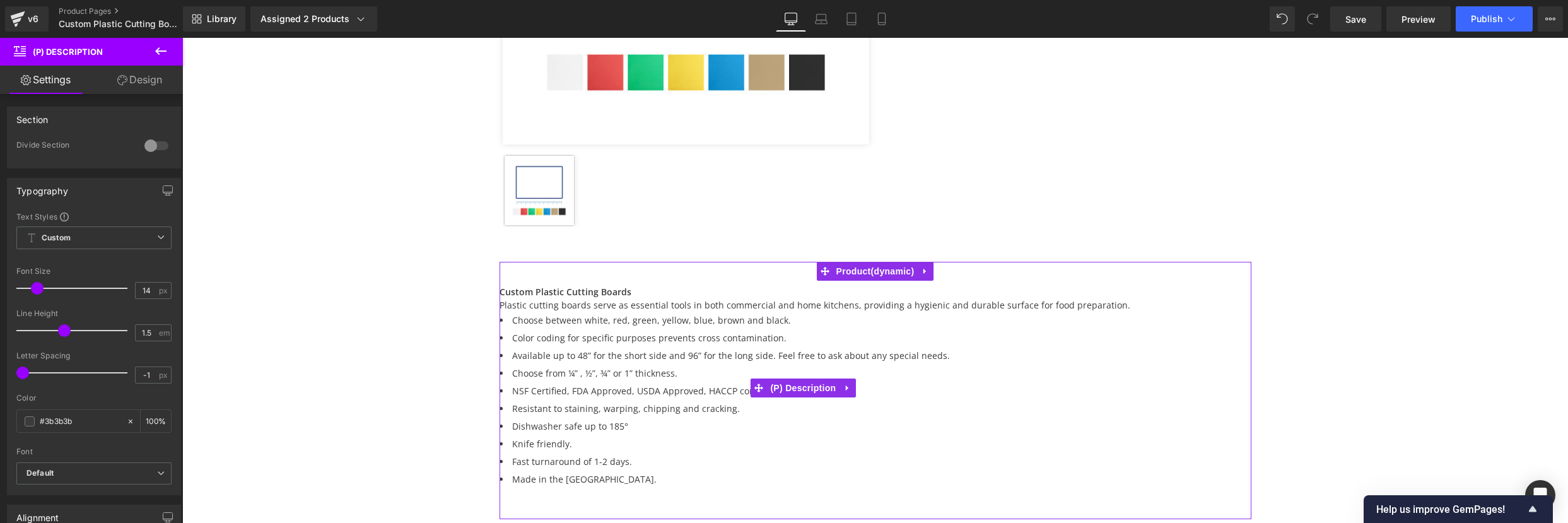
scroll to position [520, 0]
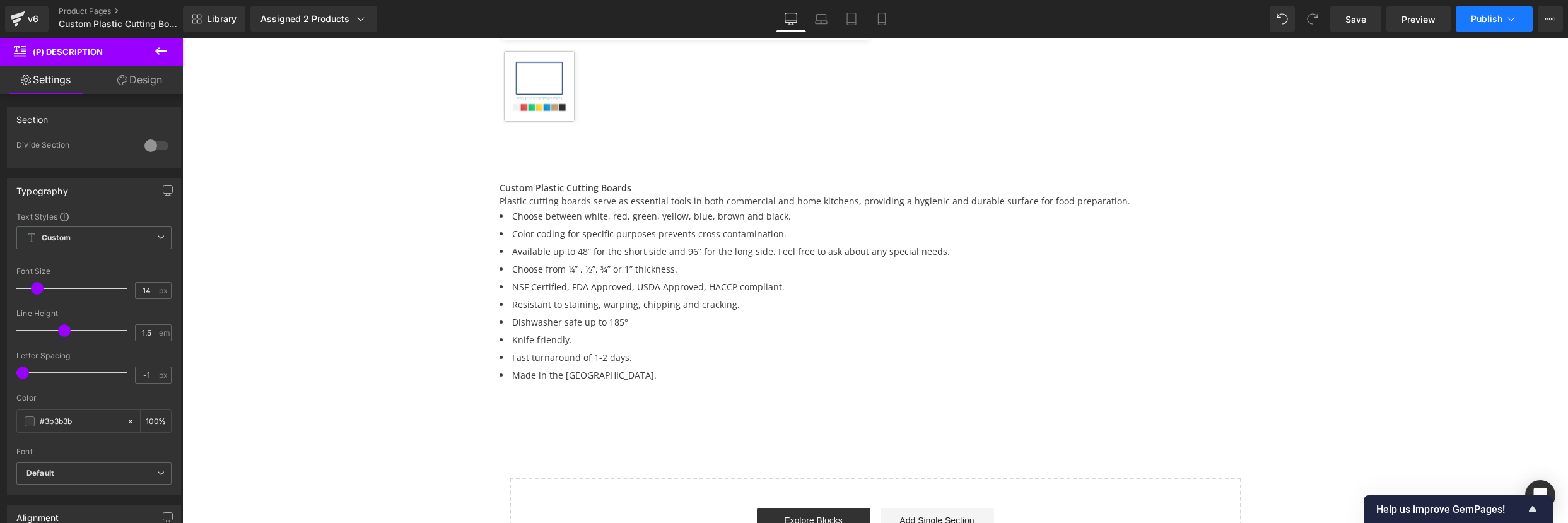
click at [1483, 17] on span "Publish" at bounding box center [1487, 18] width 32 height 10
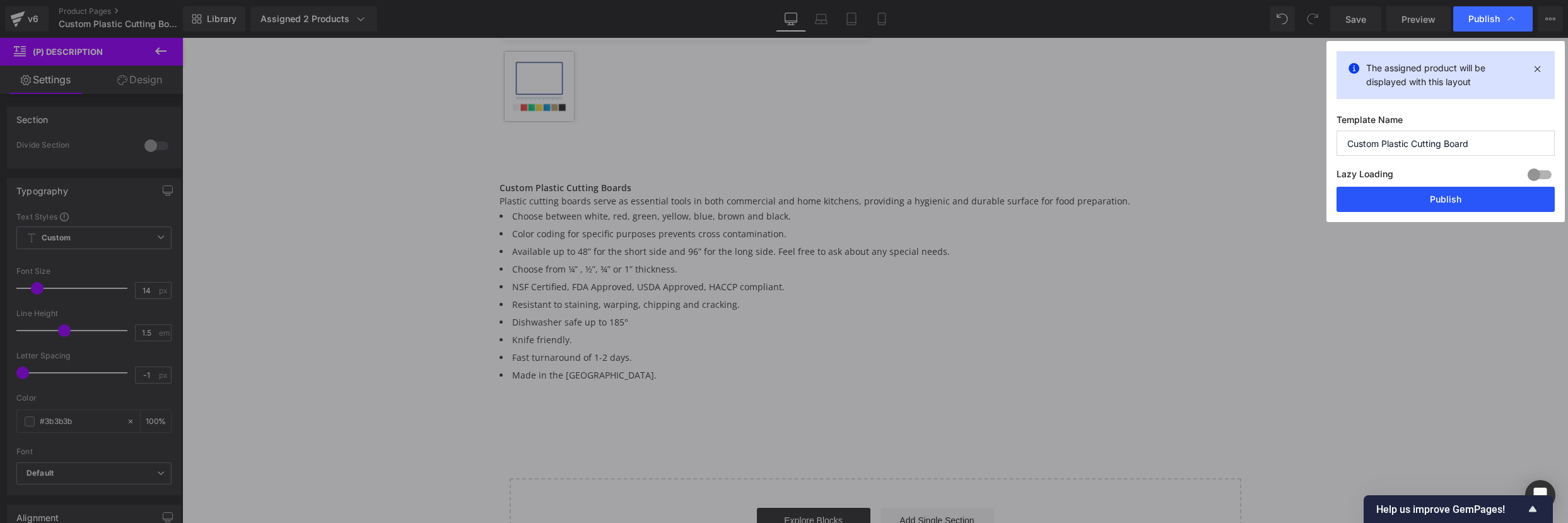
click at [1414, 198] on button "Publish" at bounding box center [1446, 200] width 218 height 25
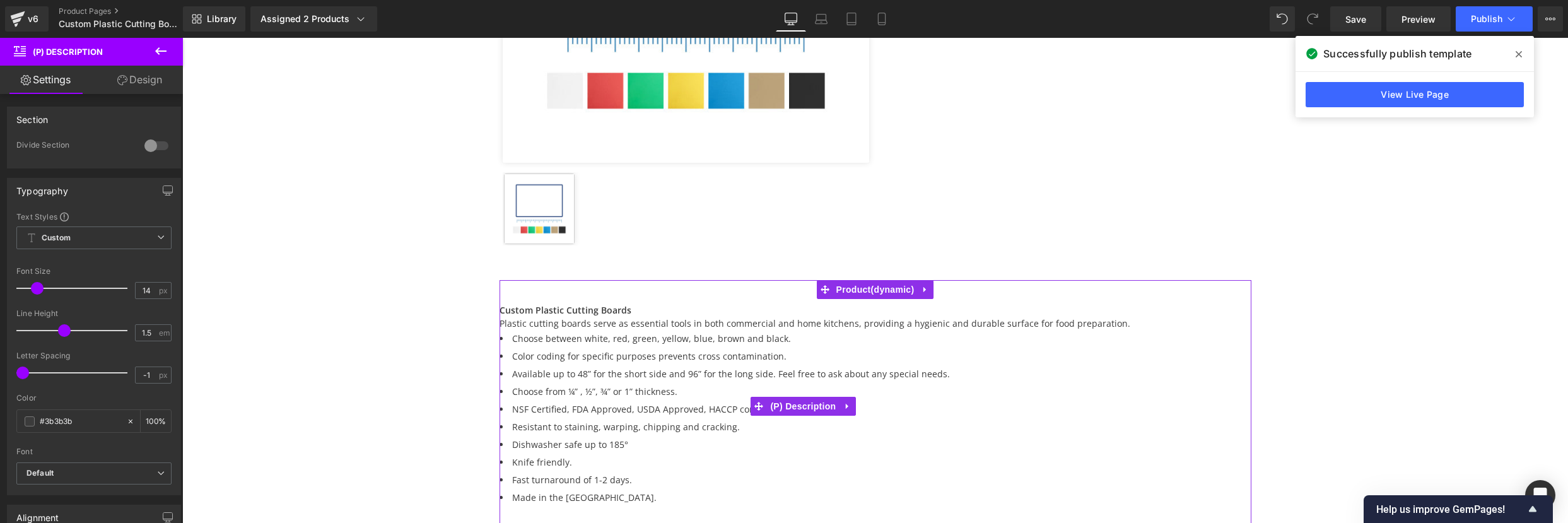
scroll to position [374, 0]
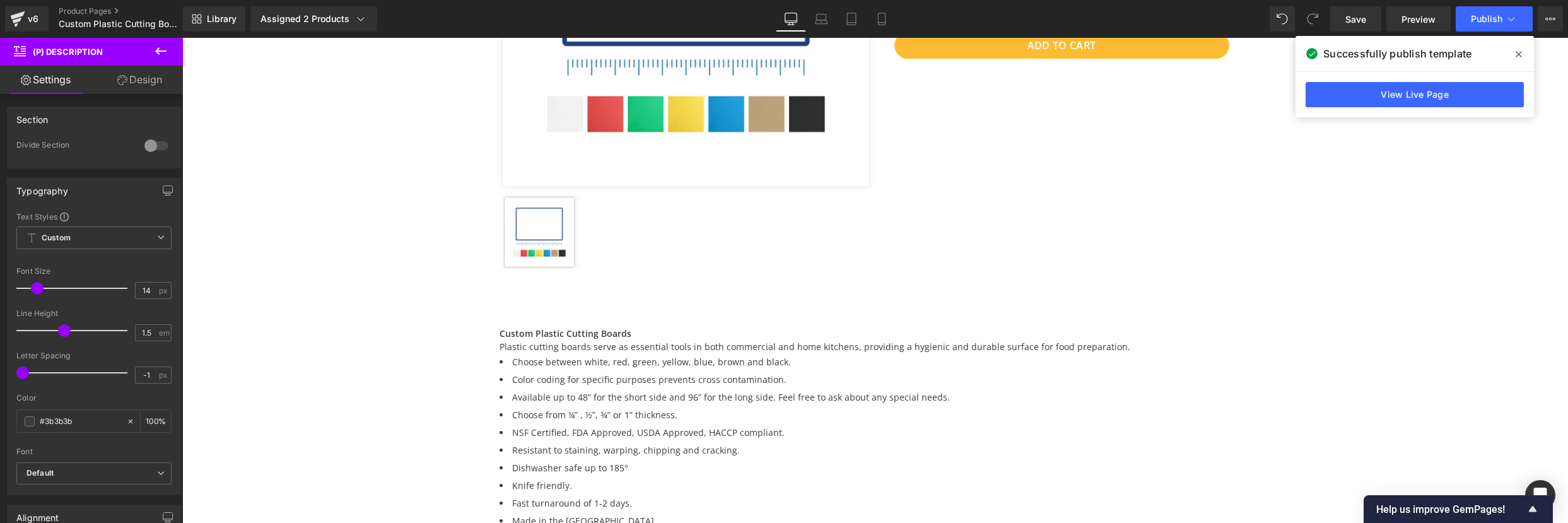
click at [166, 52] on icon at bounding box center [161, 51] width 15 height 15
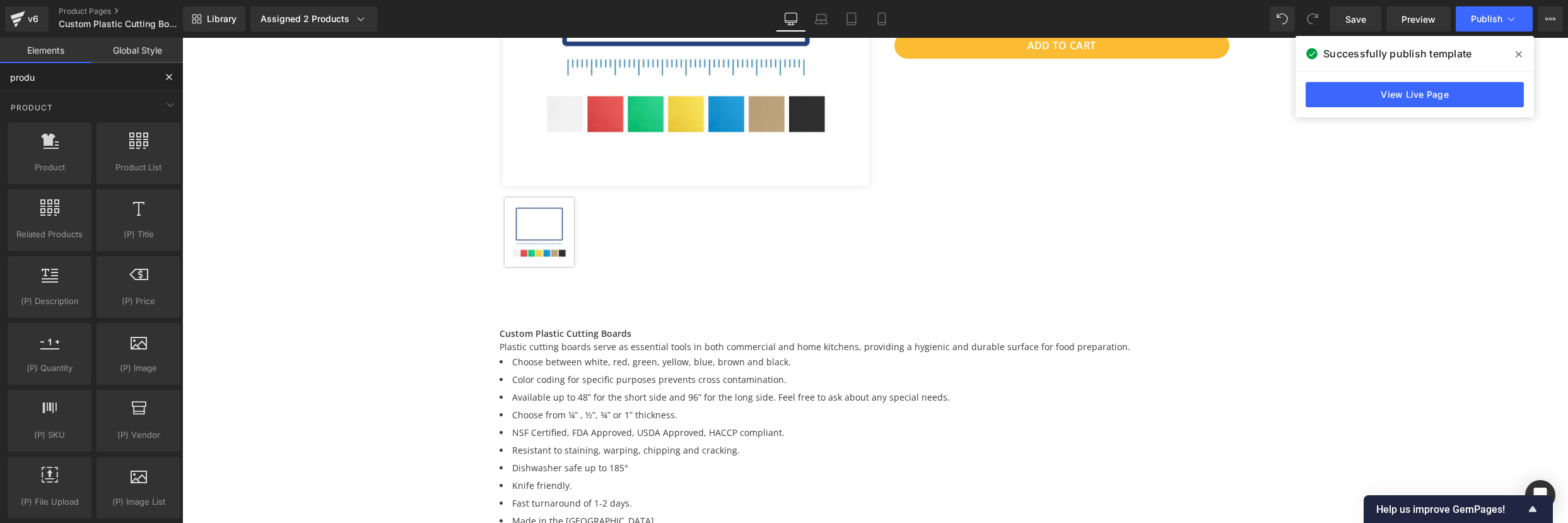
click at [105, 83] on input "produ" at bounding box center [77, 76] width 155 height 28
type input "p"
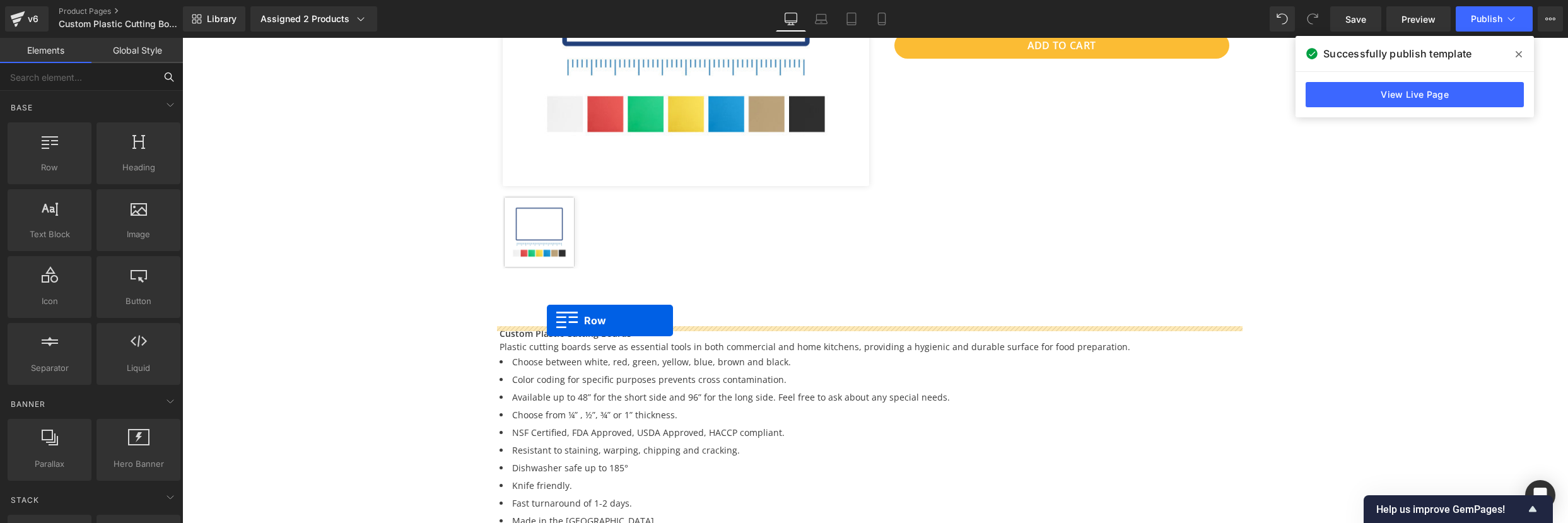
drag, startPoint x: 232, startPoint y: 196, endPoint x: 547, endPoint y: 320, distance: 338.5
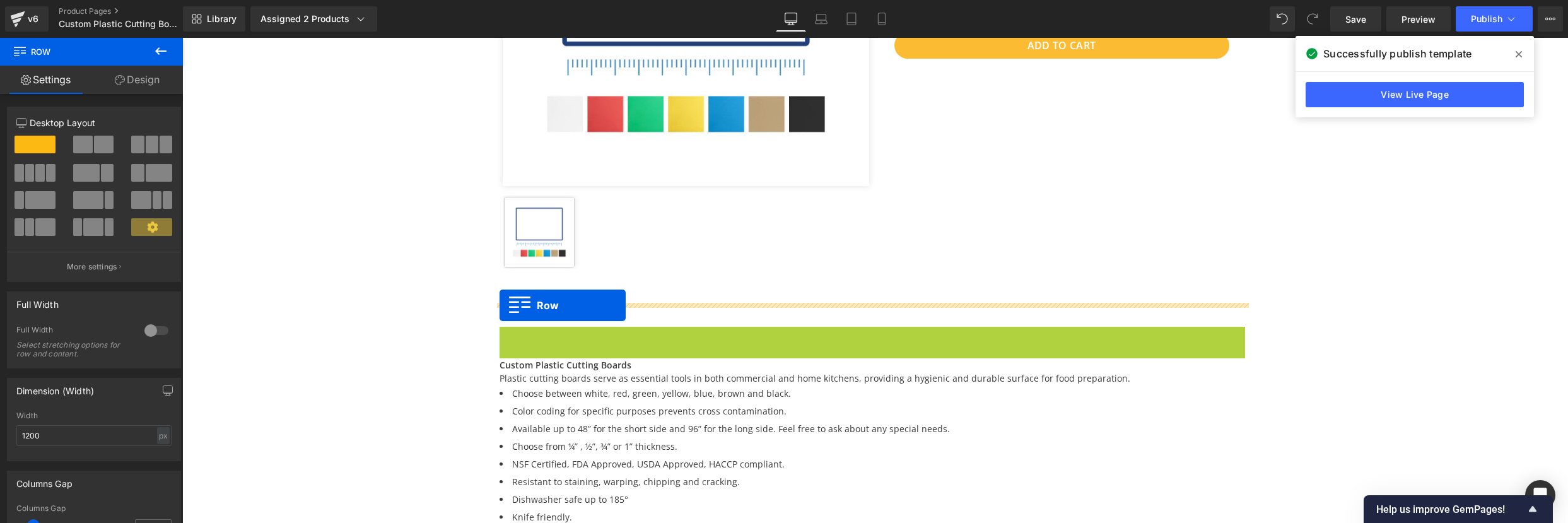
drag, startPoint x: 502, startPoint y: 337, endPoint x: 499, endPoint y: 305, distance: 32.1
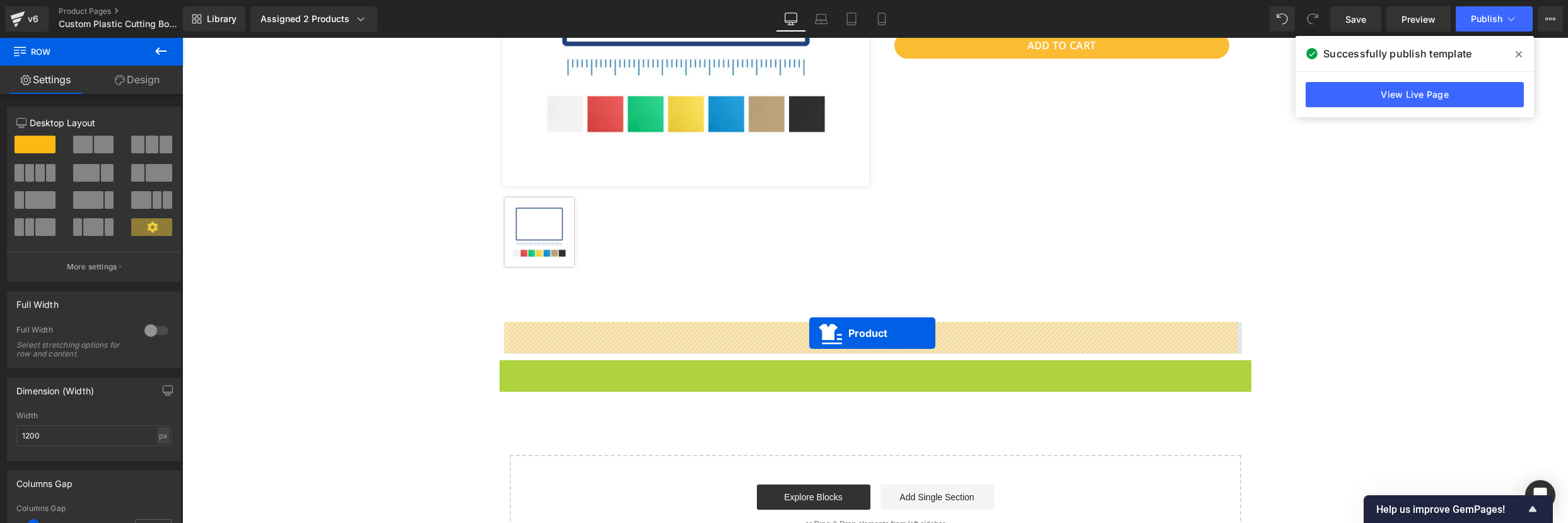
drag, startPoint x: 817, startPoint y: 368, endPoint x: 809, endPoint y: 333, distance: 35.9
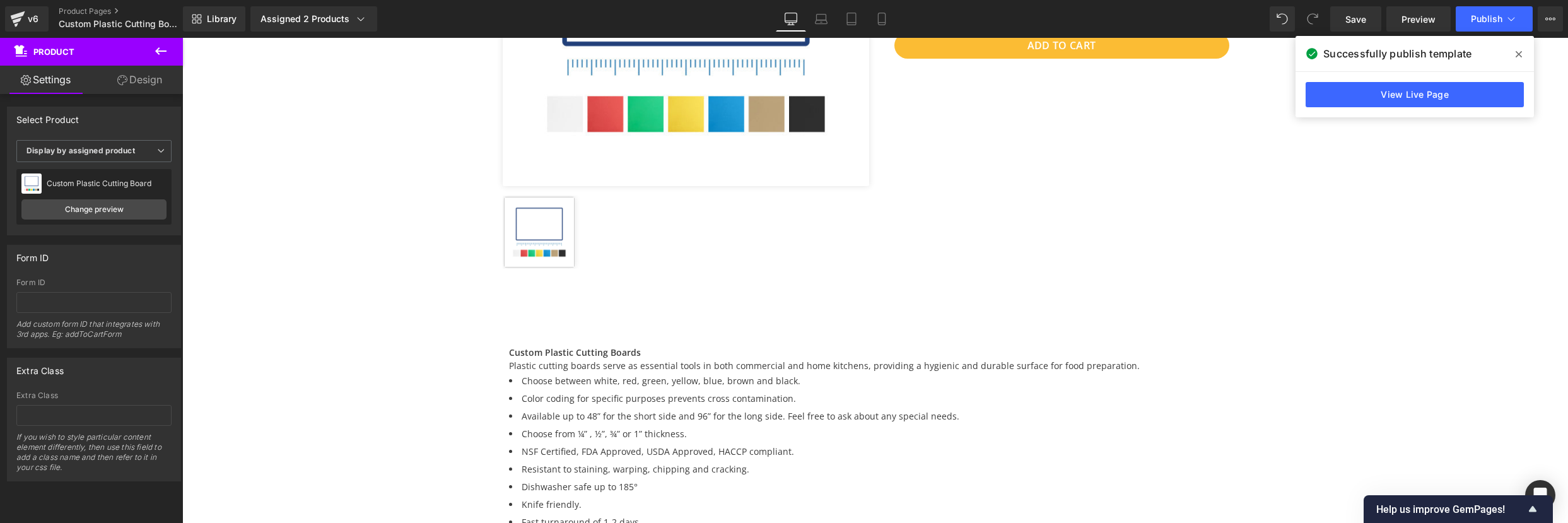
click at [1306, 366] on div "Home / Product Title Breadcrumbs Row Sale Off (P) Image ‹ › (P) Image List Prod…" at bounding box center [875, 273] width 1386 height 1045
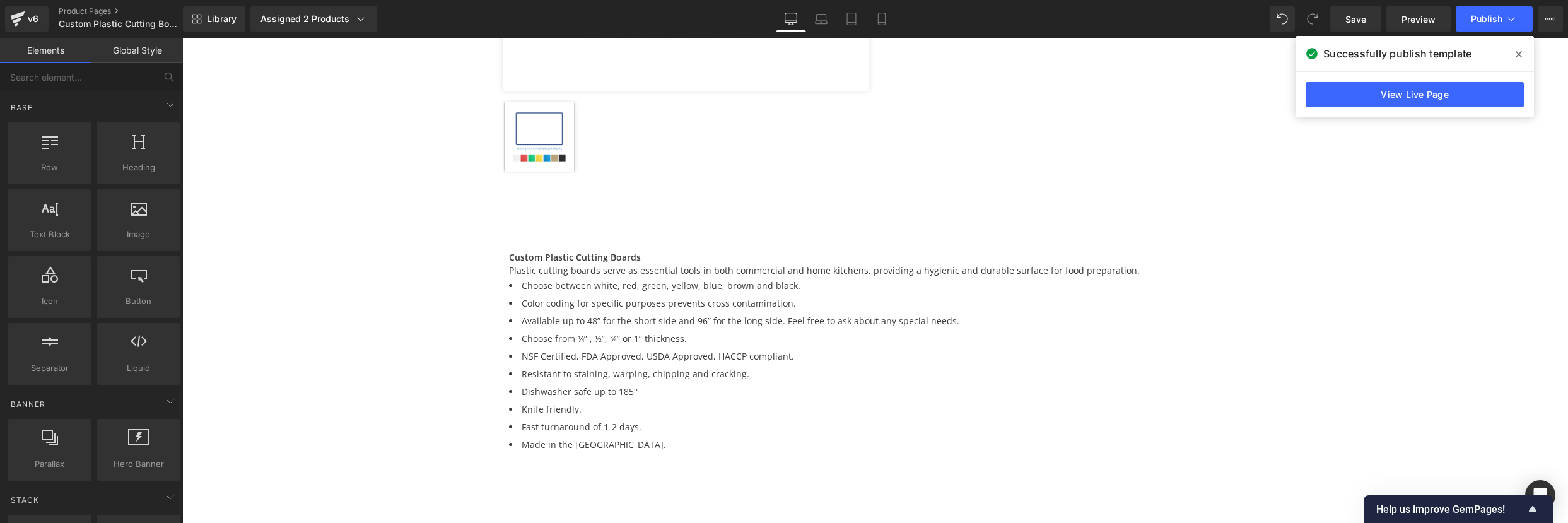
scroll to position [455, 0]
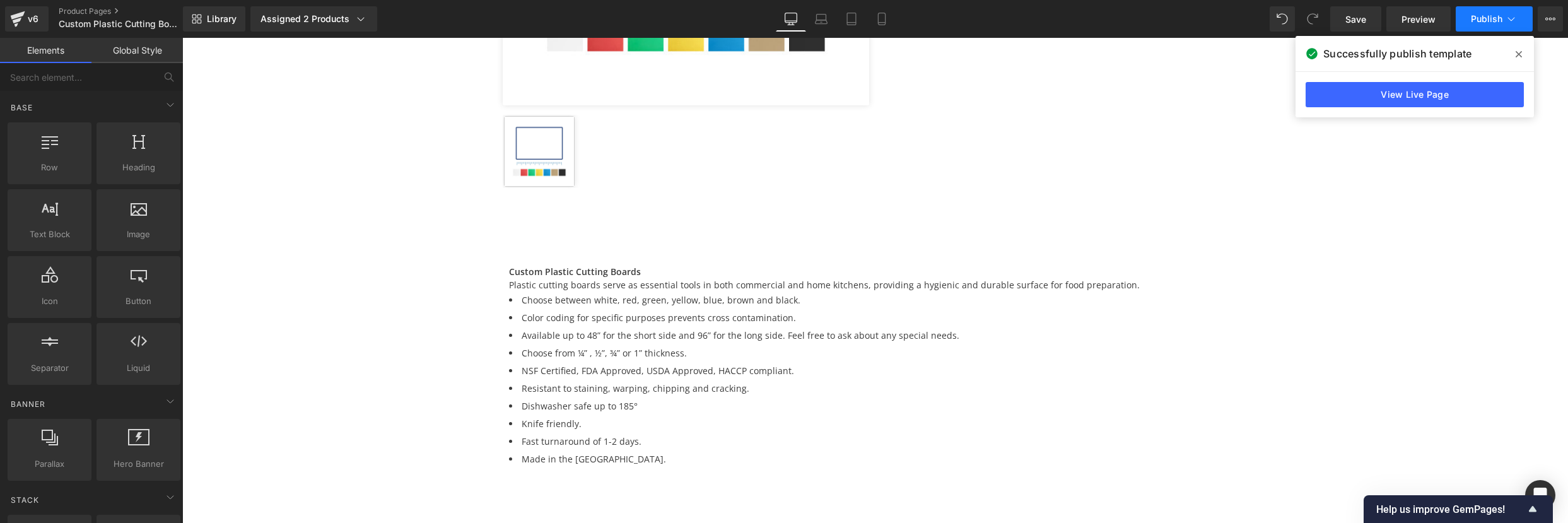
click at [1500, 21] on span "Publish" at bounding box center [1487, 18] width 32 height 10
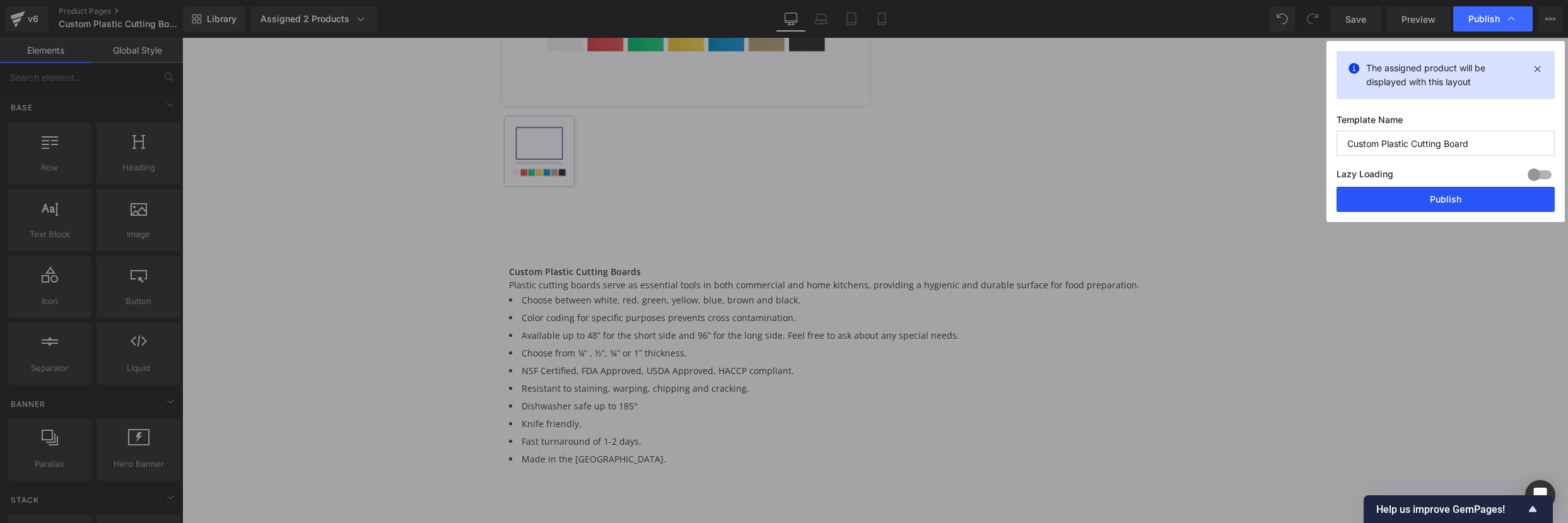
click at [1438, 193] on button "Publish" at bounding box center [1446, 200] width 218 height 25
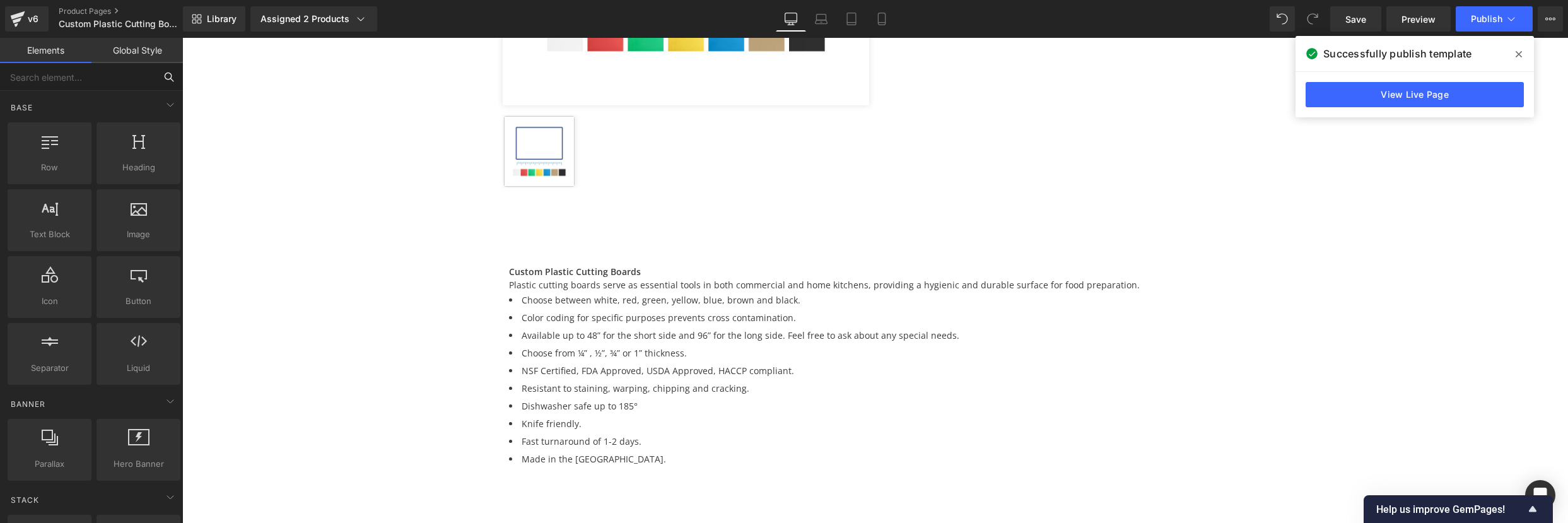
click at [98, 88] on input "text" at bounding box center [77, 76] width 155 height 28
click at [168, 104] on icon at bounding box center [170, 104] width 15 height 15
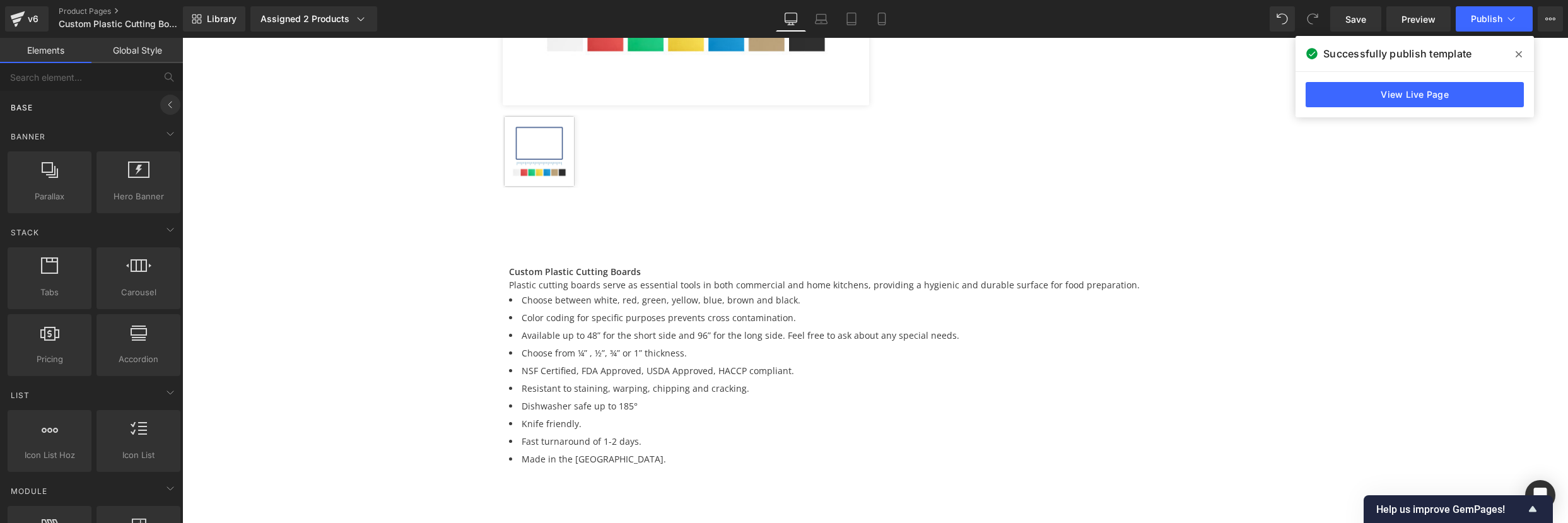
click at [168, 103] on icon at bounding box center [170, 104] width 15 height 15
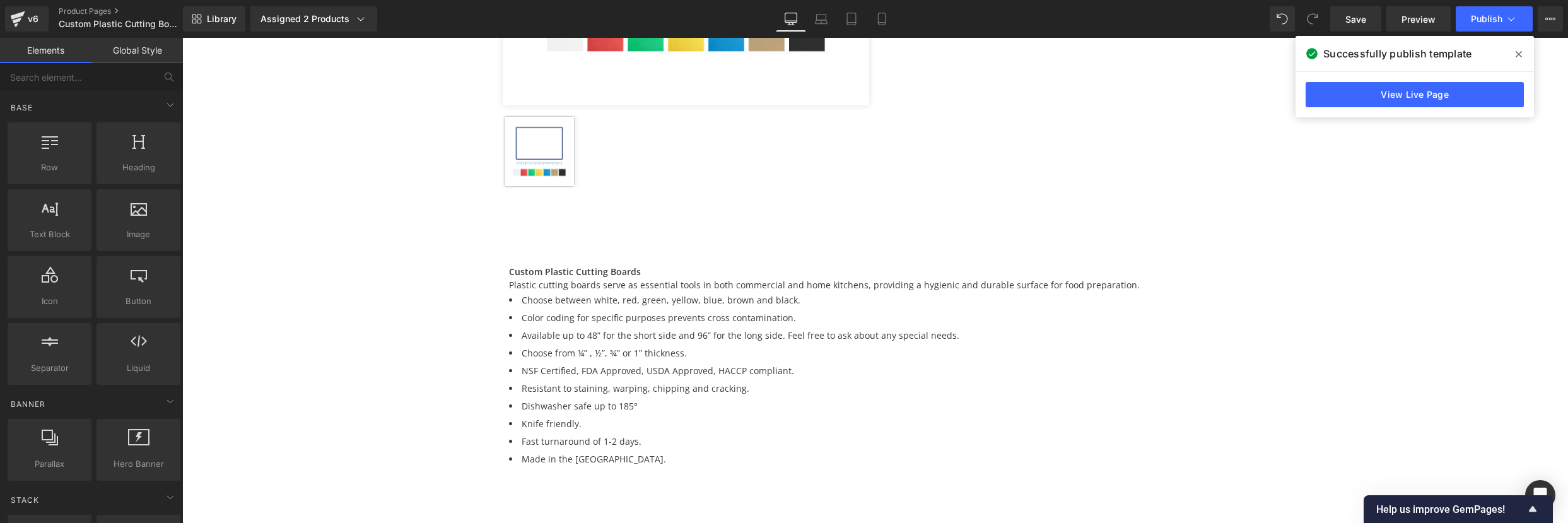
click at [145, 55] on link "Global Style" at bounding box center [137, 51] width 91 height 25
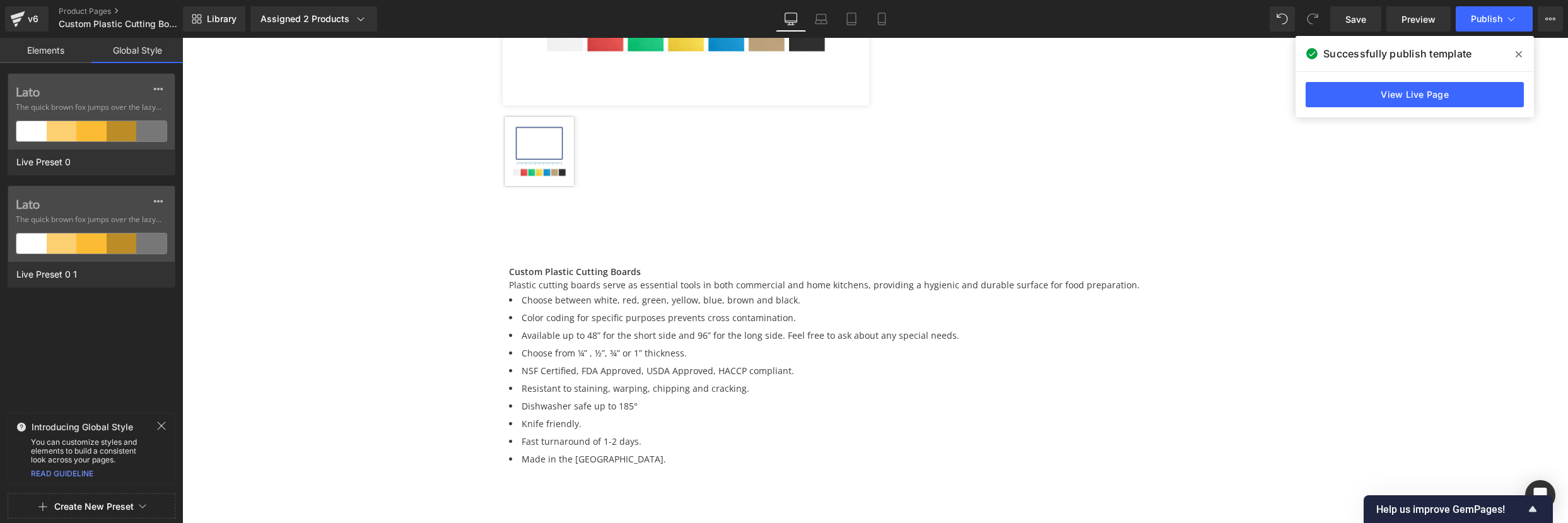
click at [66, 50] on link "Elements" at bounding box center [45, 51] width 91 height 25
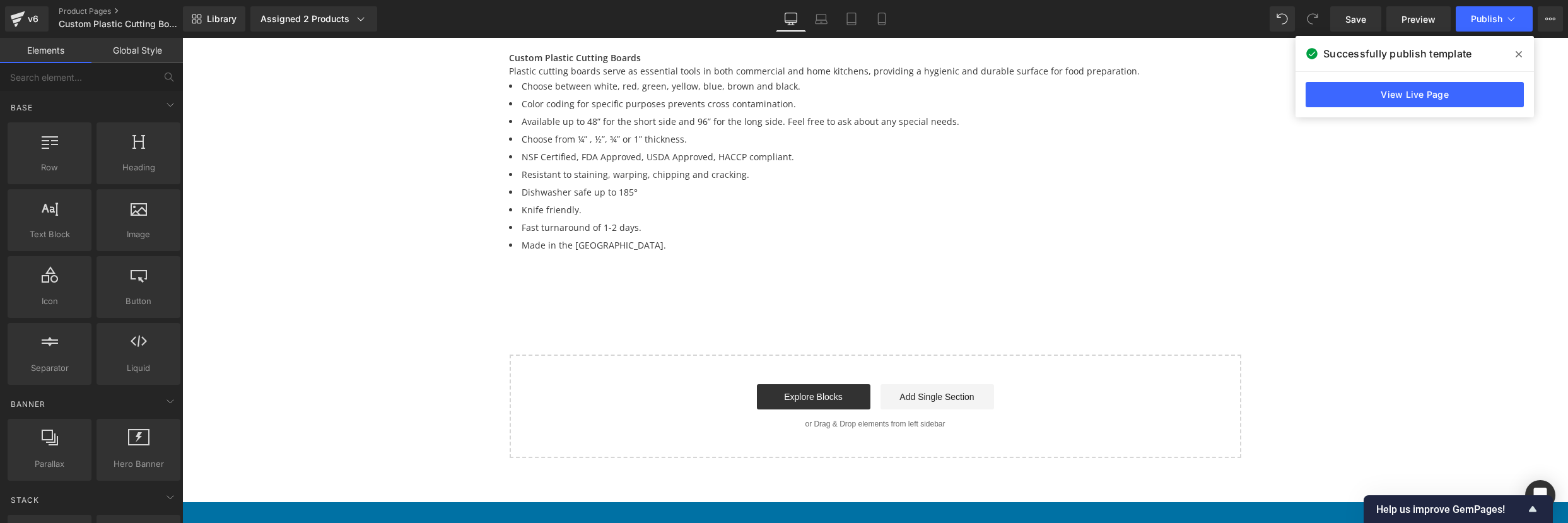
scroll to position [649, 0]
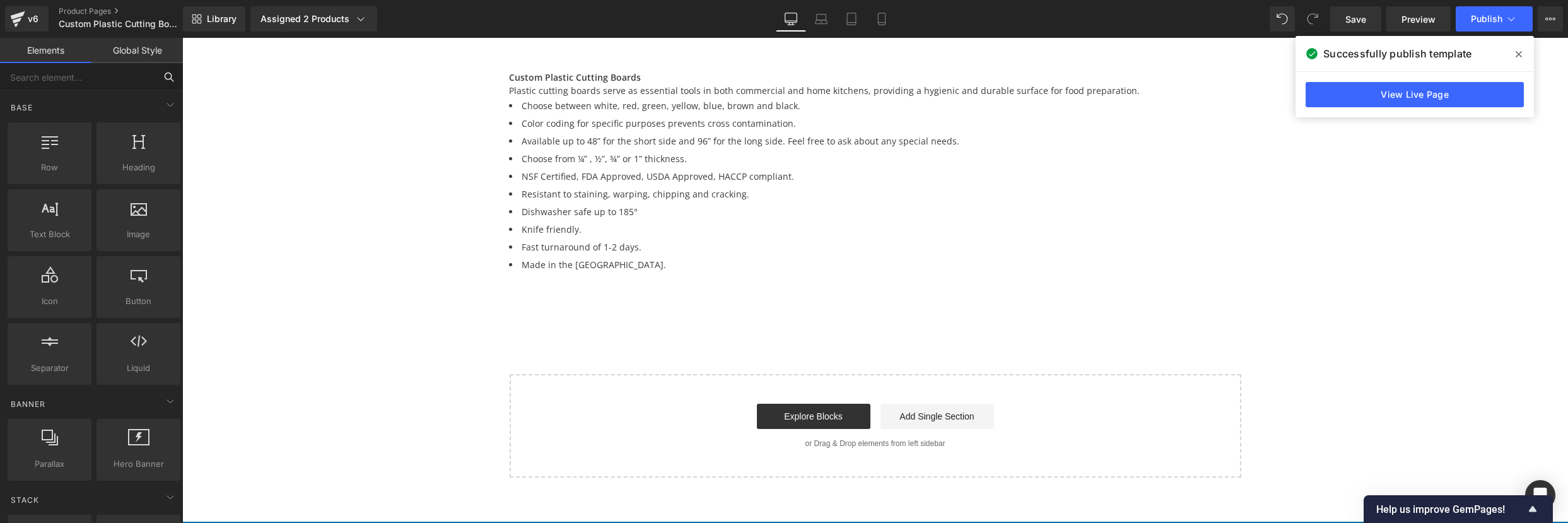
click at [113, 80] on input "text" at bounding box center [77, 76] width 155 height 28
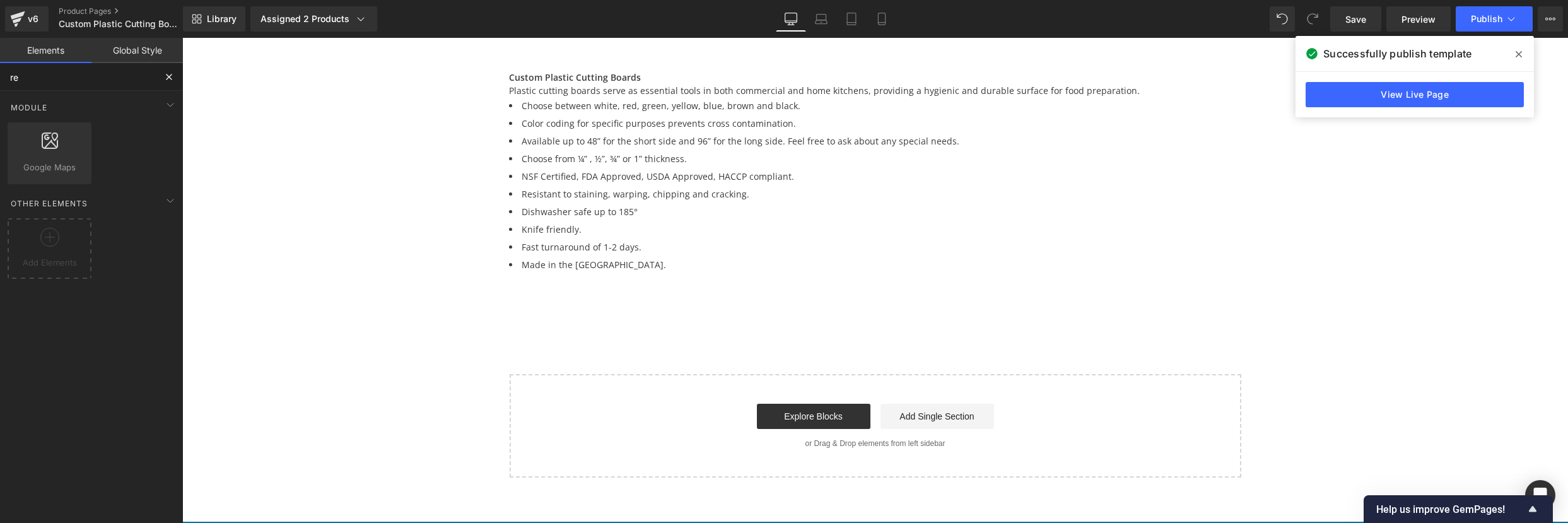
type input "r"
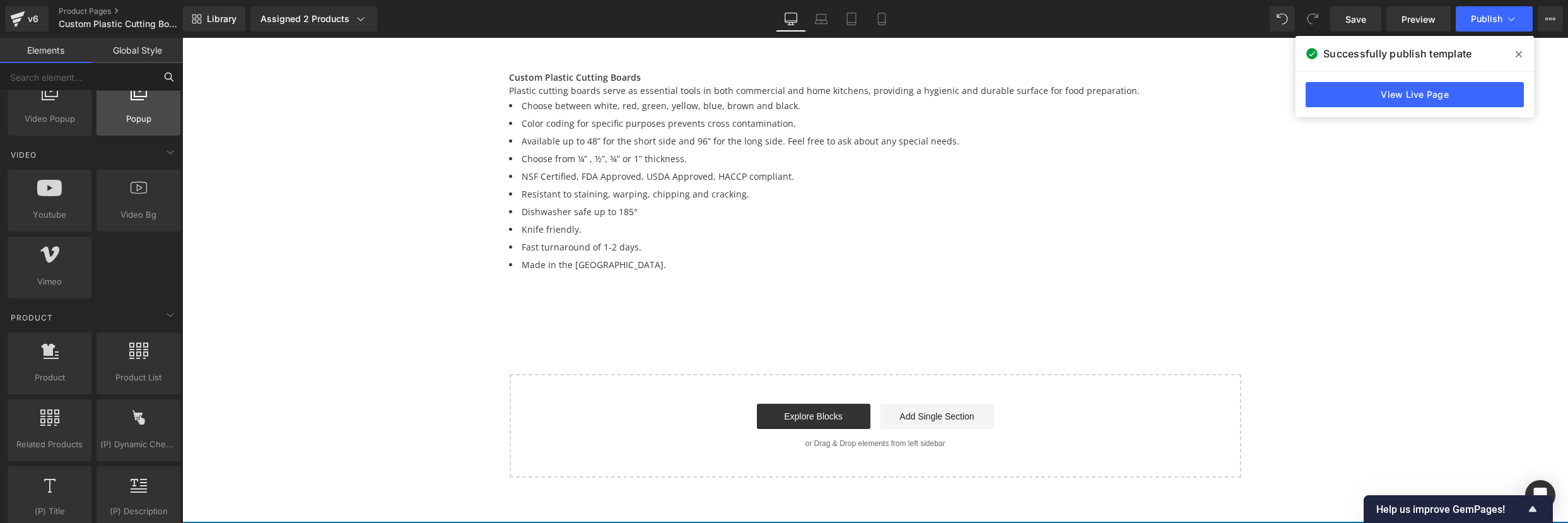
scroll to position [864, 0]
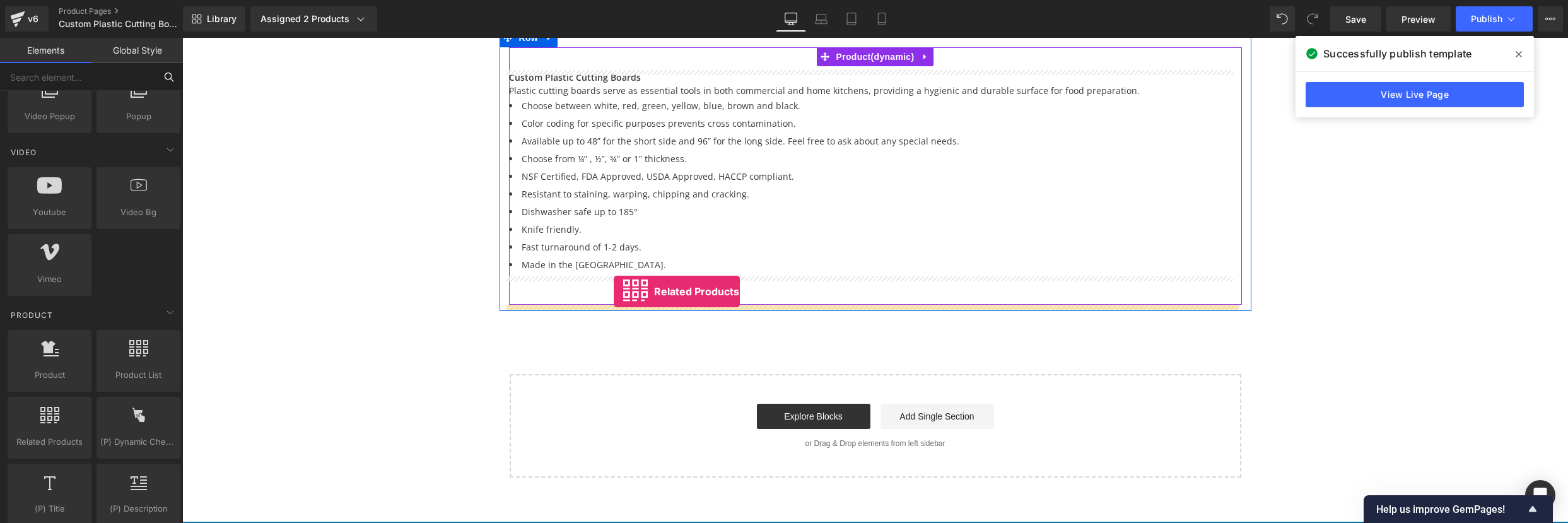
drag, startPoint x: 235, startPoint y: 462, endPoint x: 614, endPoint y: 291, distance: 415.8
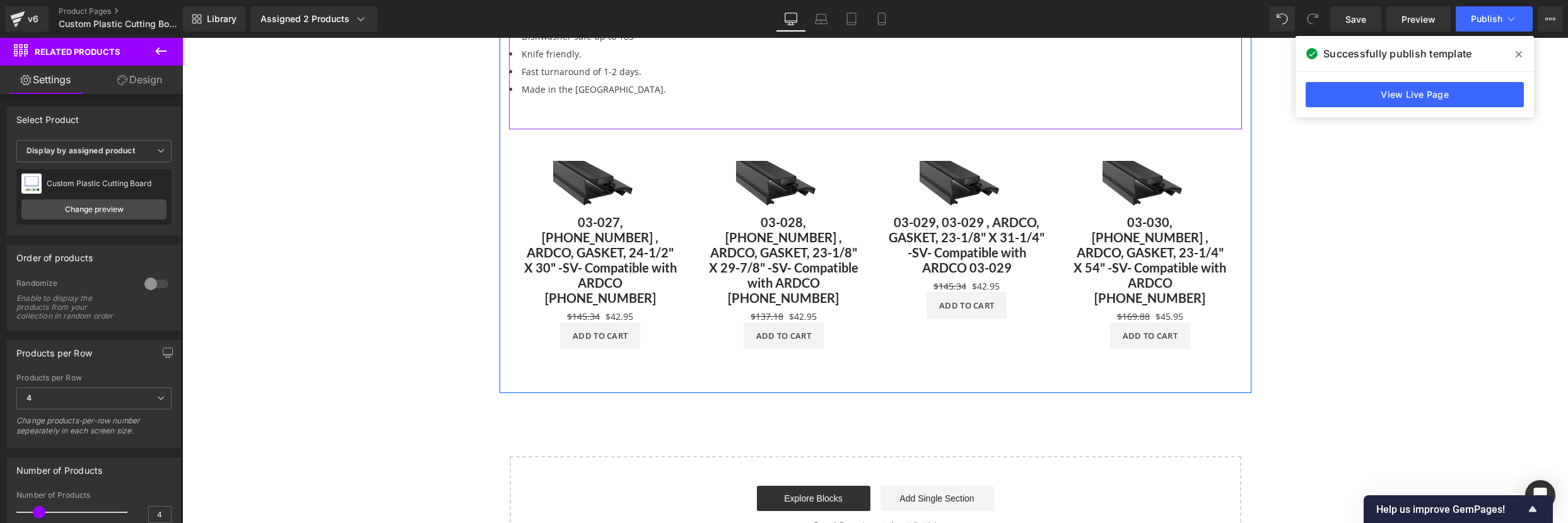
scroll to position [755, 0]
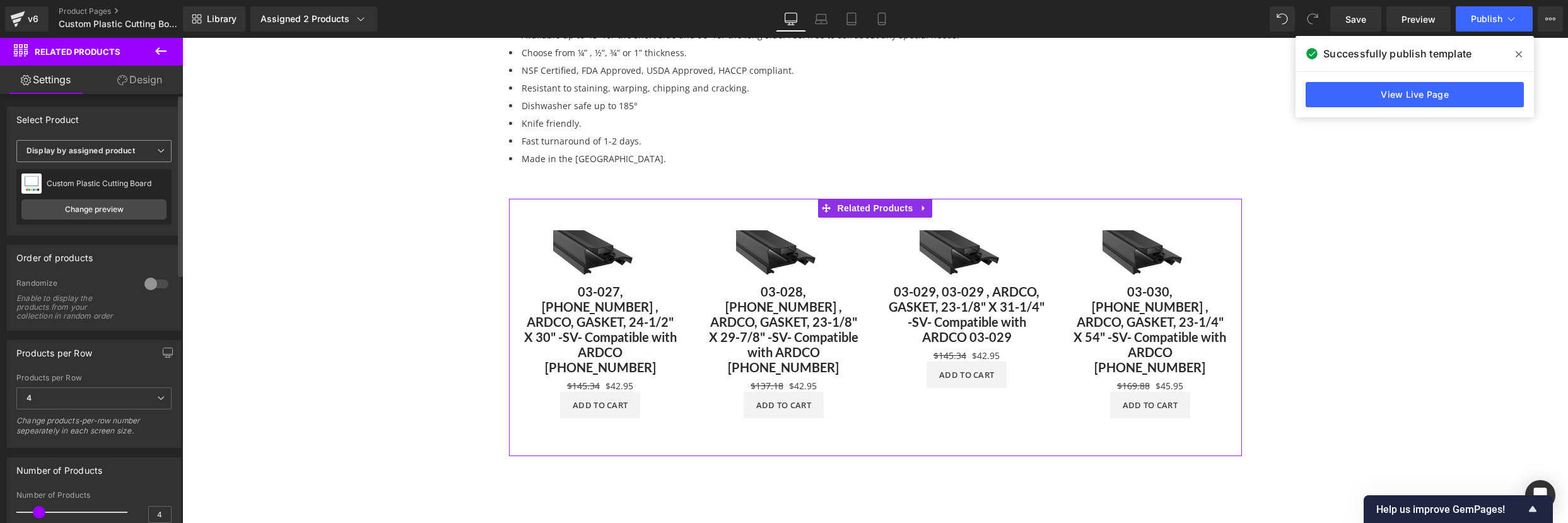
click at [68, 145] on span "Display by assigned product" at bounding box center [94, 151] width 155 height 22
click at [68, 145] on span "Display by assigned product" at bounding box center [91, 151] width 150 height 22
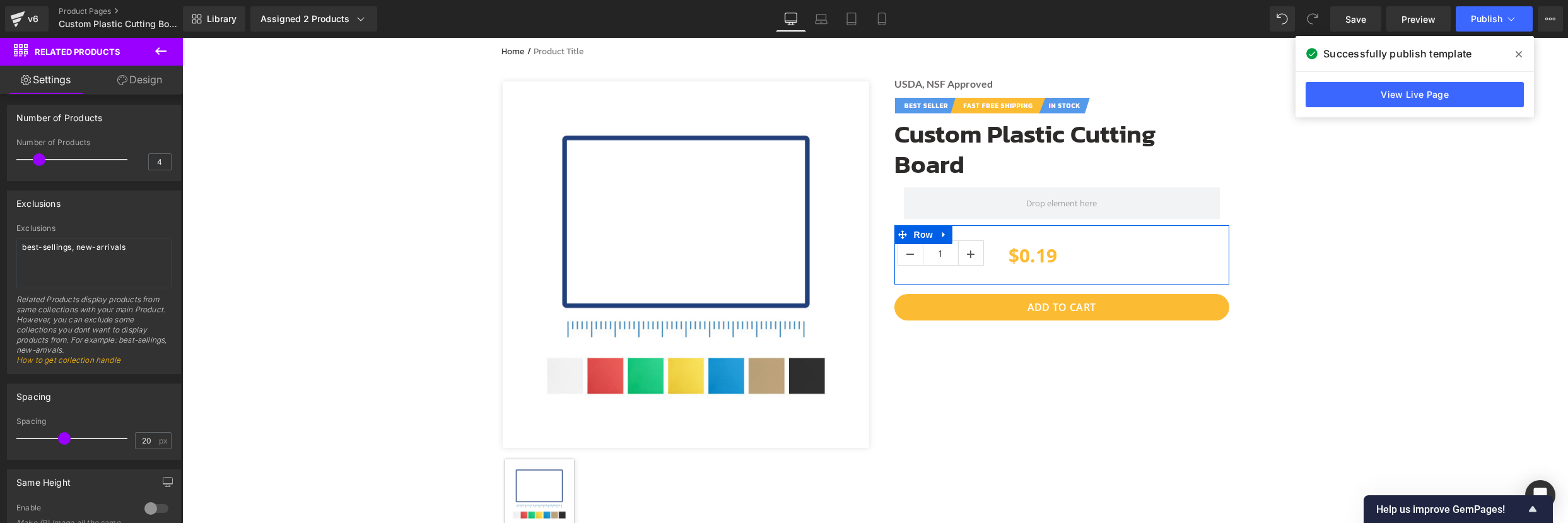
scroll to position [0, 0]
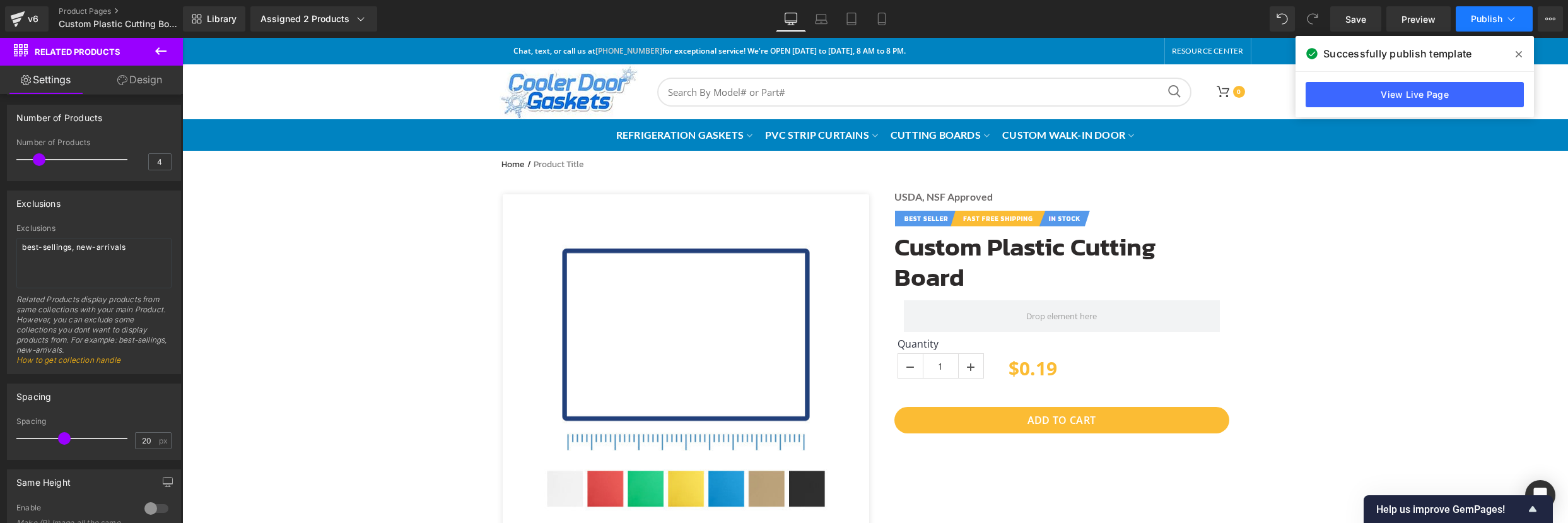
click at [1496, 21] on span "Publish" at bounding box center [1487, 18] width 32 height 10
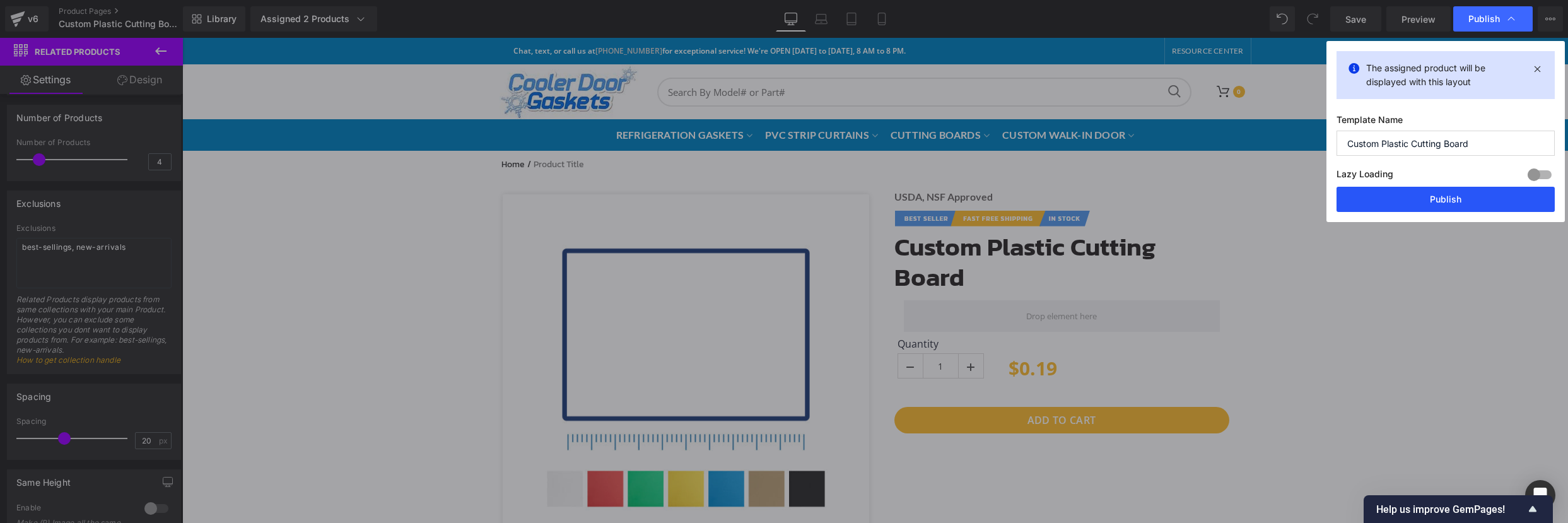
click at [1461, 203] on button "Publish" at bounding box center [1446, 200] width 218 height 25
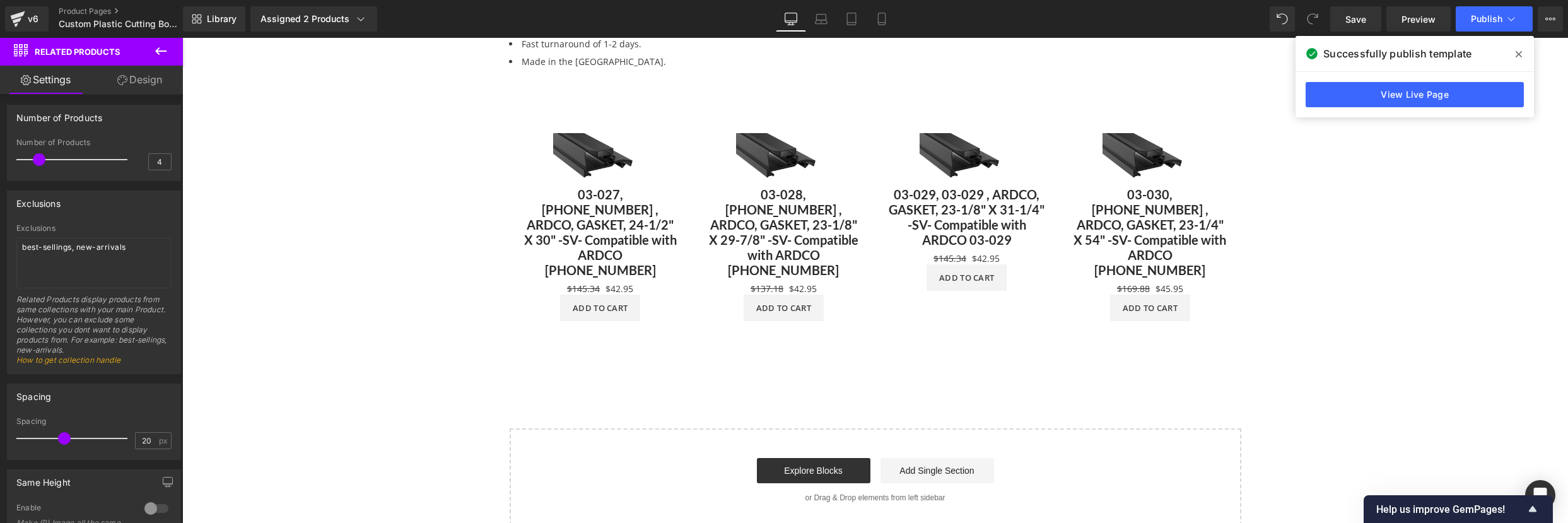
scroll to position [851, 0]
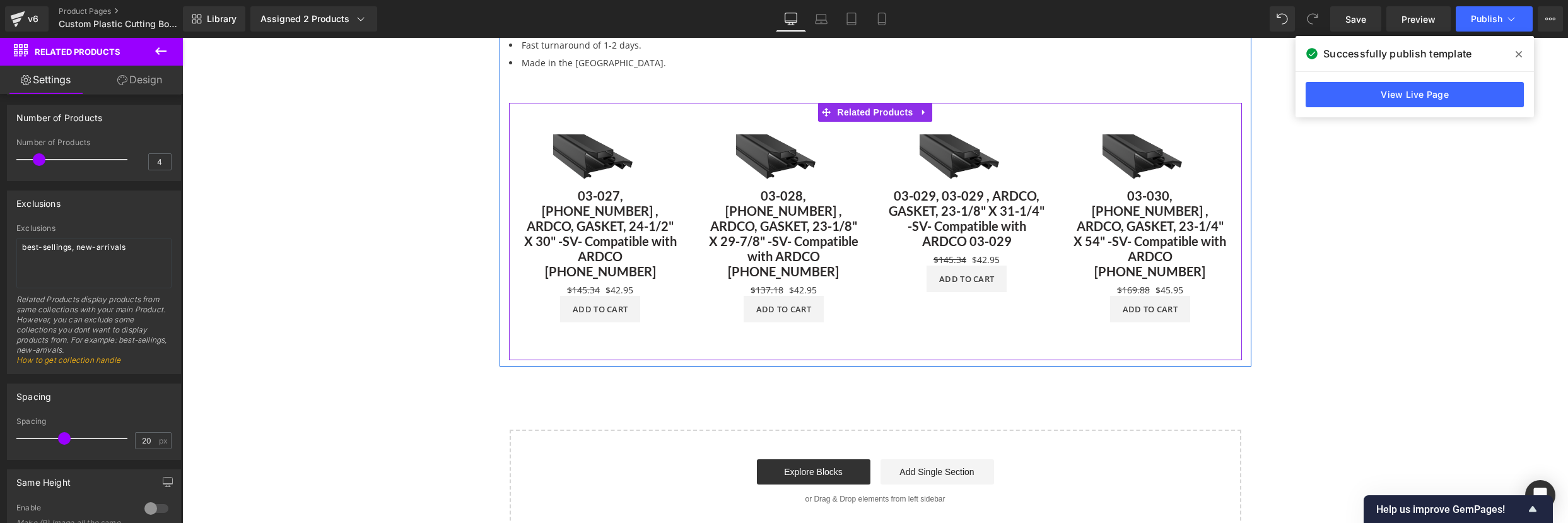
click at [878, 288] on div "Sale Off (P) Image 03-029, 03-029 , ARDCO, GASKET, 23-1/8" X 31-1/4" -SV- Compa…" at bounding box center [967, 213] width 184 height 183
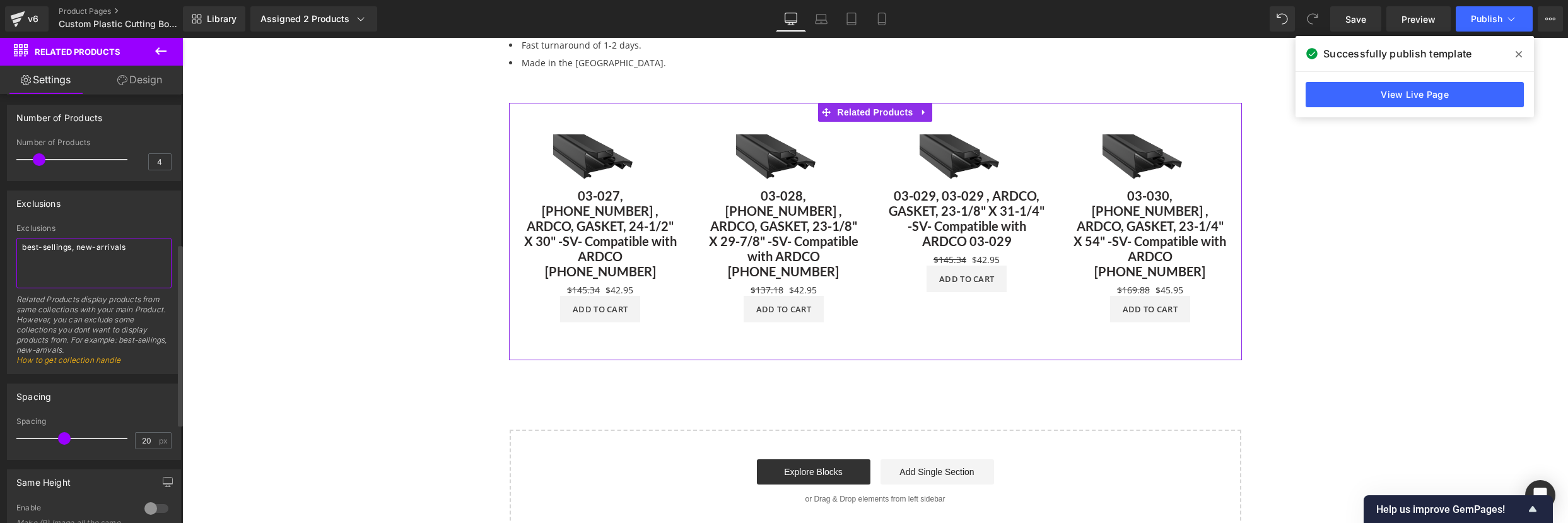
click at [118, 256] on textarea "best-sellings, new-arrivals" at bounding box center [94, 262] width 155 height 50
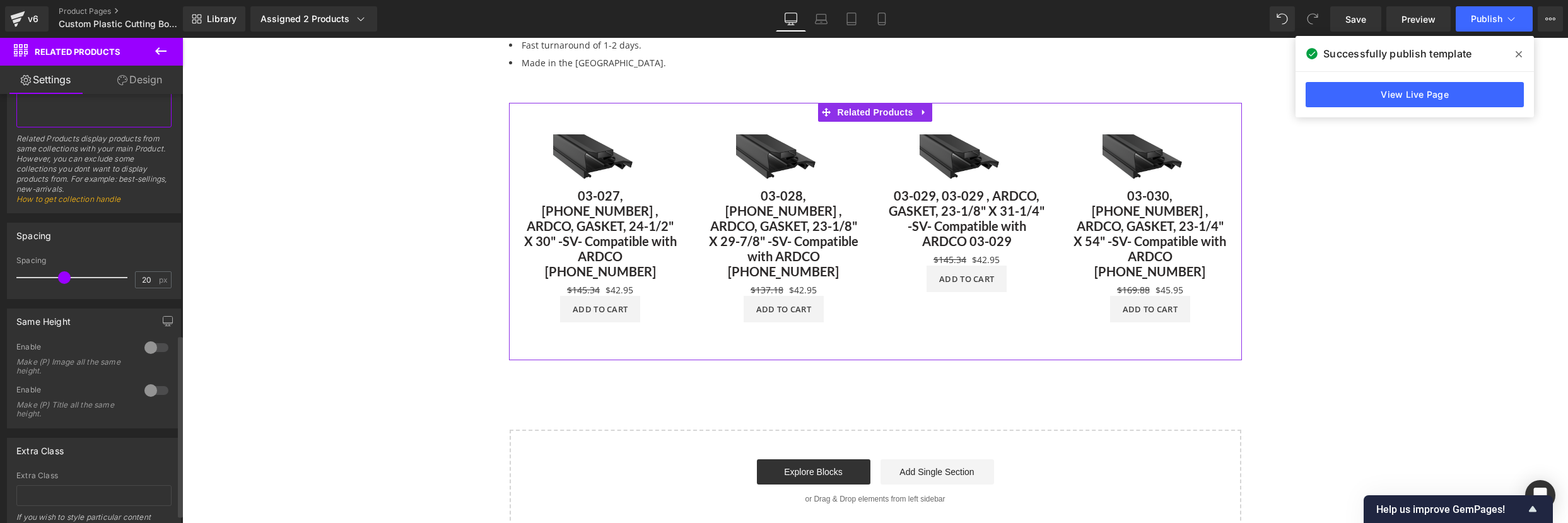
scroll to position [568, 0]
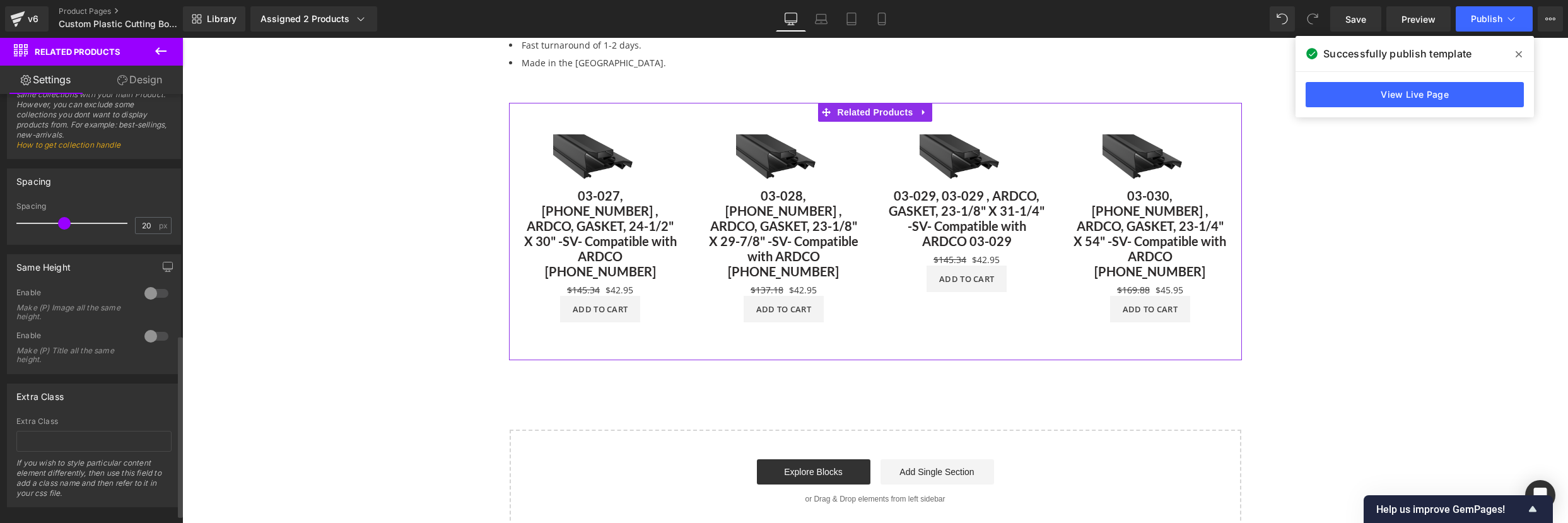
click at [150, 290] on div at bounding box center [157, 292] width 30 height 20
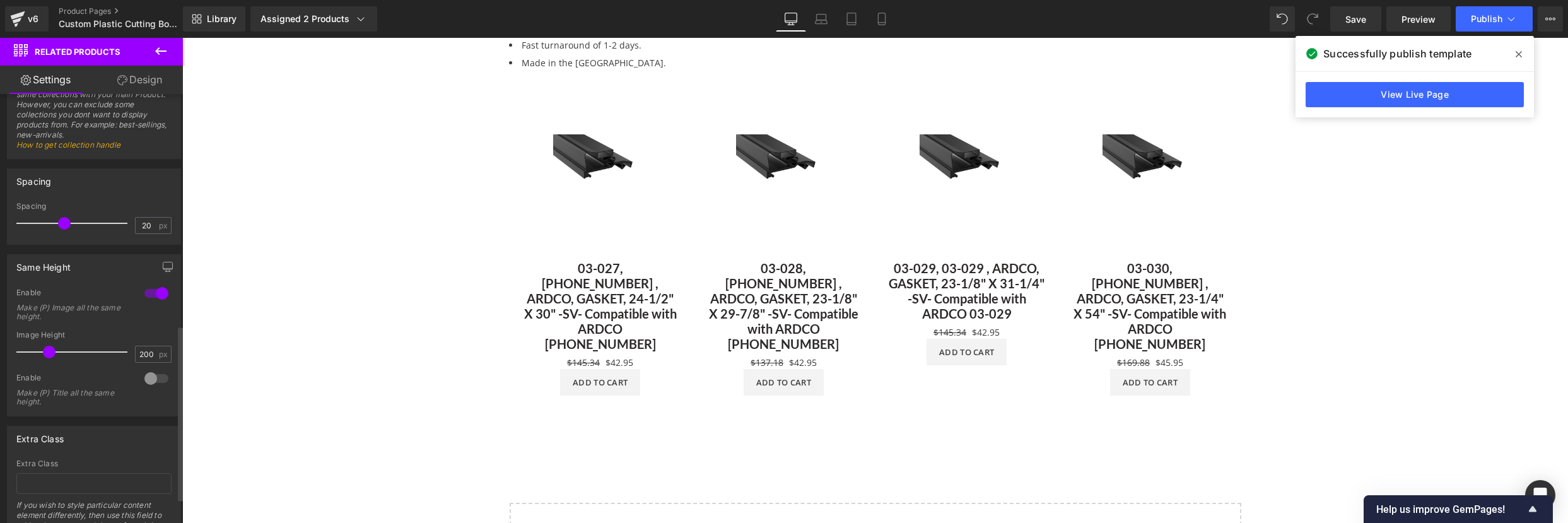
click at [157, 381] on div at bounding box center [157, 378] width 30 height 20
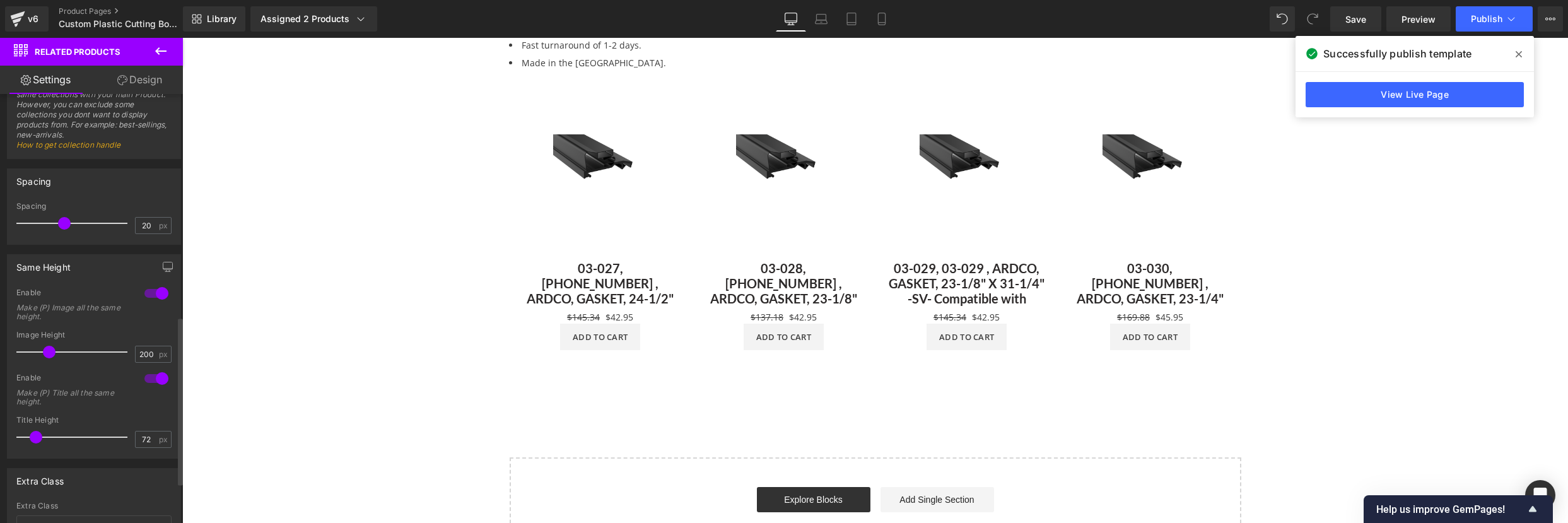
click at [149, 288] on div at bounding box center [157, 292] width 30 height 20
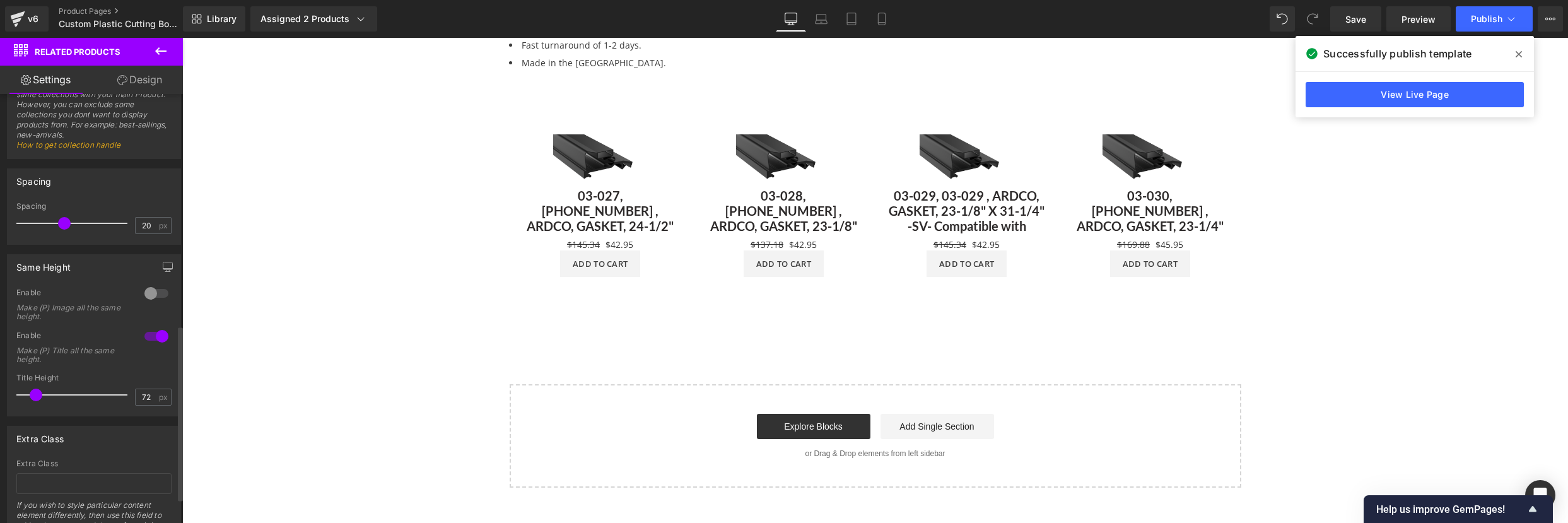
click at [149, 339] on div at bounding box center [157, 335] width 30 height 20
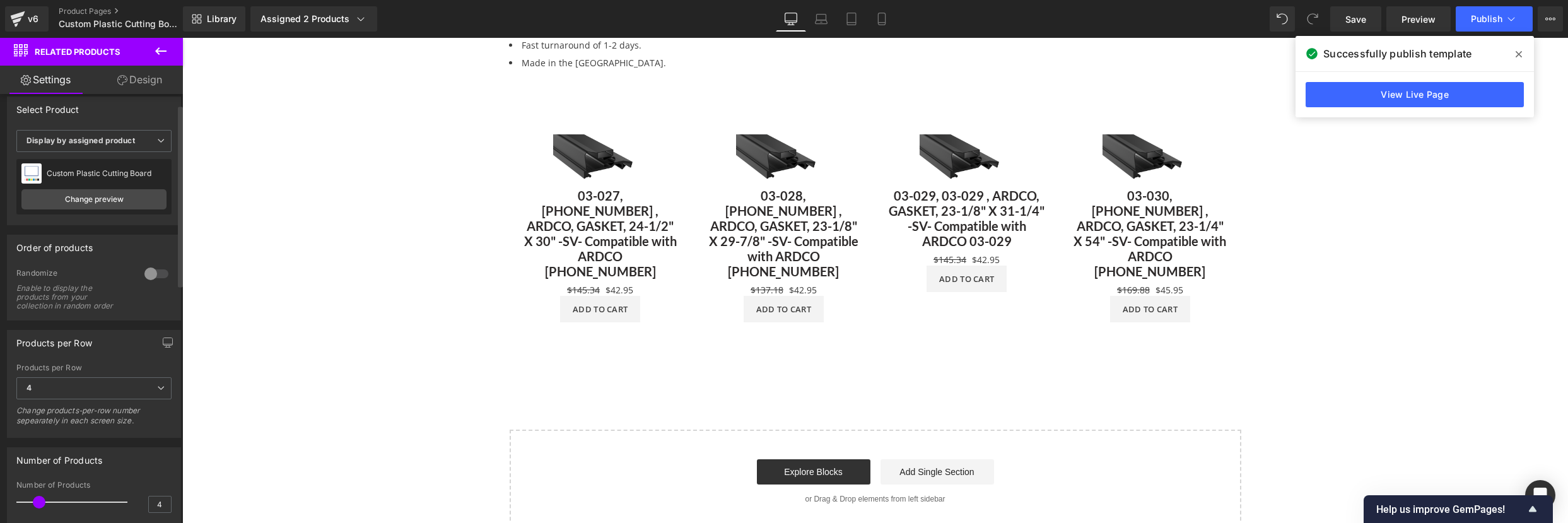
scroll to position [0, 0]
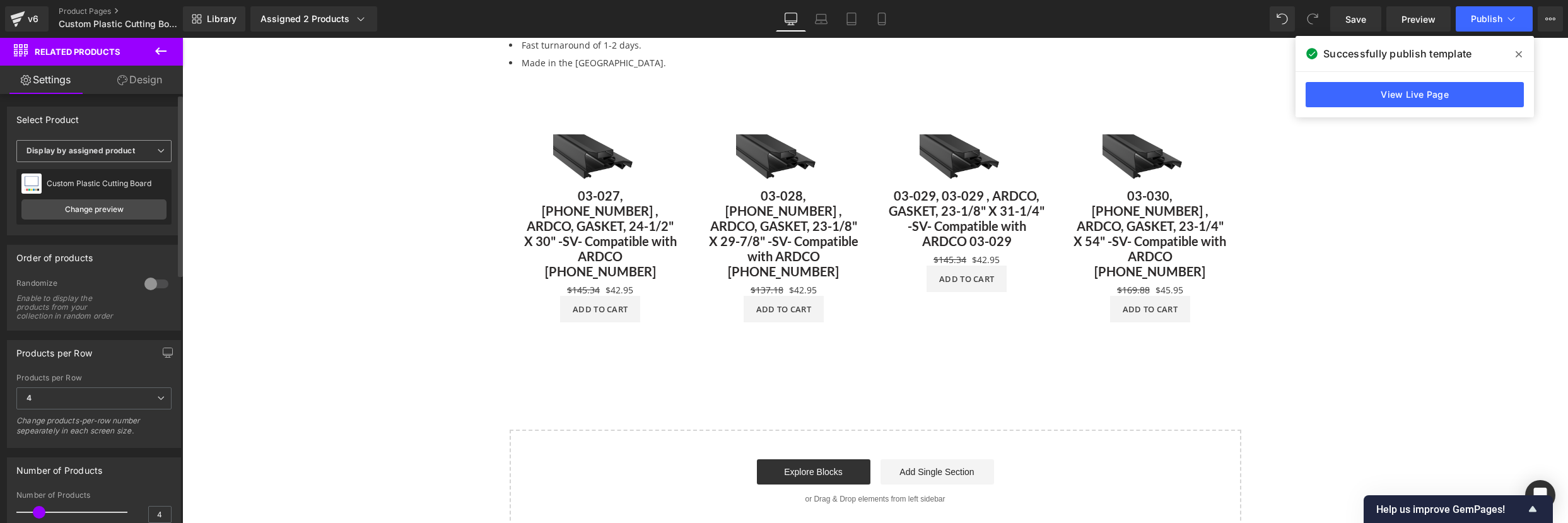
click at [97, 141] on span "Display by assigned product" at bounding box center [94, 151] width 155 height 22
click at [83, 196] on li "Select manually" at bounding box center [91, 190] width 150 height 19
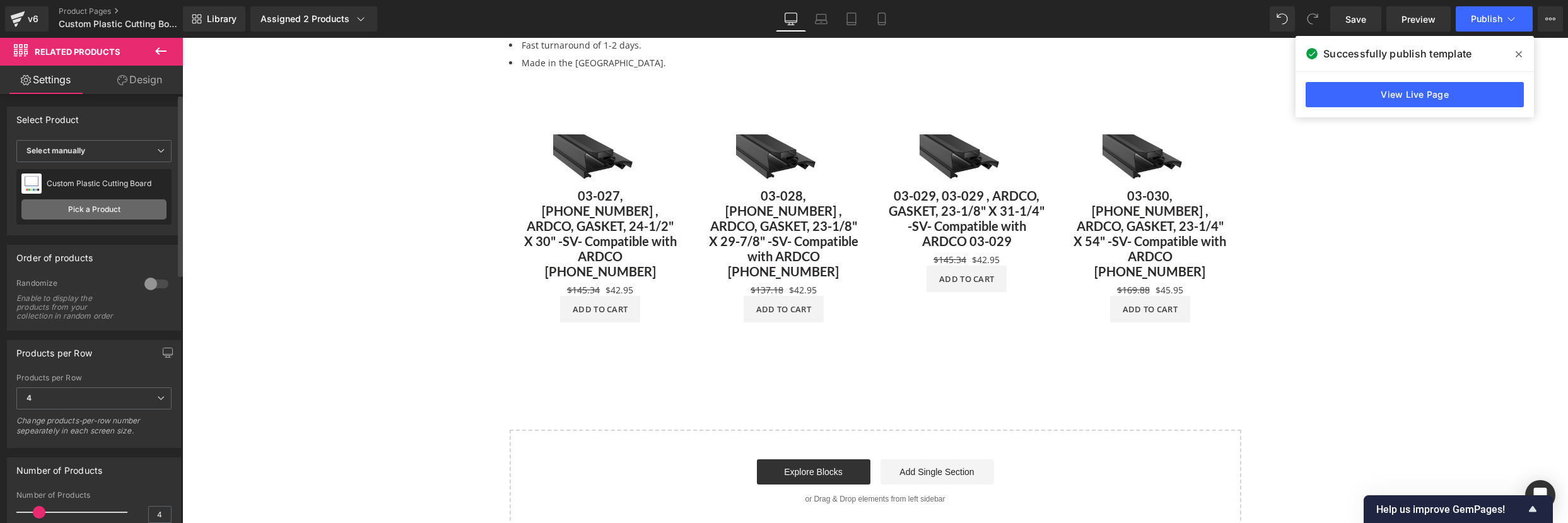
click at [84, 215] on link "Pick a Product" at bounding box center [94, 209] width 145 height 20
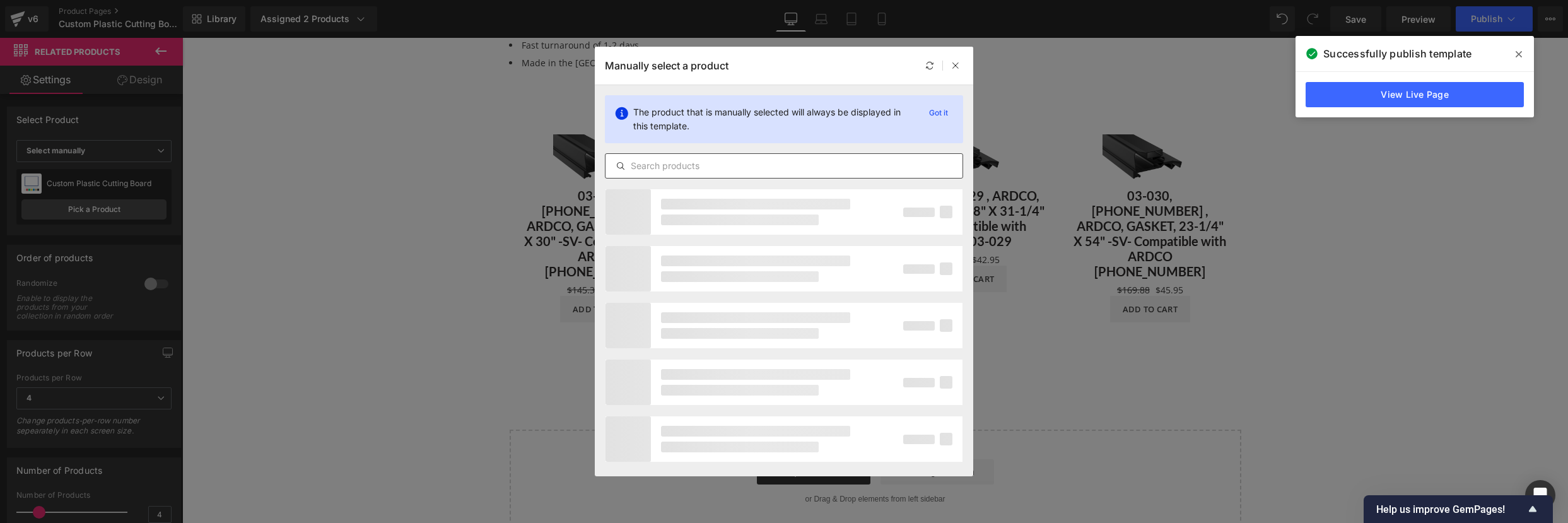
click at [716, 170] on input "text" at bounding box center [783, 165] width 357 height 15
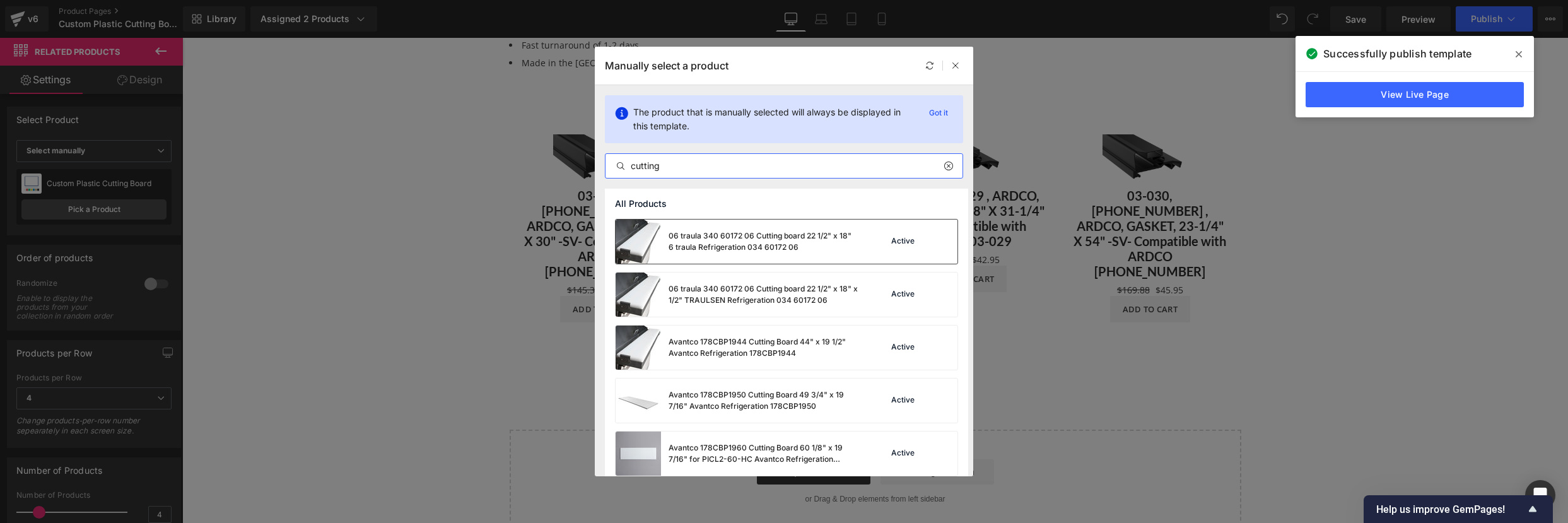
type input "cutting"
click at [734, 246] on div "06 traula 340 60172 06 Cutting board 22 1/2" x 18" 6 traula Refrigeration 034 6…" at bounding box center [763, 242] width 189 height 23
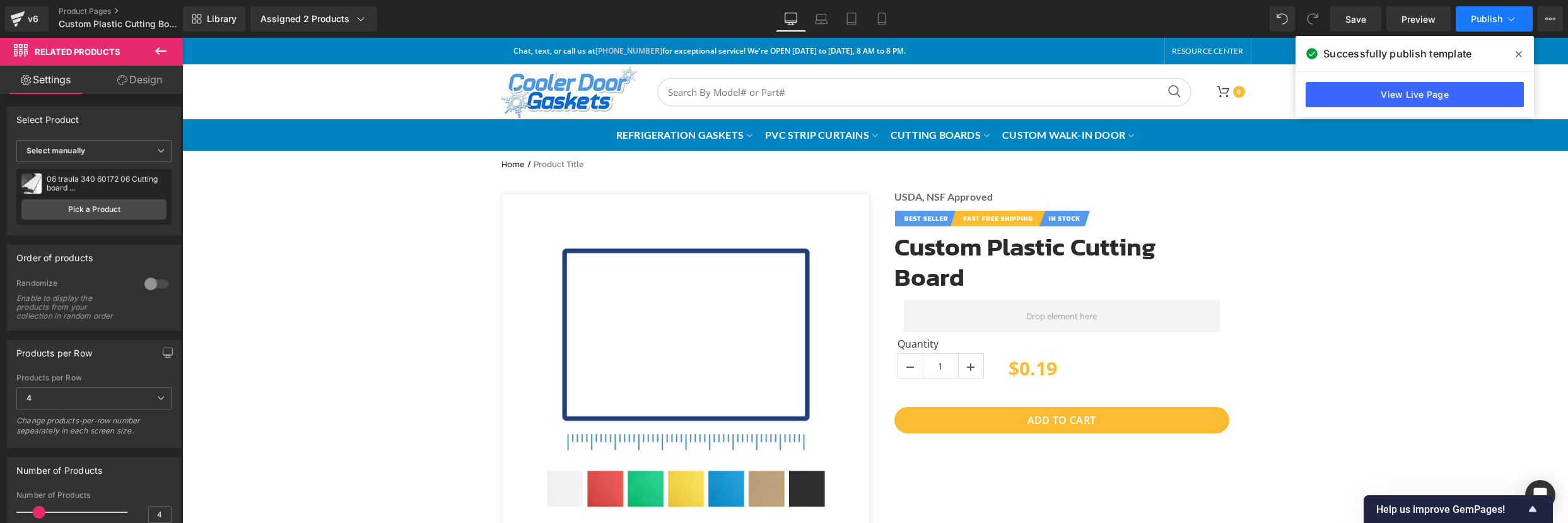
click at [1466, 22] on button "Publish" at bounding box center [1494, 19] width 77 height 25
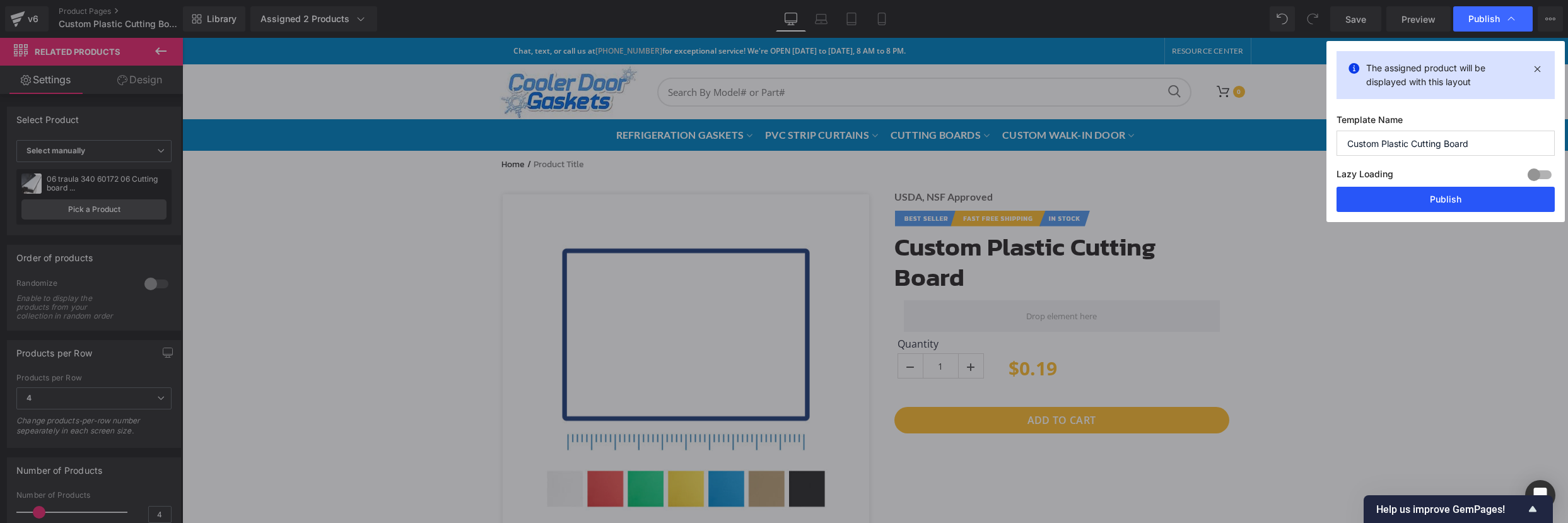
drag, startPoint x: 1415, startPoint y: 200, endPoint x: 1225, endPoint y: 158, distance: 194.6
click at [1415, 200] on button "Publish" at bounding box center [1446, 200] width 218 height 25
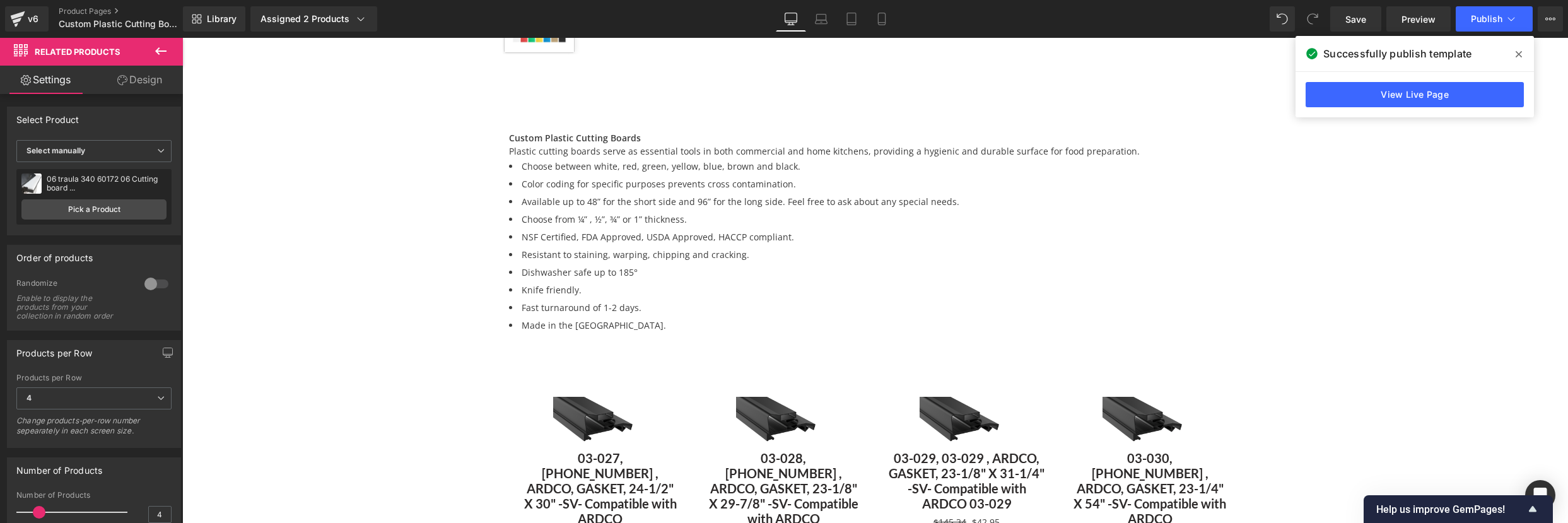
scroll to position [568, 0]
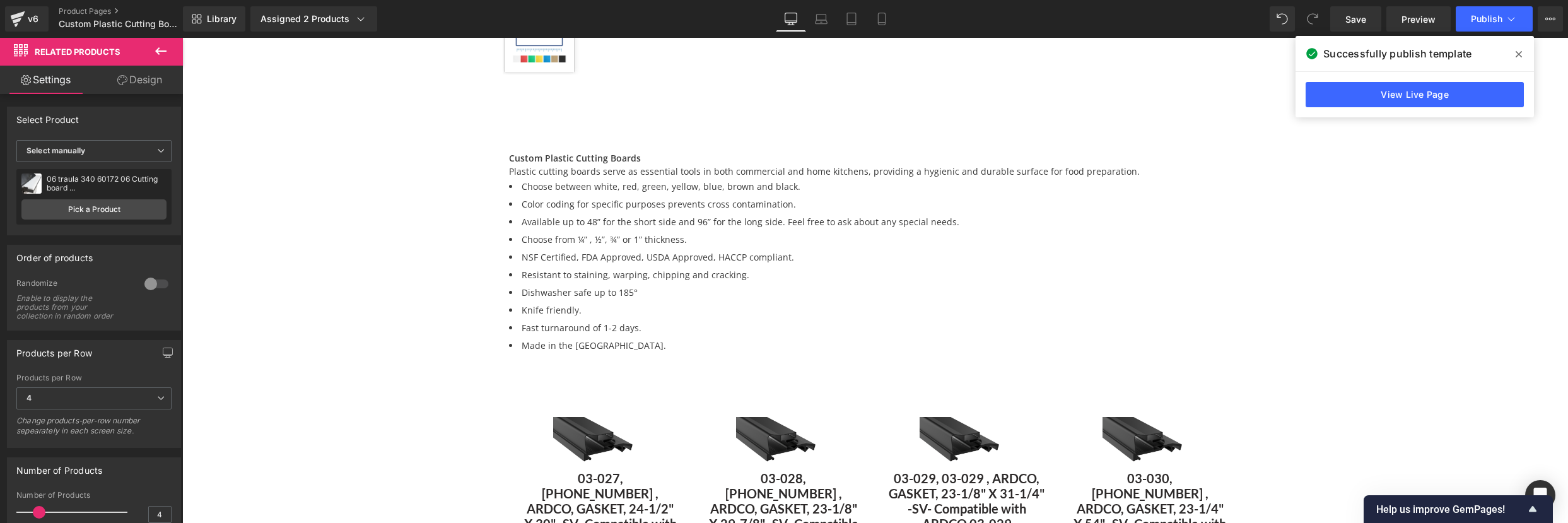
click at [165, 52] on icon at bounding box center [161, 51] width 15 height 15
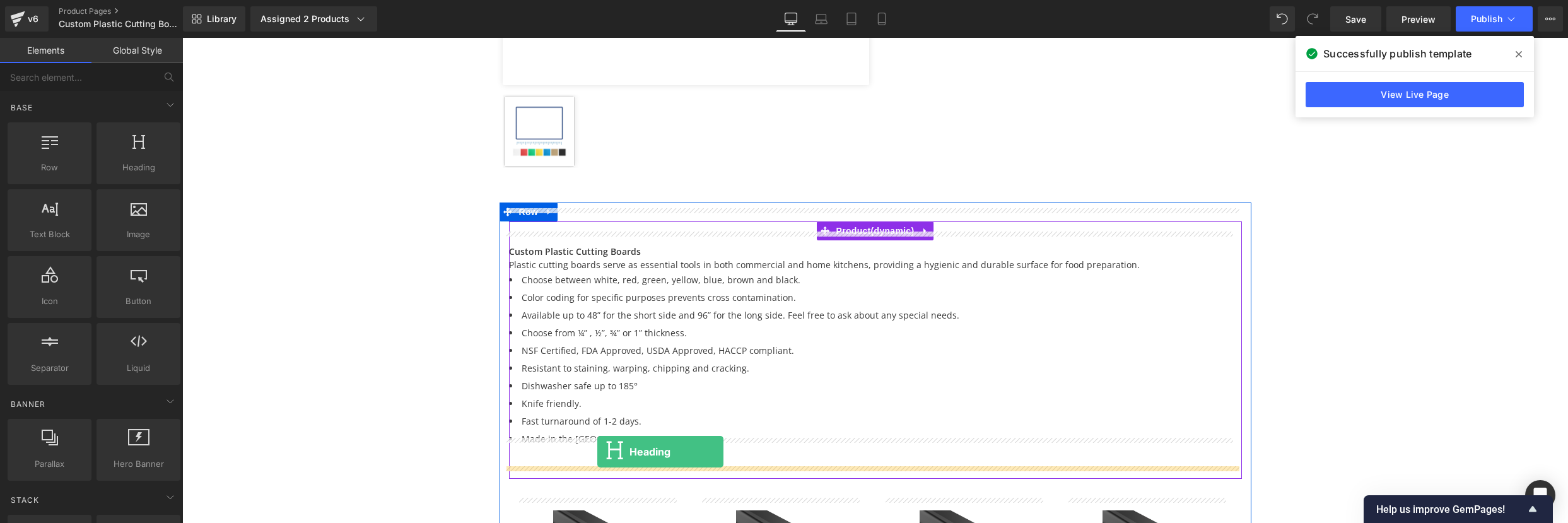
scroll to position [488, 0]
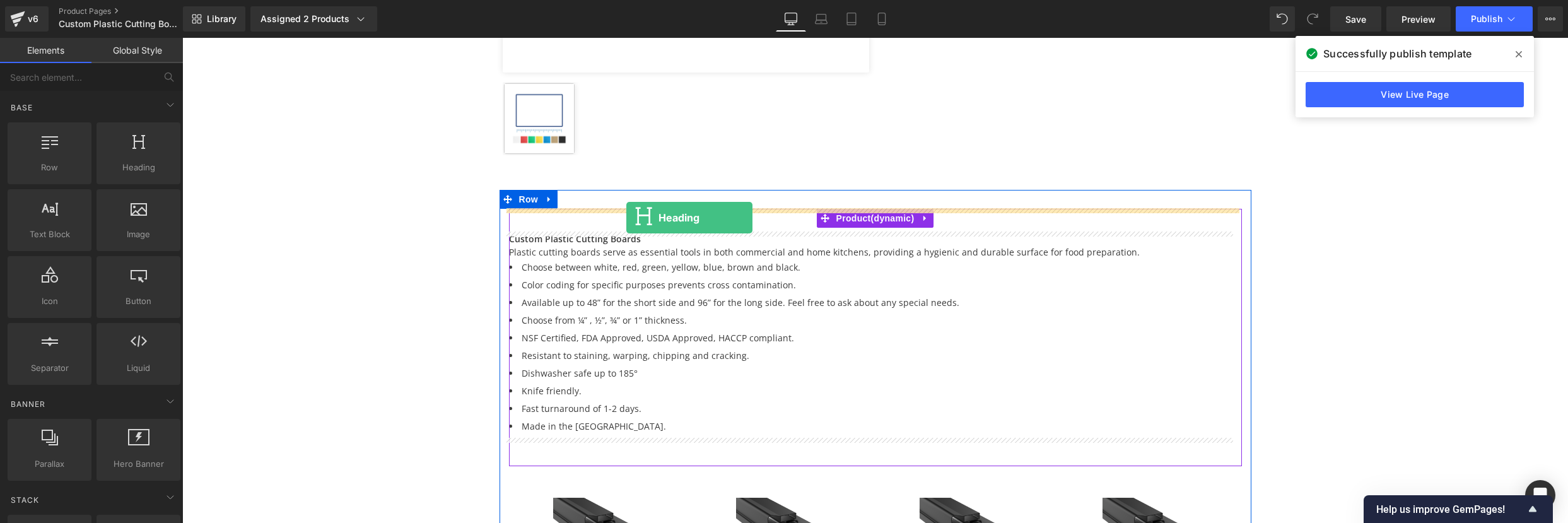
drag, startPoint x: 328, startPoint y: 188, endPoint x: 627, endPoint y: 218, distance: 300.5
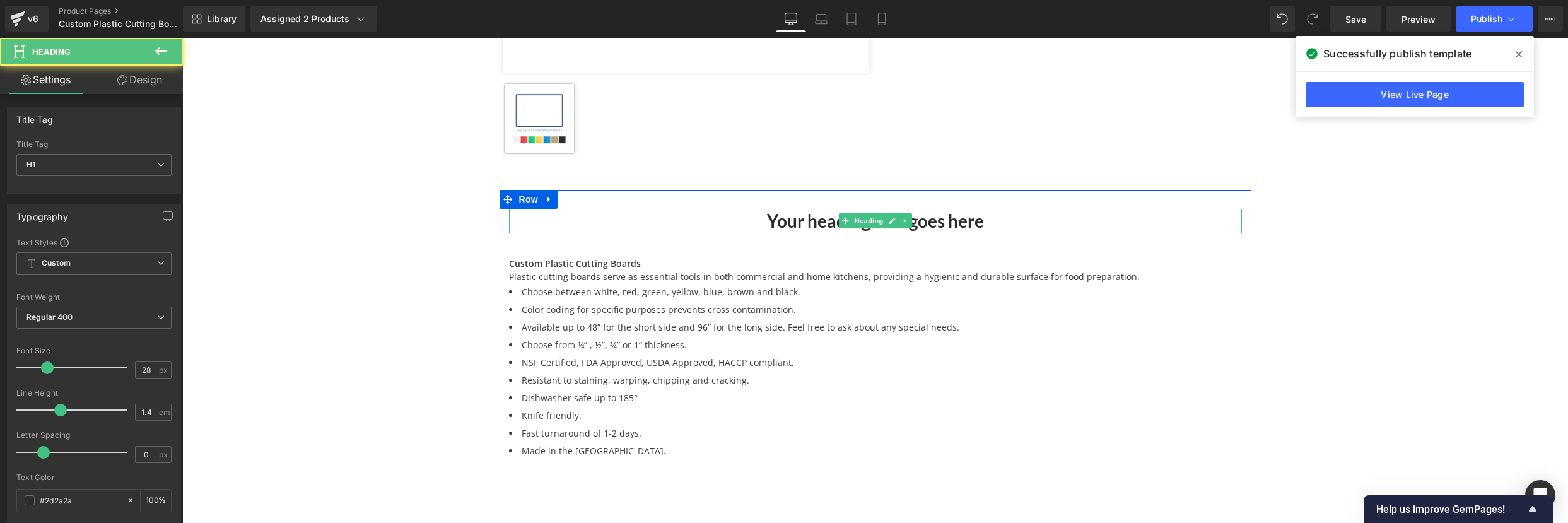
click at [809, 216] on h1 "Your heading text goes here" at bounding box center [875, 221] width 733 height 25
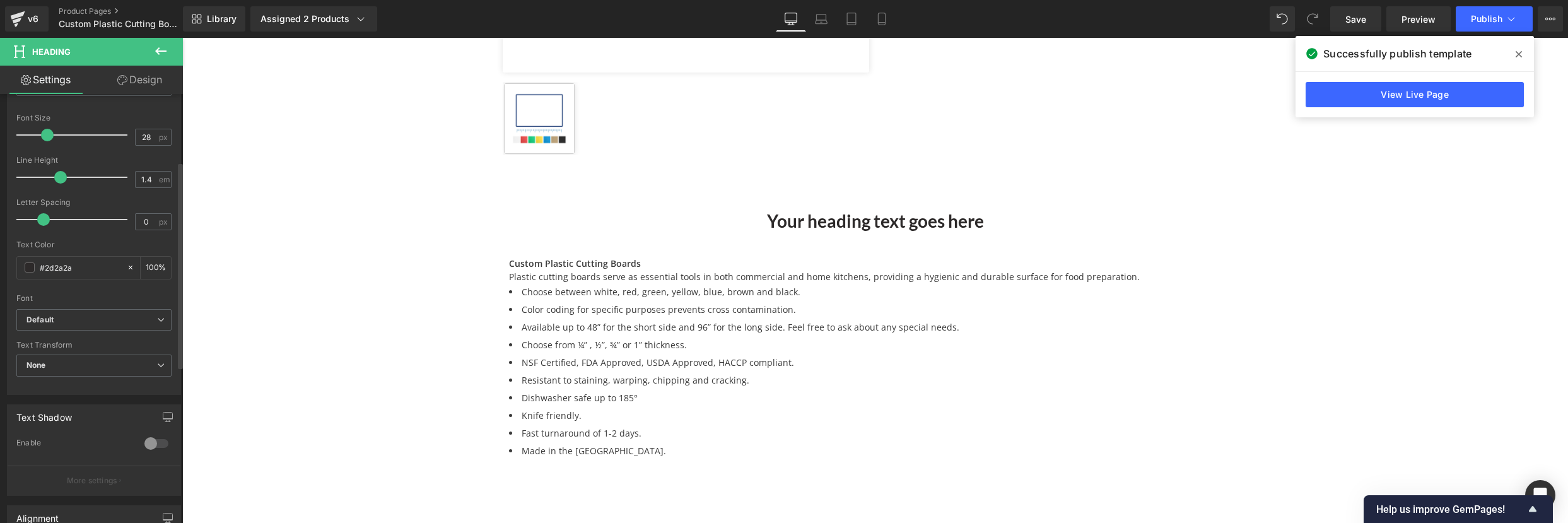
scroll to position [409, 0]
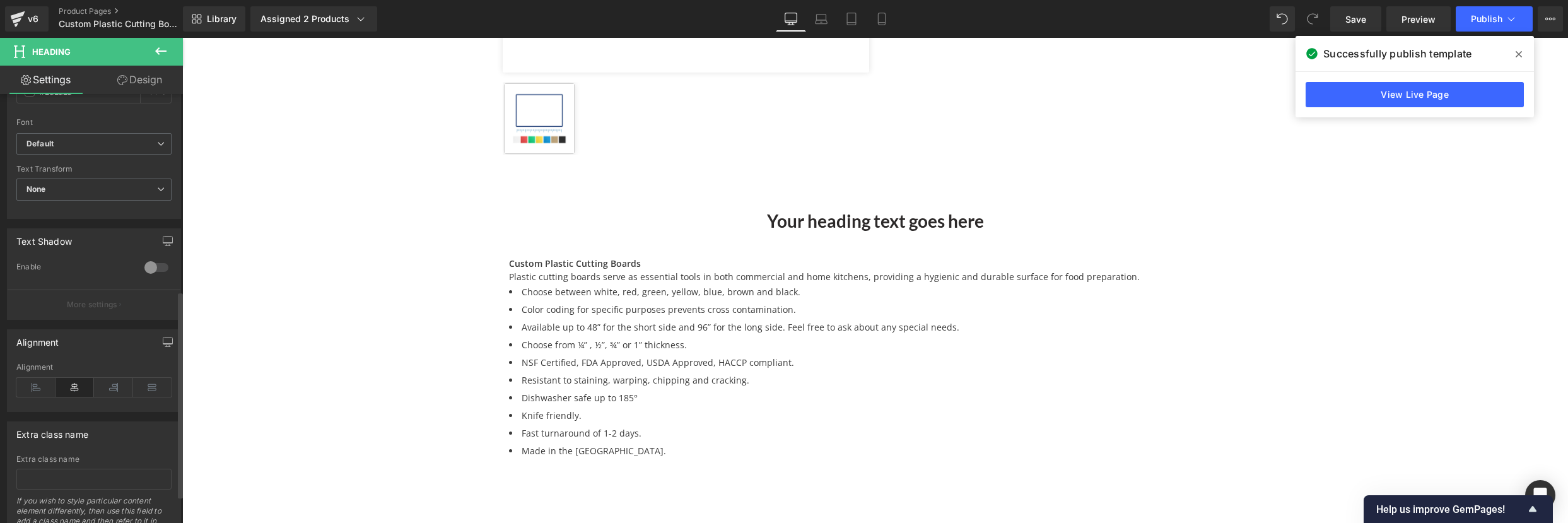
click at [26, 397] on div "Alignment" at bounding box center [94, 386] width 155 height 48
click at [29, 392] on icon at bounding box center [36, 387] width 39 height 19
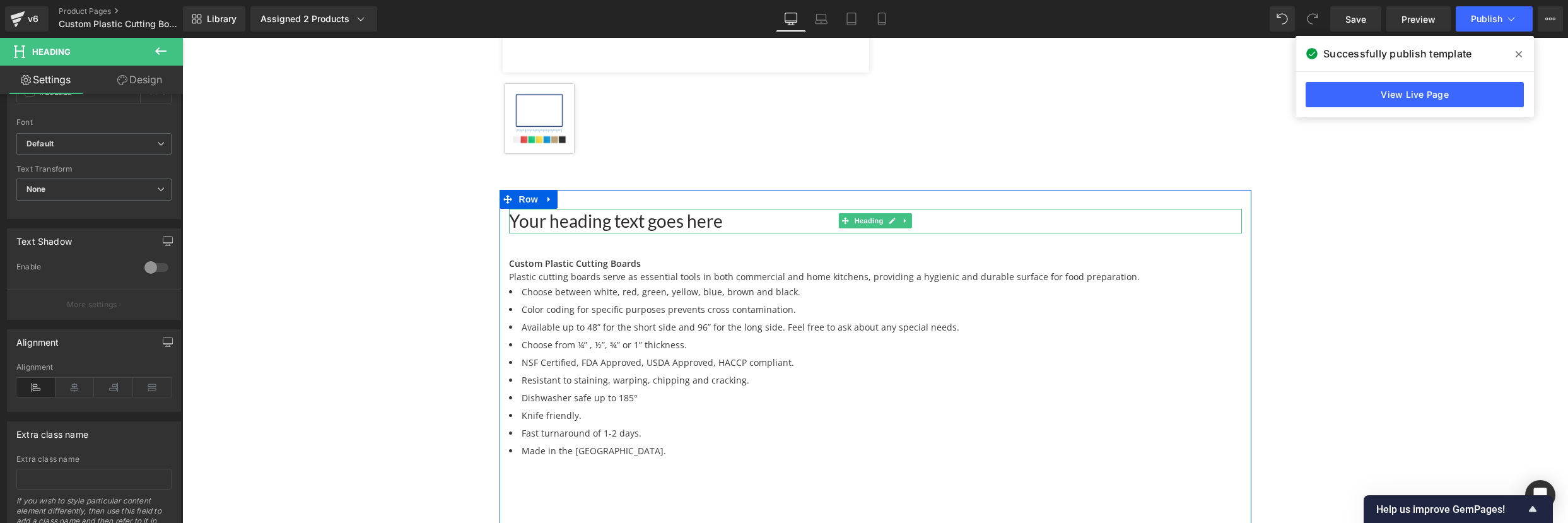
click at [630, 227] on h1 "Your heading text goes here" at bounding box center [875, 221] width 733 height 25
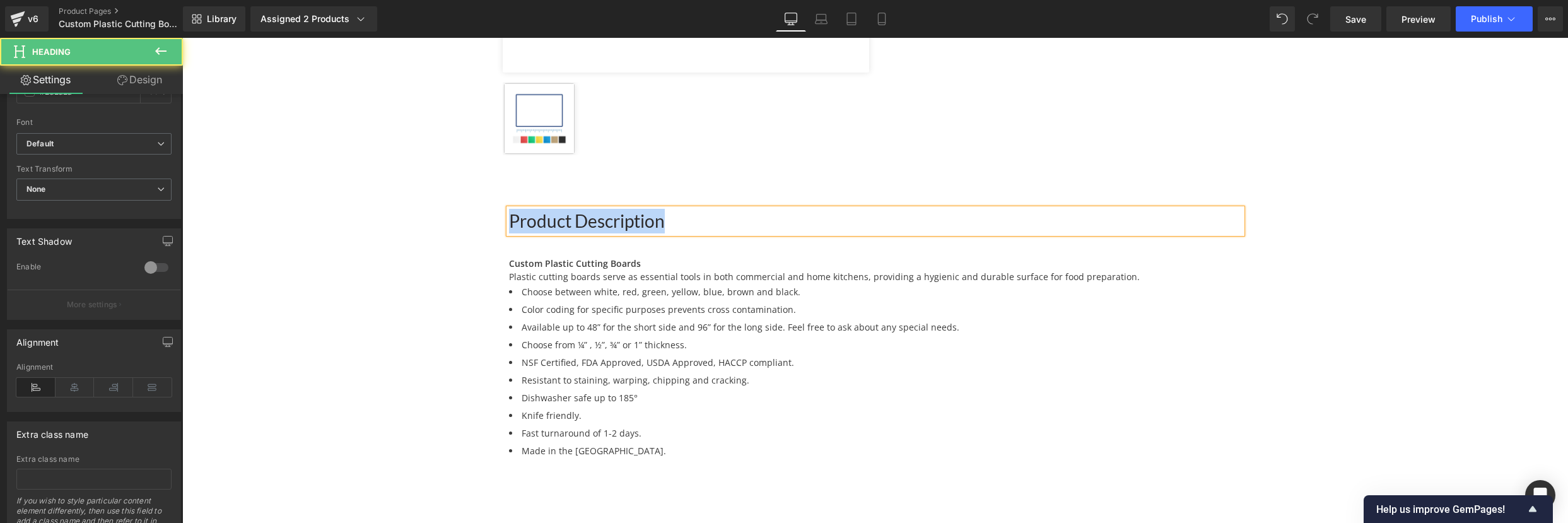
drag, startPoint x: 663, startPoint y: 221, endPoint x: 491, endPoint y: 215, distance: 172.1
click at [491, 215] on div "Home / Product Title Breadcrumbs Row Sale Off (P) Image ‹ › (P) Image List Prod…" at bounding box center [875, 301] width 770 height 1277
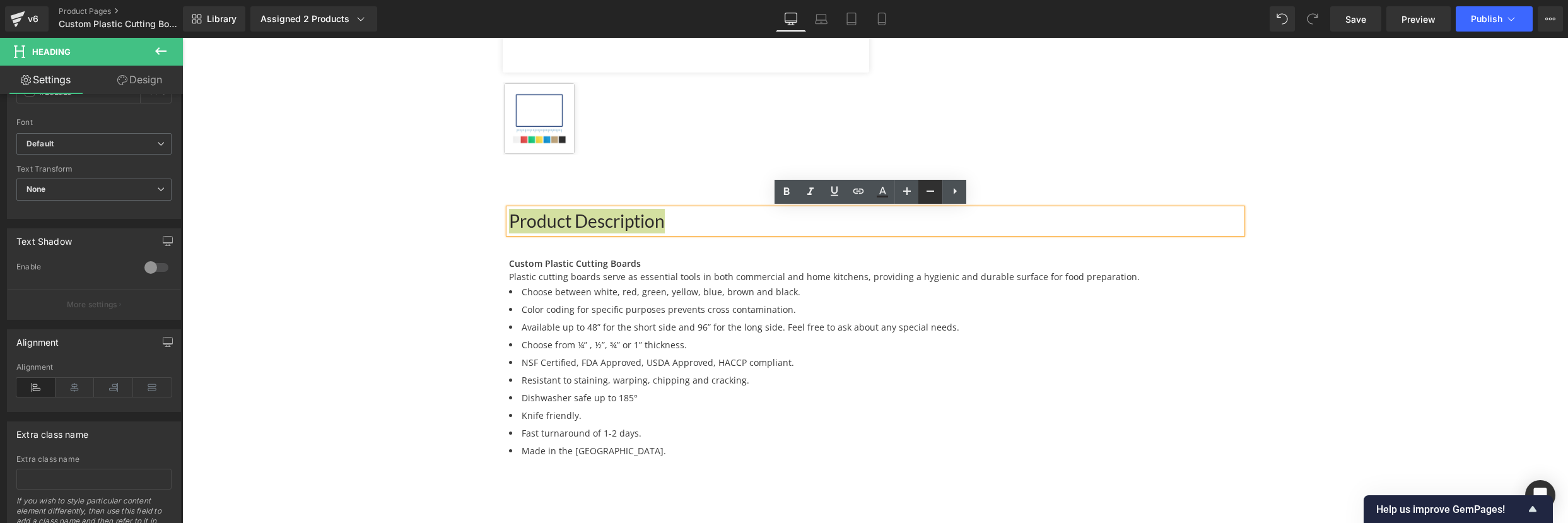
click at [930, 196] on icon at bounding box center [930, 191] width 15 height 15
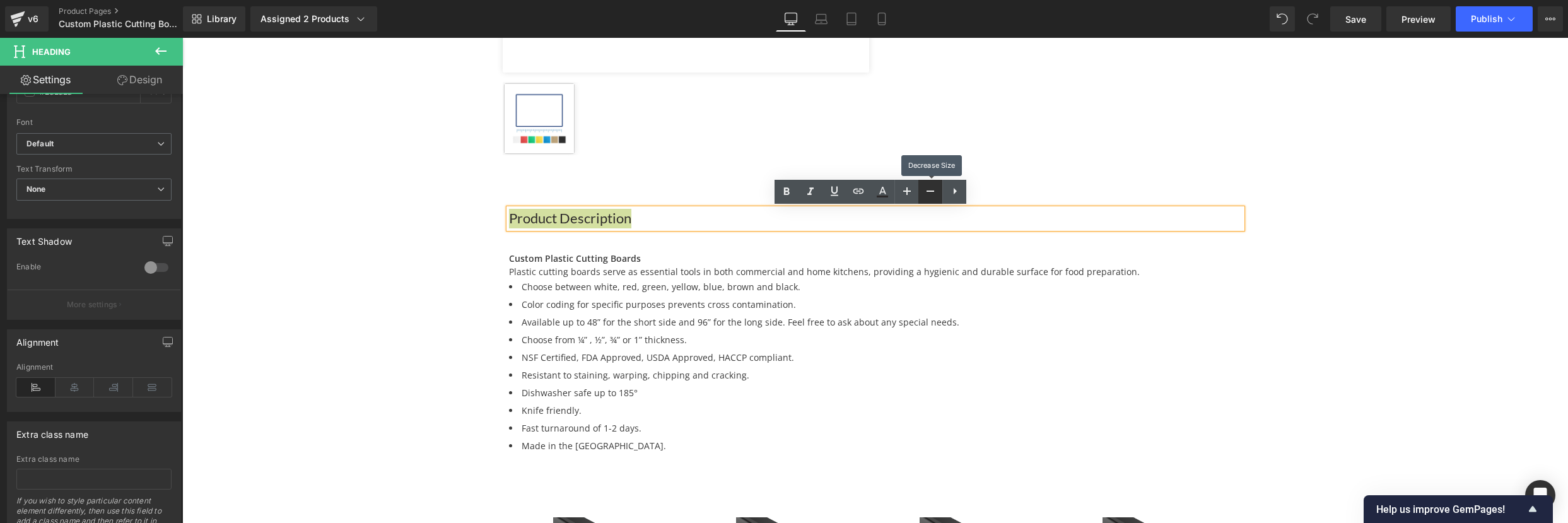
click at [930, 196] on icon at bounding box center [930, 191] width 15 height 15
type input "18"
click at [786, 191] on icon at bounding box center [786, 192] width 6 height 8
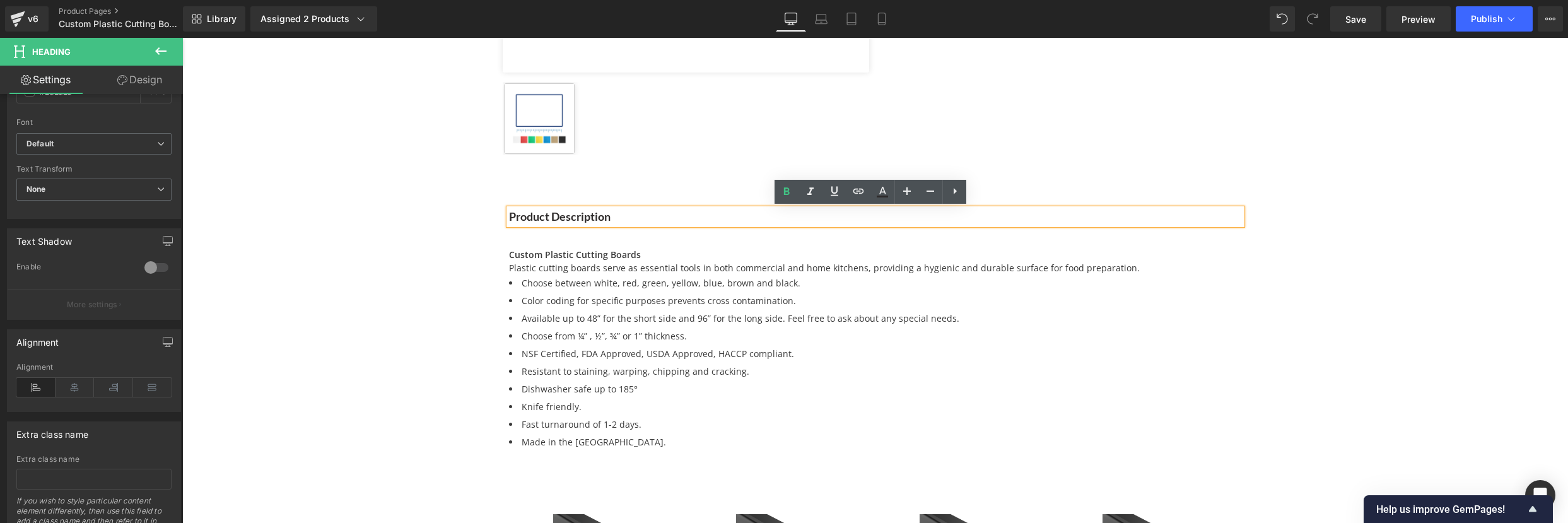
click at [382, 285] on div "Home / Product Title Breadcrumbs Row Sale Off (P) Image ‹ › (P) Image List Prod…" at bounding box center [875, 296] width 1386 height 1319
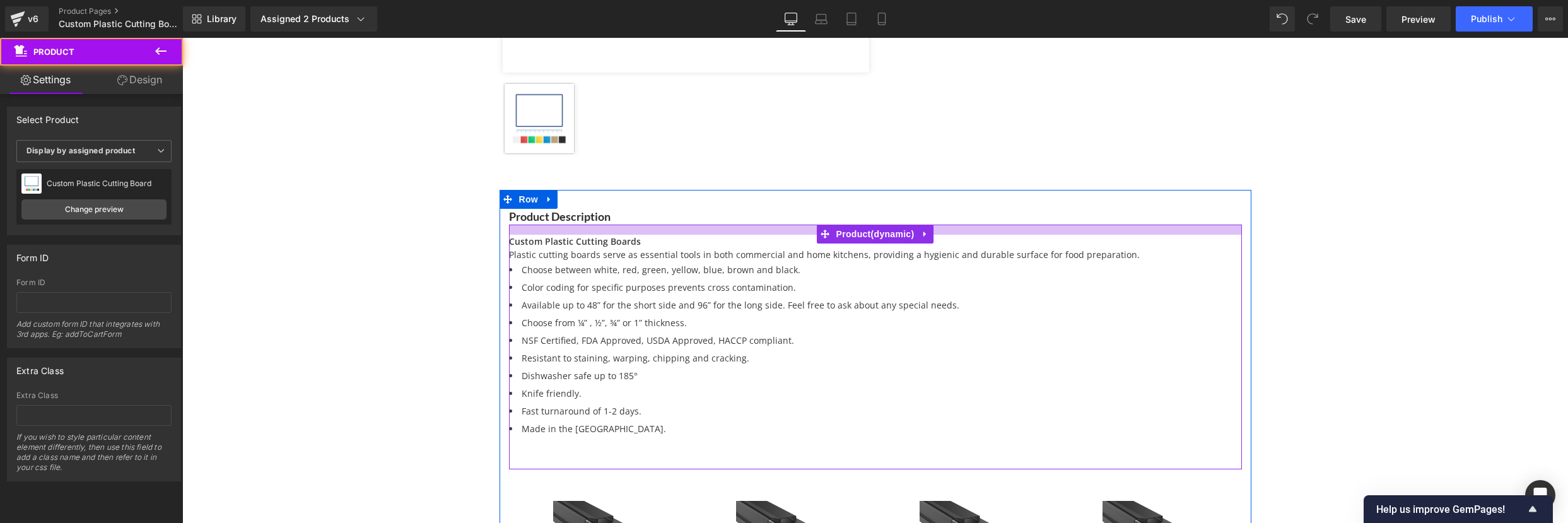
drag, startPoint x: 562, startPoint y: 241, endPoint x: 564, endPoint y: 227, distance: 14.1
click at [564, 227] on div at bounding box center [875, 229] width 733 height 10
click at [403, 294] on div "Home / Product Title Breadcrumbs Row Sale Off (P) Image ‹ › (P) Image List Prod…" at bounding box center [875, 290] width 1386 height 1306
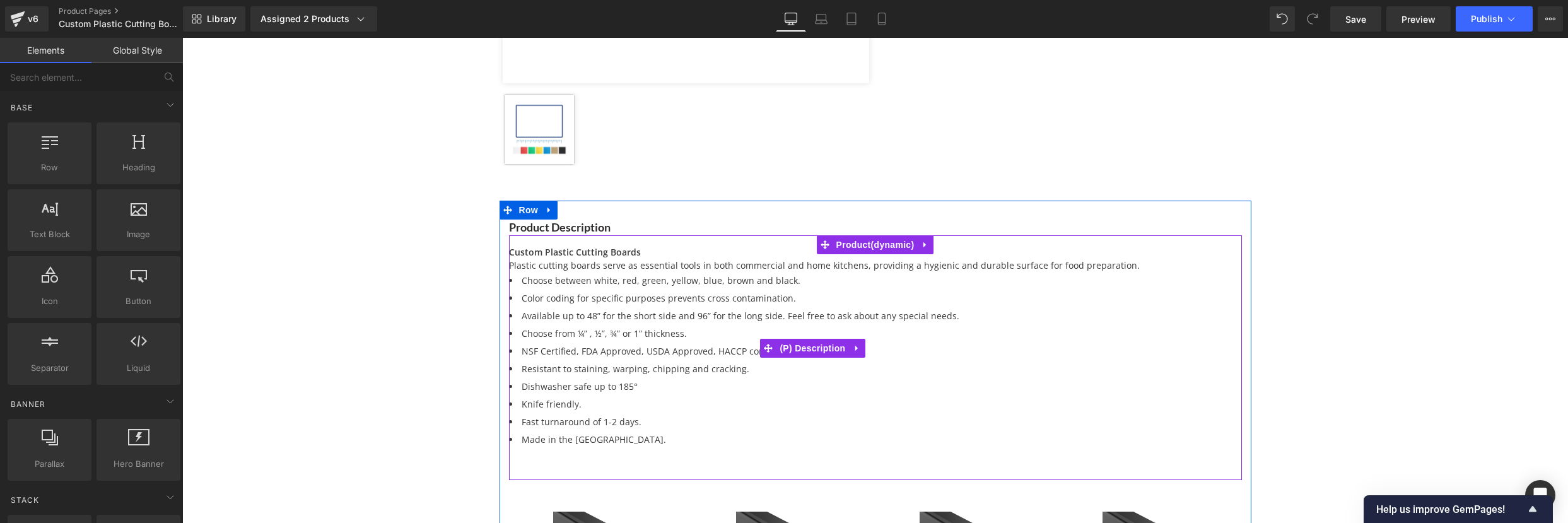
scroll to position [472, 0]
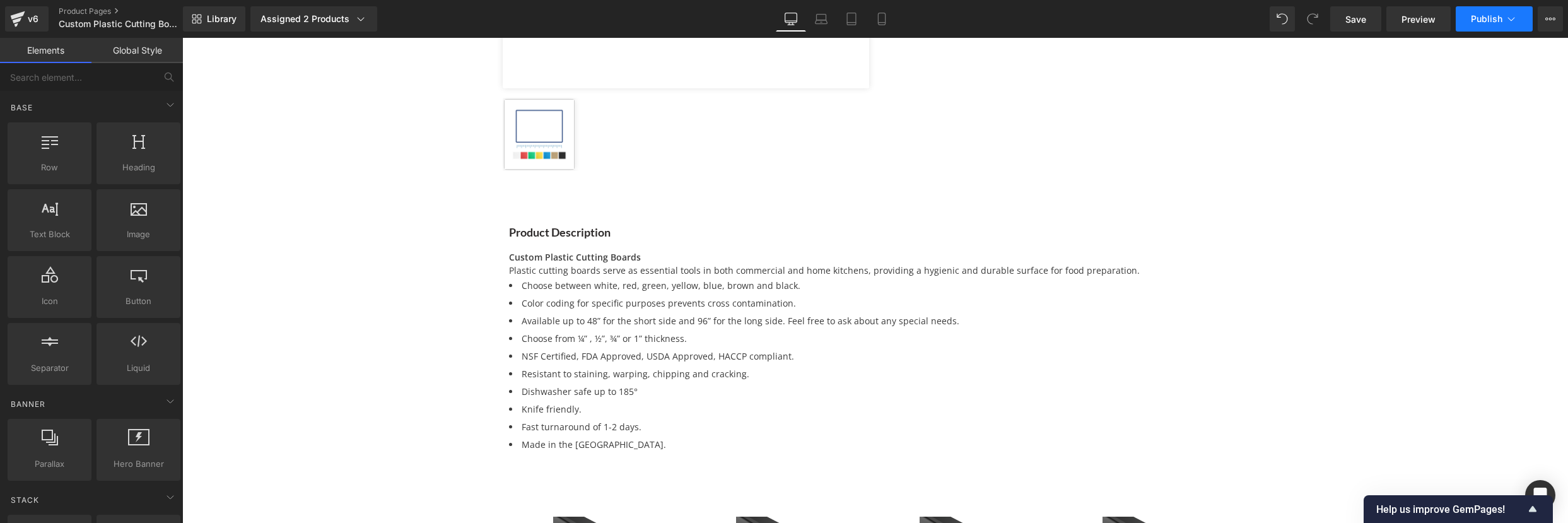
click at [1500, 21] on span "Publish" at bounding box center [1487, 18] width 32 height 10
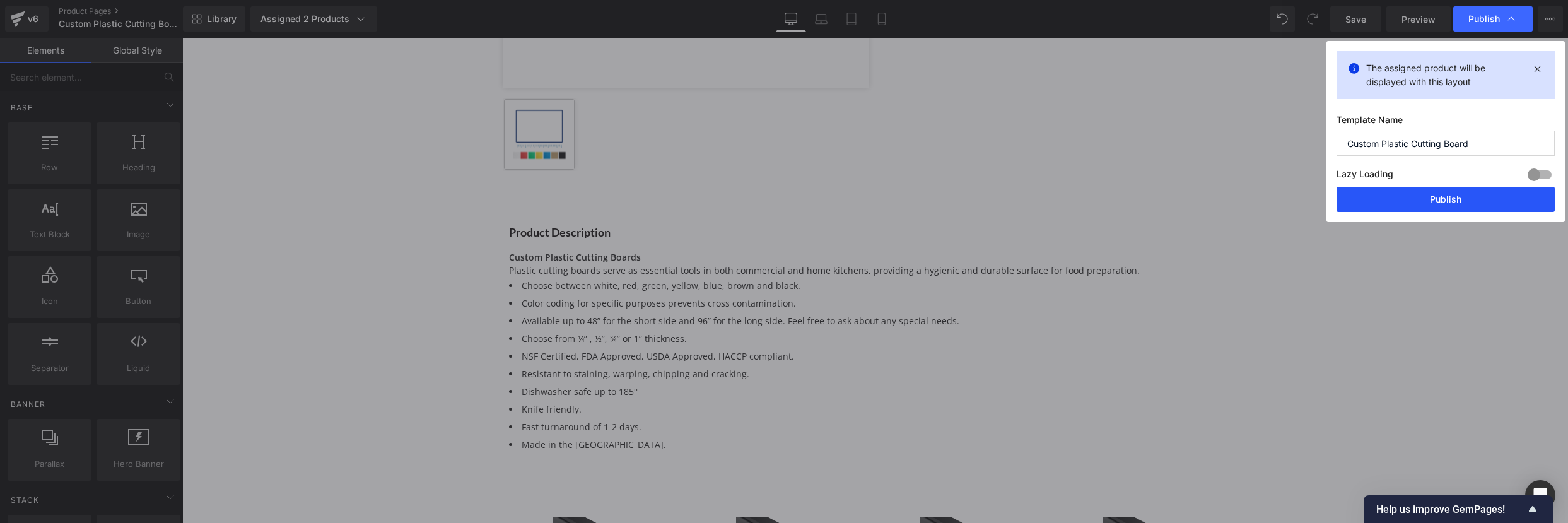
click at [1407, 197] on button "Publish" at bounding box center [1446, 200] width 218 height 25
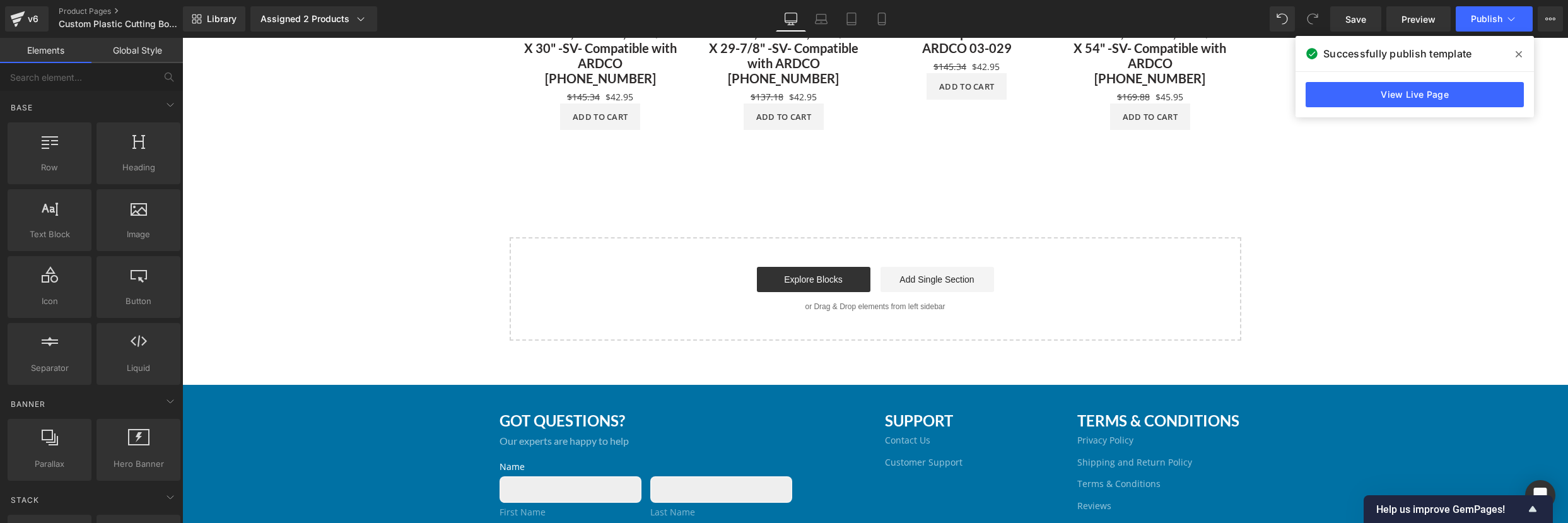
scroll to position [849, 0]
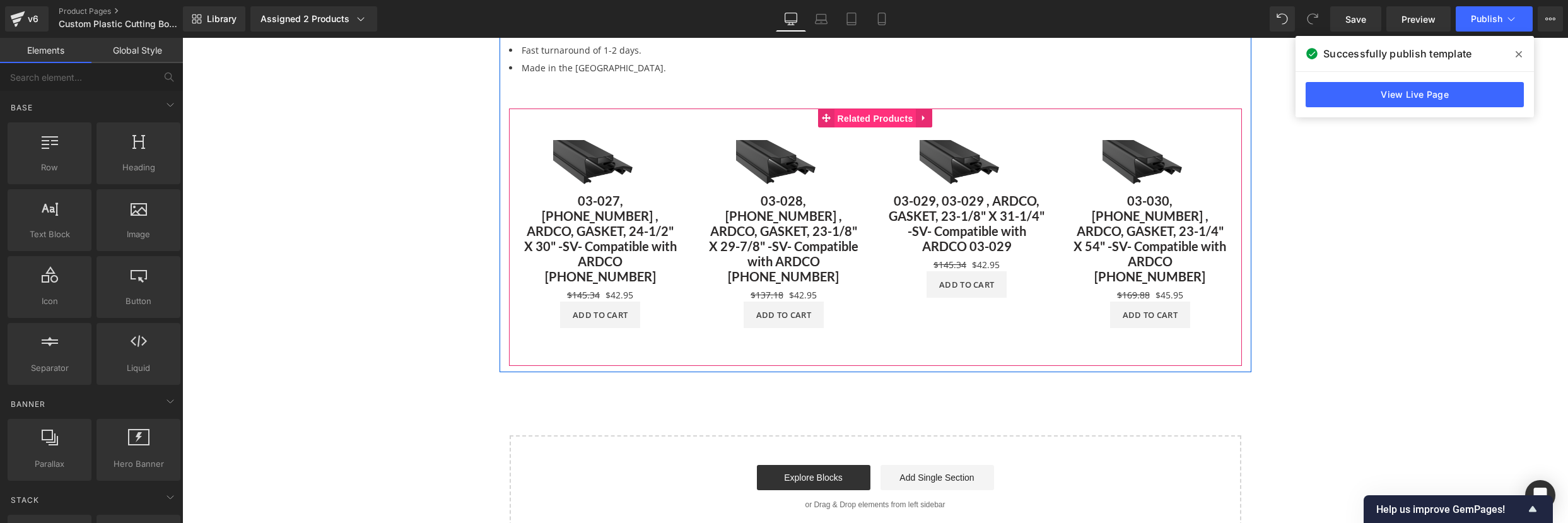
click at [856, 120] on span "Related Products" at bounding box center [875, 118] width 82 height 19
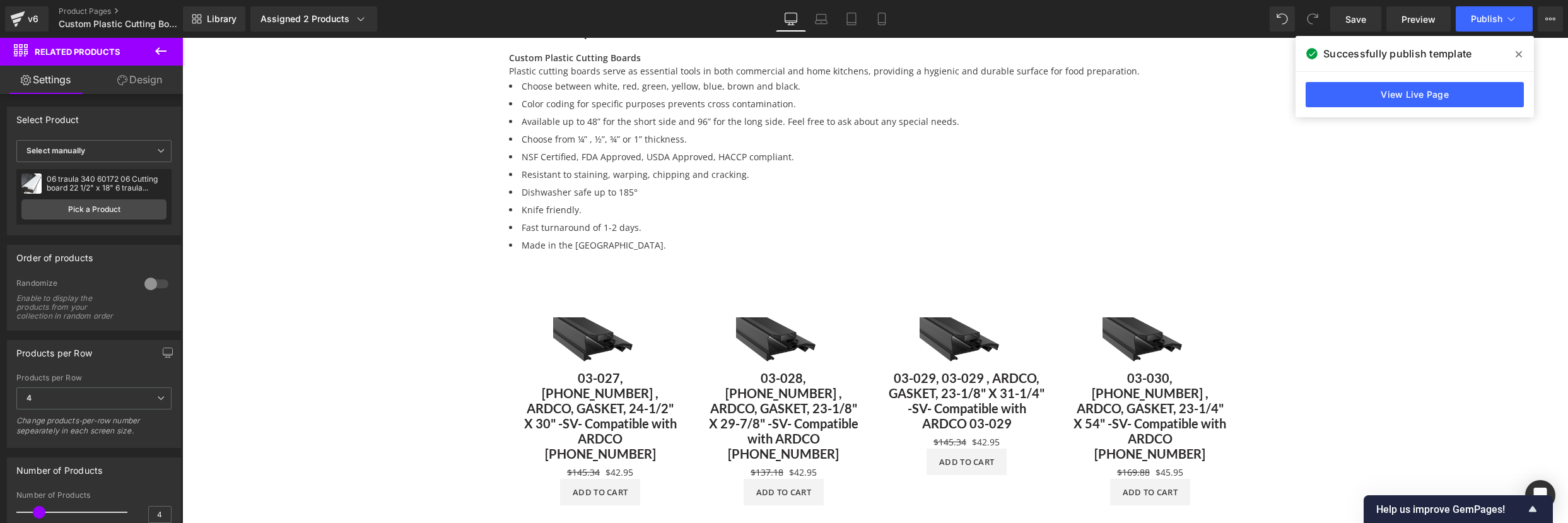
scroll to position [674, 0]
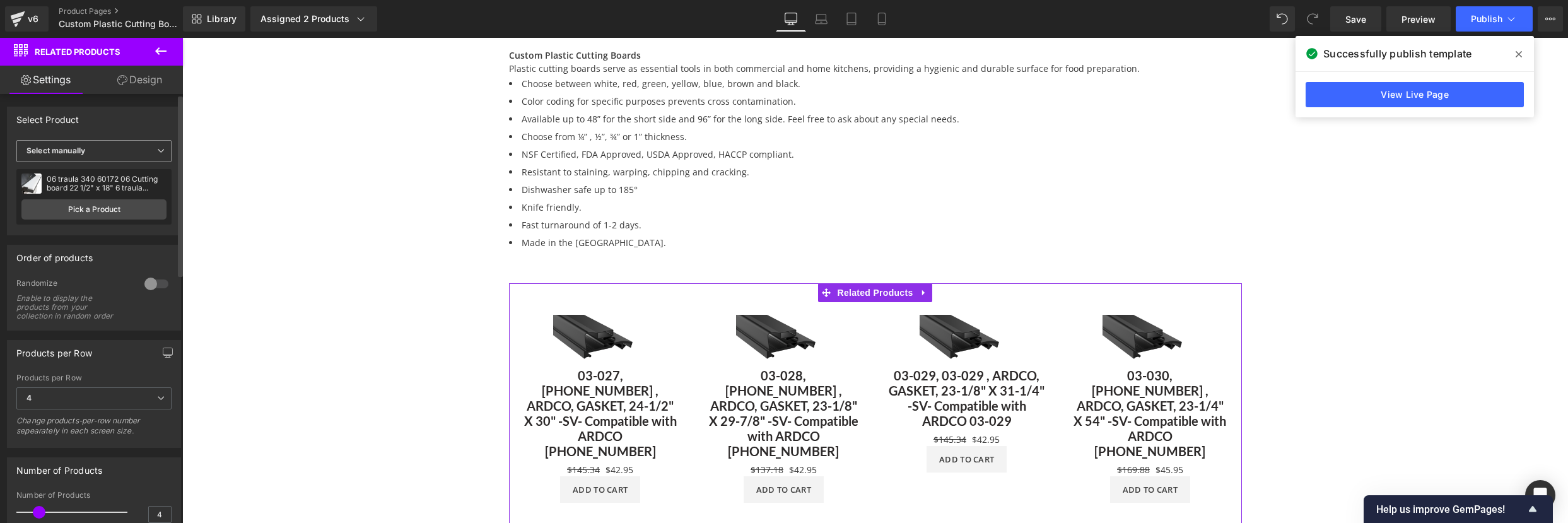
click at [99, 154] on span "Select manually" at bounding box center [94, 151] width 155 height 22
click at [87, 172] on div "Display by assigned product" at bounding box center [86, 170] width 103 height 9
click at [161, 279] on div at bounding box center [157, 283] width 30 height 20
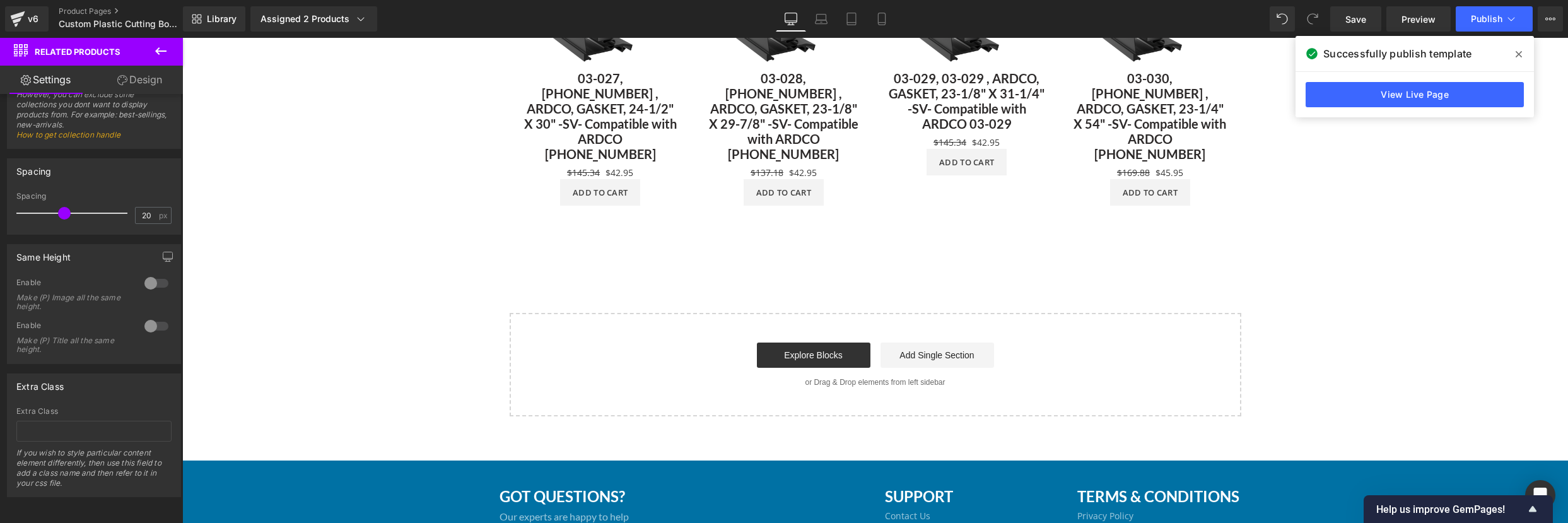
scroll to position [973, 0]
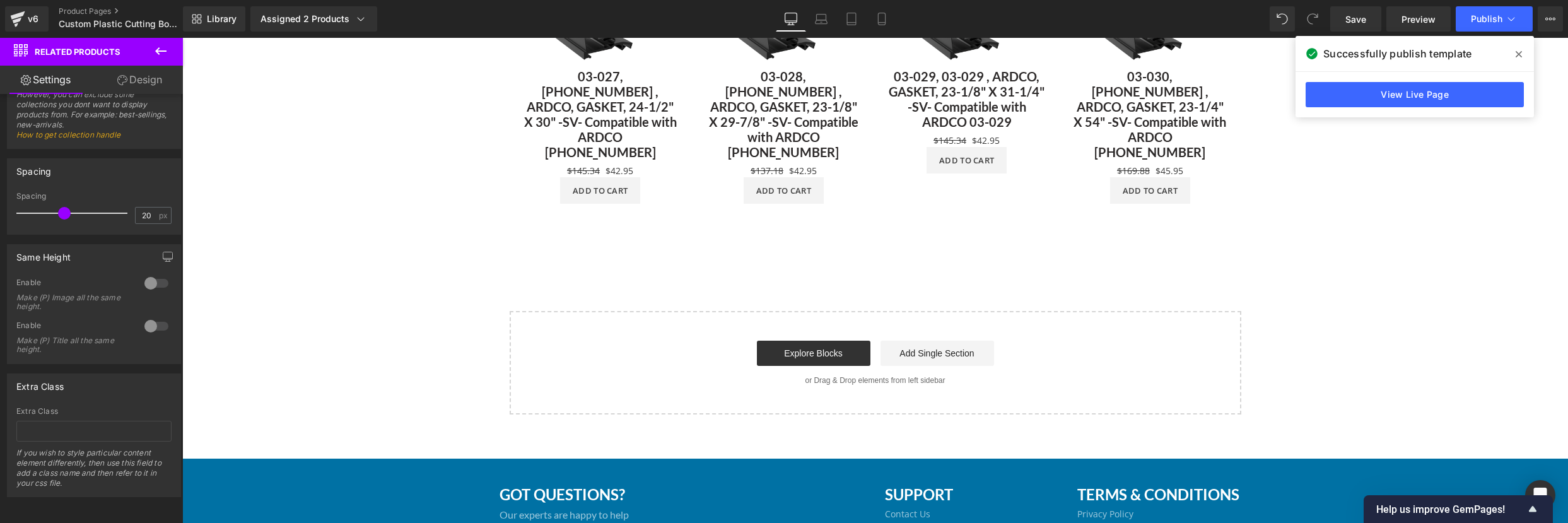
click at [1490, 3] on div "Library Assigned 2 Products Product Preview Custom Plastic Cutting Board Custom…" at bounding box center [875, 19] width 1385 height 38
click at [1491, 12] on button "Publish" at bounding box center [1494, 19] width 77 height 25
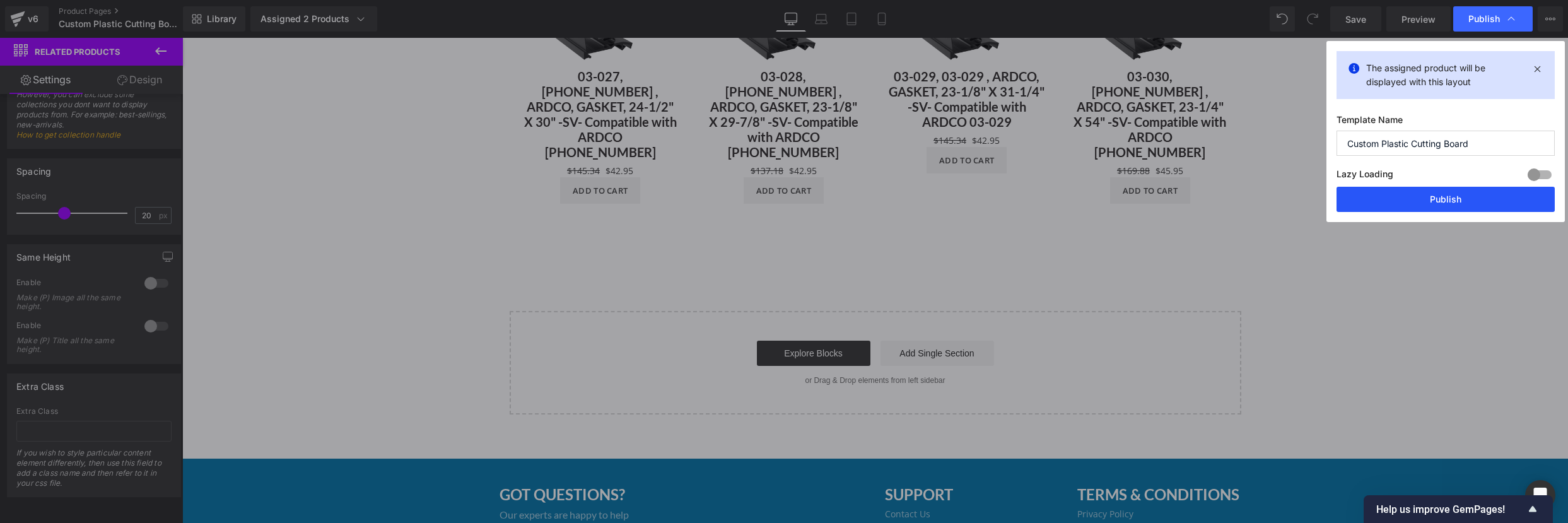
click at [1418, 192] on button "Publish" at bounding box center [1446, 200] width 218 height 25
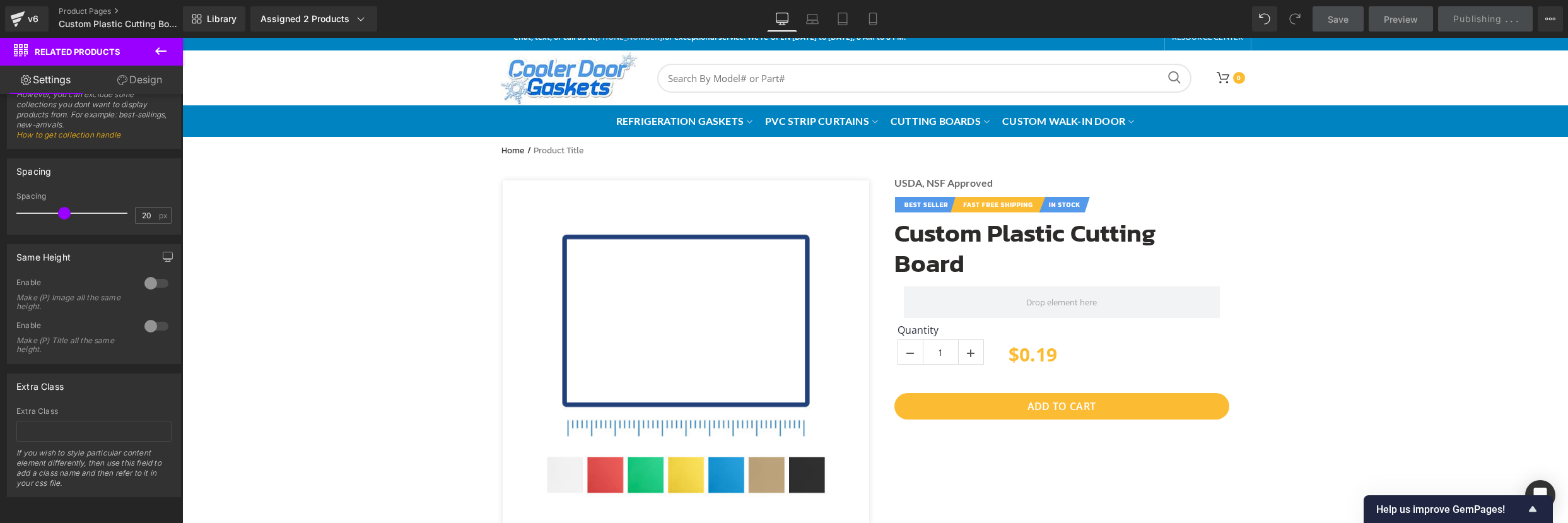
scroll to position [0, 0]
